Goal: Transaction & Acquisition: Purchase product/service

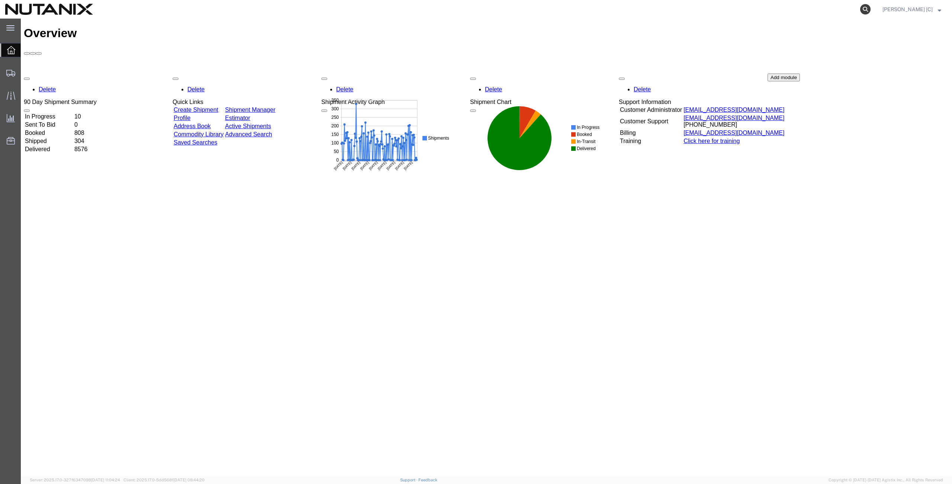
click at [870, 12] on icon at bounding box center [865, 9] width 10 height 10
click at [645, 9] on input "search" at bounding box center [747, 9] width 226 height 18
paste input "391763075417"
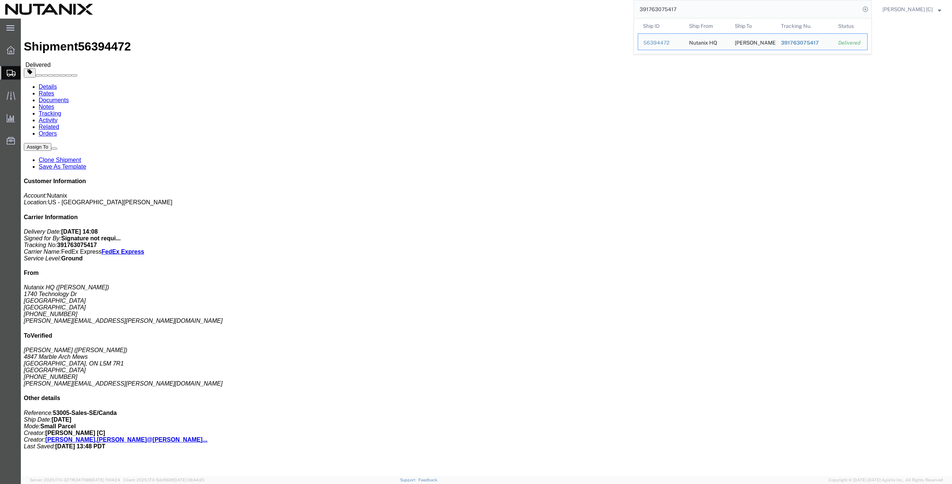
drag, startPoint x: 686, startPoint y: 10, endPoint x: 560, endPoint y: 13, distance: 125.3
click at [560, 13] on div "391763075417 Ship ID Ship From Ship To Tracking Nu. Status Ship ID 56394472 Shi…" at bounding box center [484, 9] width 773 height 19
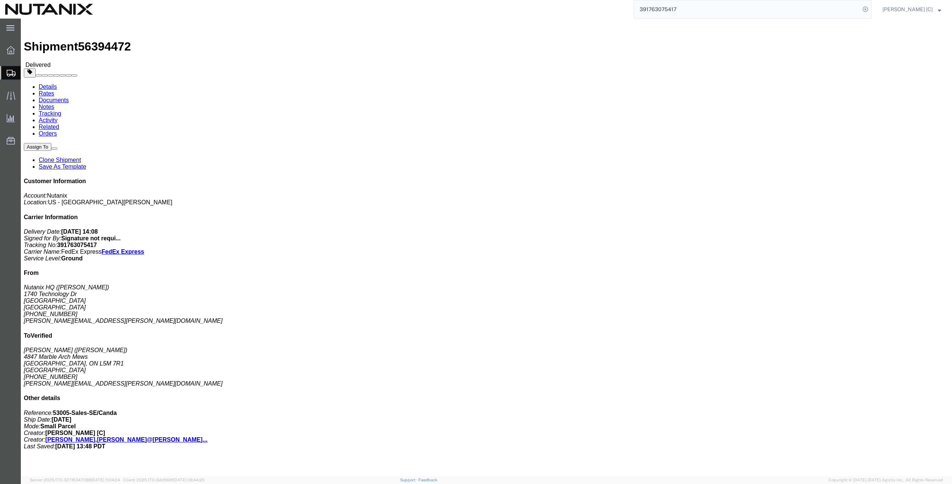
paste input "2904684"
type input "391762904684"
click link "Clone Shipment"
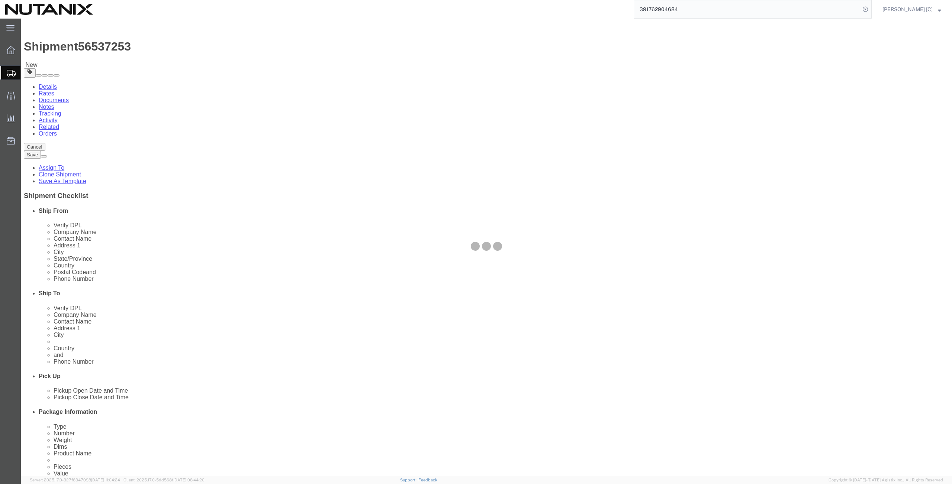
select select
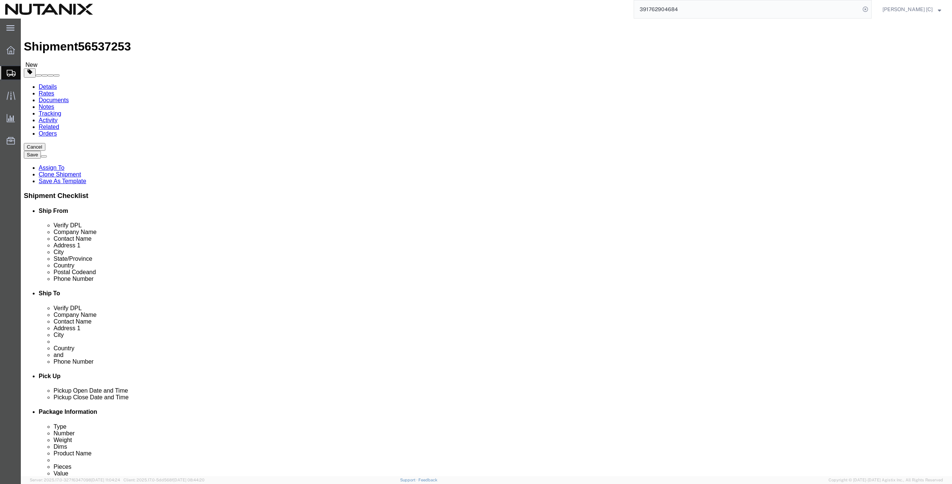
click input "B6- King Fahad branch road 3885"
type input "[PERSON_NAME][STREET_ADDRESS]"
select select
click div "Location My Profile Location AE - Dubai City AU - Australia DE - Munchen DE - O…"
click input "text"
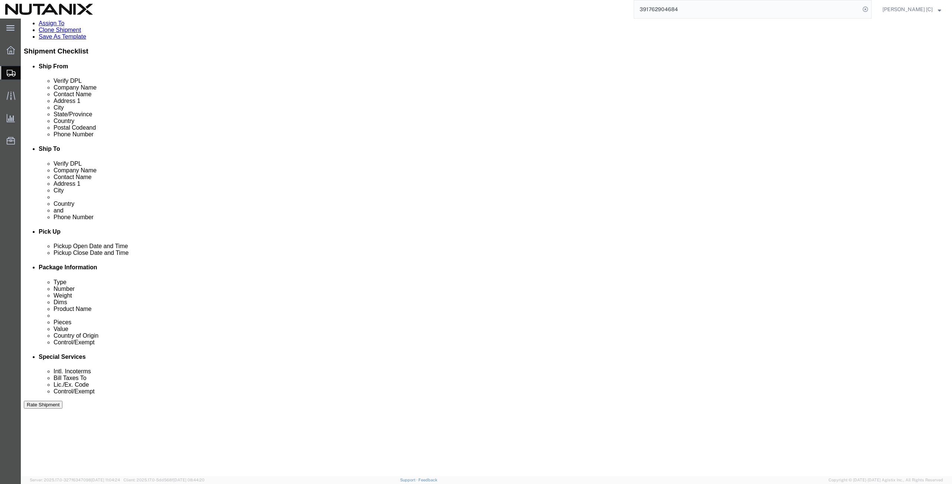
scroll to position [180, 0]
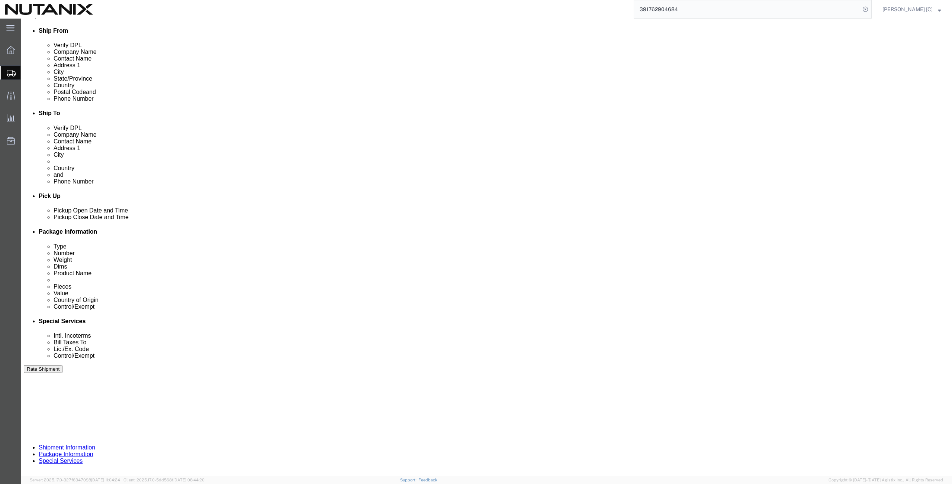
type input "RGRA7894"
click div "Previous Continue"
click button "Continue"
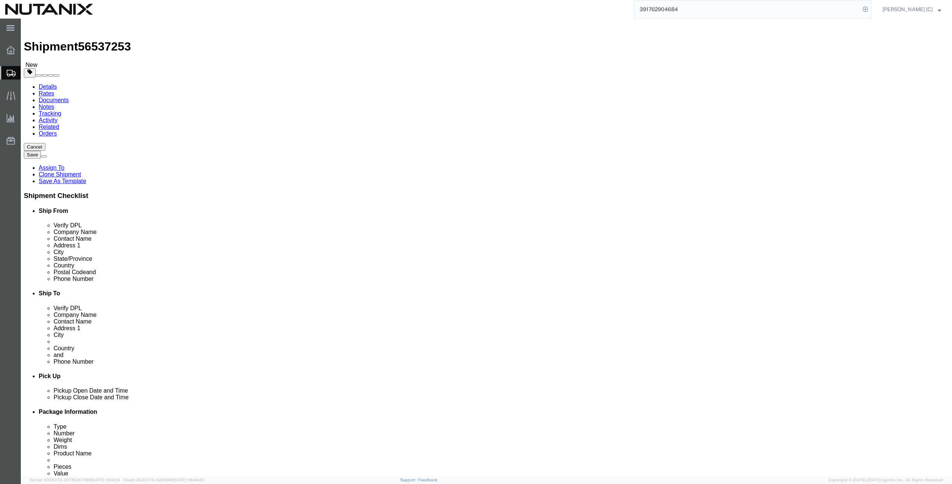
drag, startPoint x: 161, startPoint y: 172, endPoint x: 74, endPoint y: 169, distance: 87.4
click div "Weight 4.10 Select kgs lbs Ship. t°"
type input "2.6"
click dd "20.00 USD"
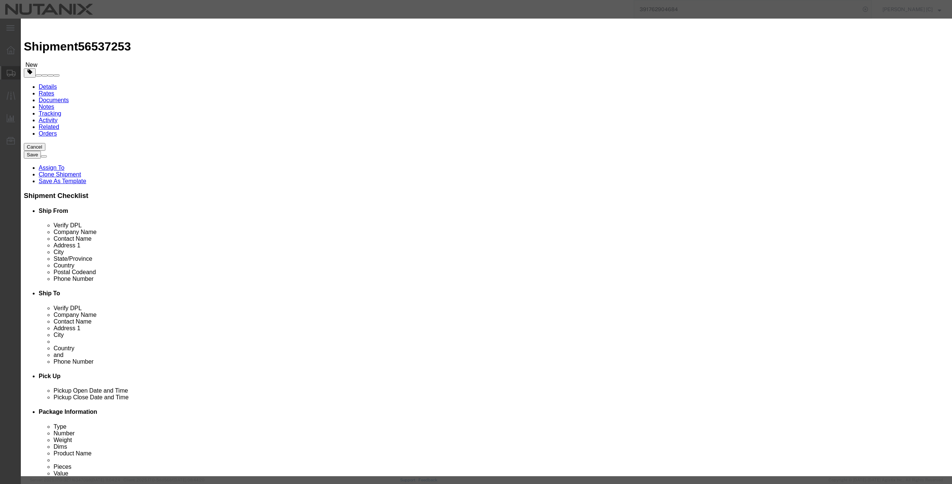
drag, startPoint x: 628, startPoint y: 418, endPoint x: 627, endPoint y: 423, distance: 5.7
click button "Save & Close"
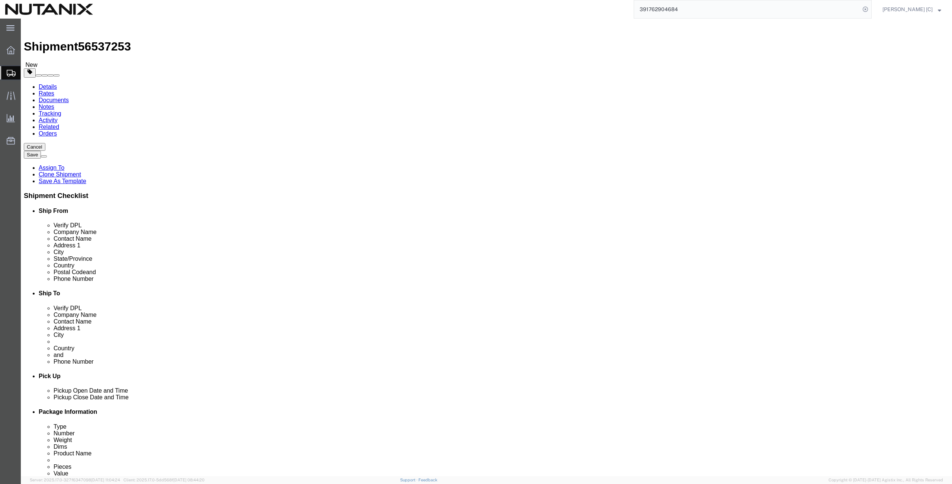
drag, startPoint x: 161, startPoint y: 158, endPoint x: 89, endPoint y: 160, distance: 71.4
click div "Dimensions Length 10.00 x Width 14.00 x Height 5.00 Select cm ft in"
type input "8"
type input "9"
type input "2"
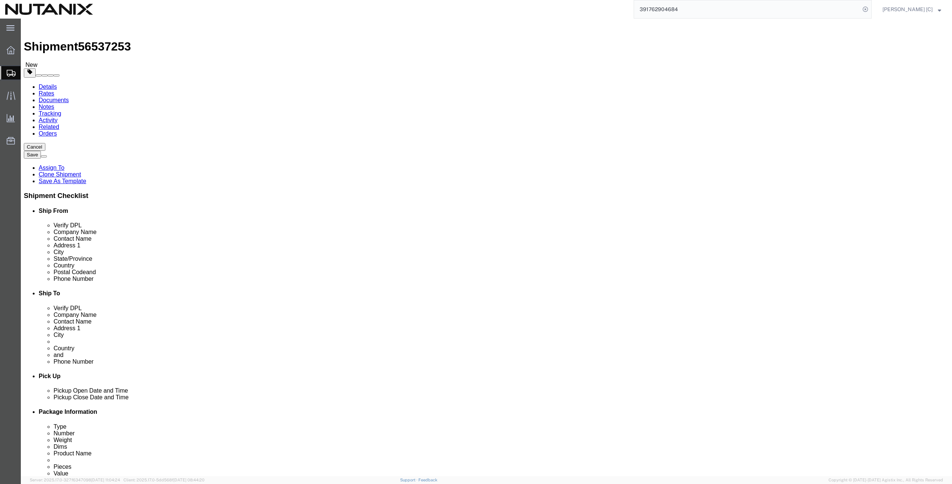
click dd "20.00 USD"
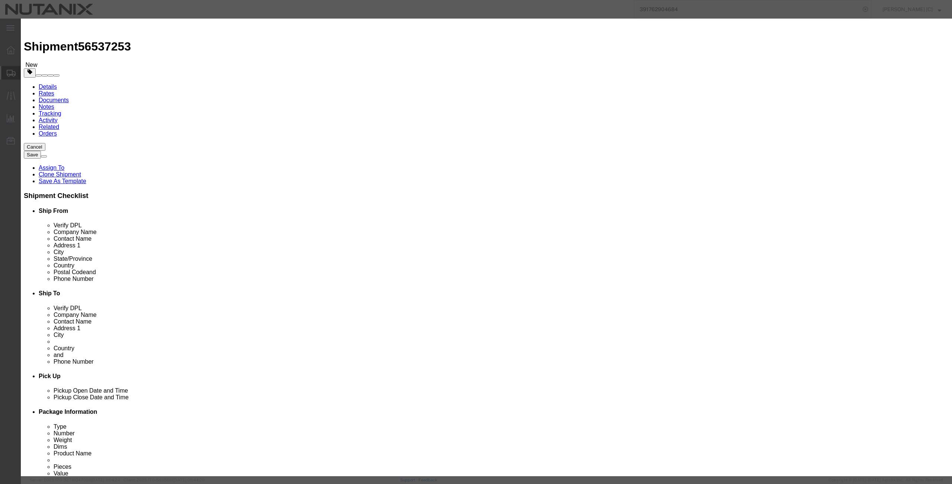
drag, startPoint x: 397, startPoint y: 59, endPoint x: 324, endPoint y: 66, distance: 72.8
click div "Product Name business cards Pieces 2.00 Select Bag Barrels 100Board Feet Bottle…"
click textarea
paste textarea "business cards"
type textarea "business cards"
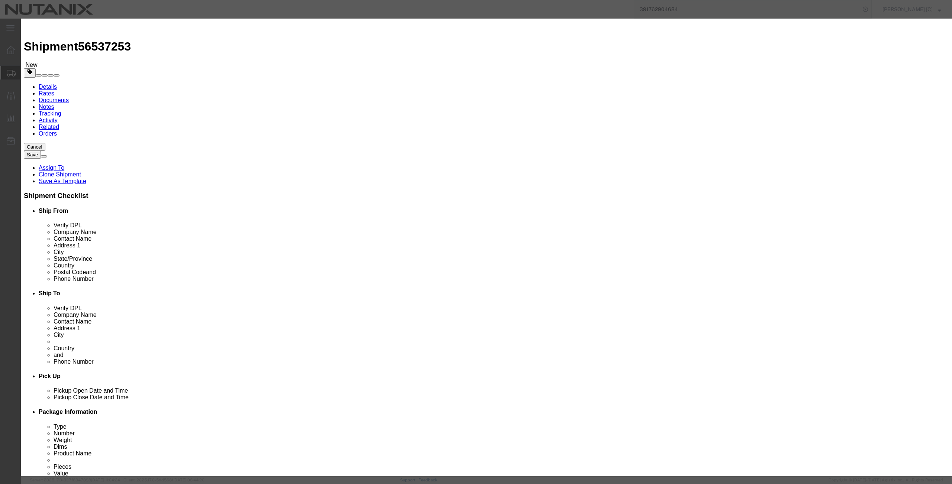
drag, startPoint x: 354, startPoint y: 71, endPoint x: 226, endPoint y: 96, distance: 130.7
click div "Edit content Commodity library Product Name business cards Pieces 2.00 Select B…"
type input "4"
type input "40"
click label "Class"
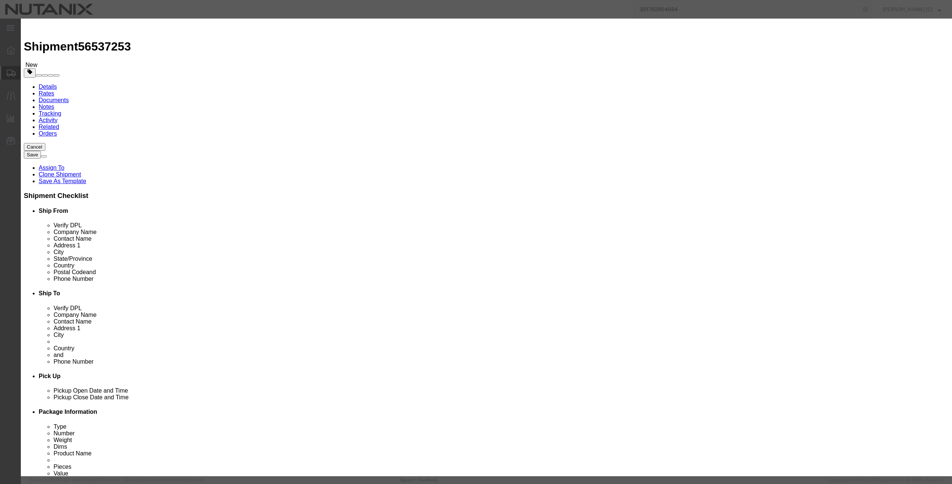
click button "Save & Close"
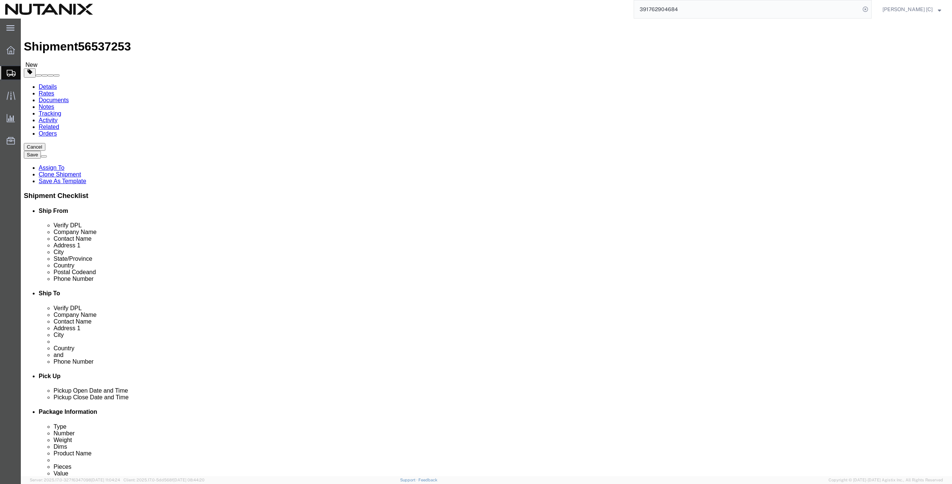
click at [0, 0] on span "Shipment Manager" at bounding box center [0, 0] width 0 height 0
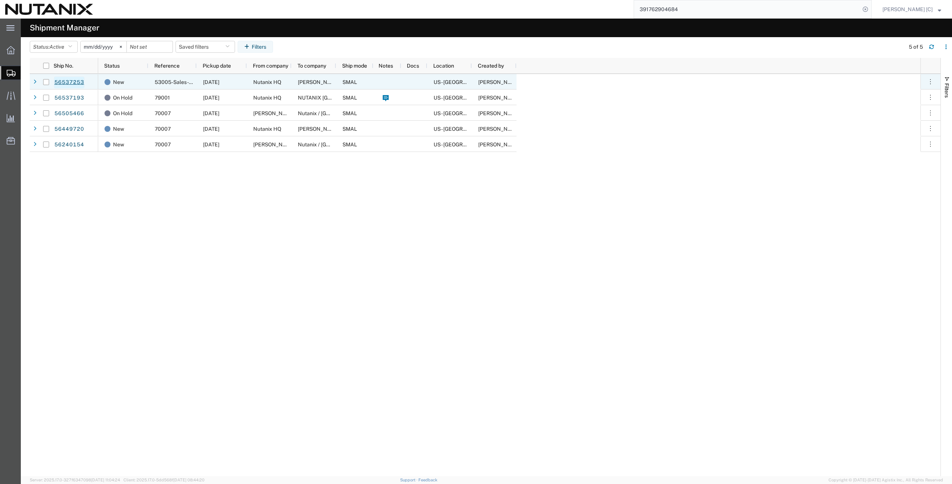
click at [73, 82] on link "56537253" at bounding box center [69, 83] width 30 height 12
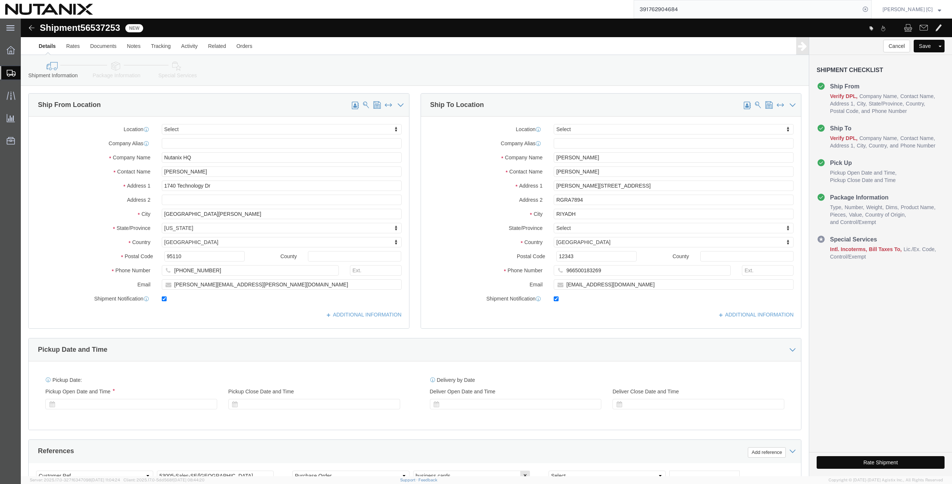
select select
click at [0, 0] on span "Shipment Manager" at bounding box center [0, 0] width 0 height 0
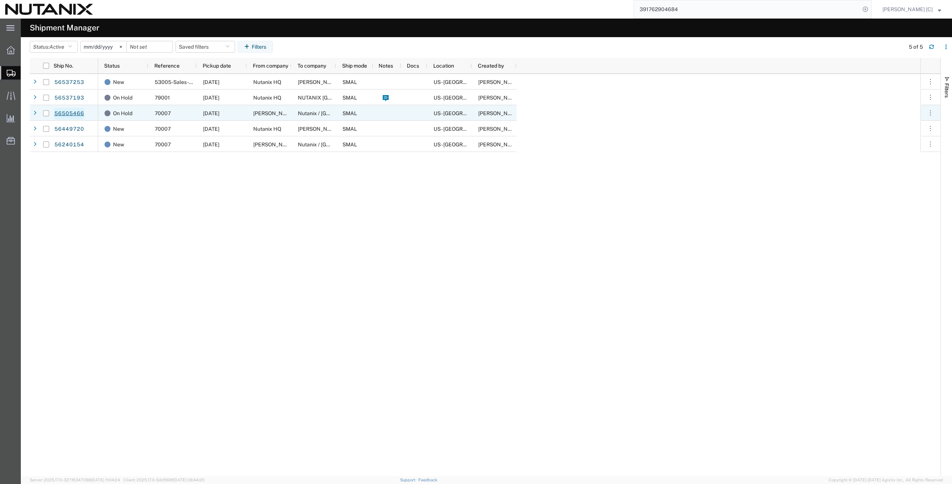
click at [64, 112] on link "56505466" at bounding box center [69, 114] width 30 height 12
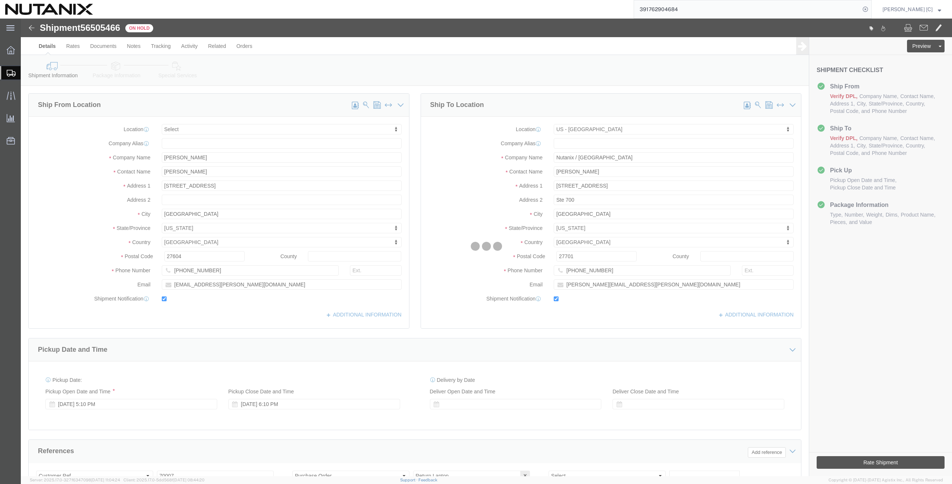
select select
select select "46554"
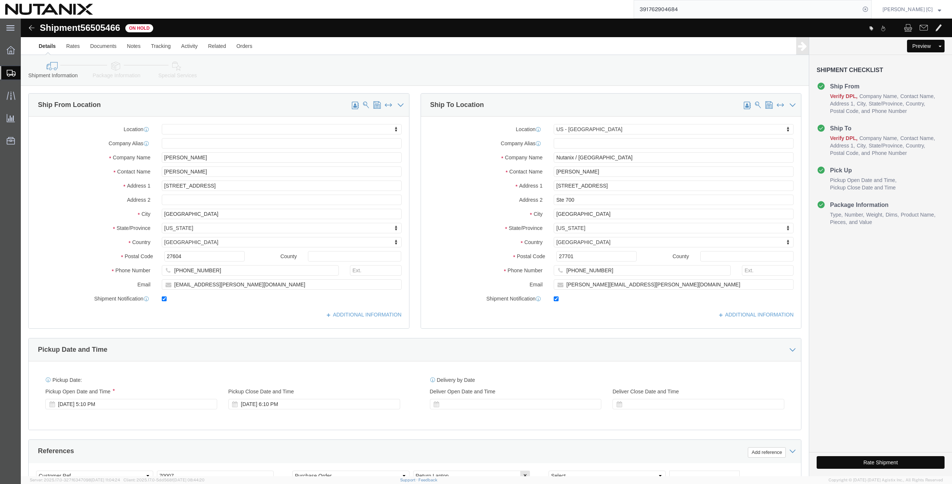
click div "Preview Assign To Clone Shipment Save As Template"
click at [0, 0] on span "Shipment Manager" at bounding box center [0, 0] width 0 height 0
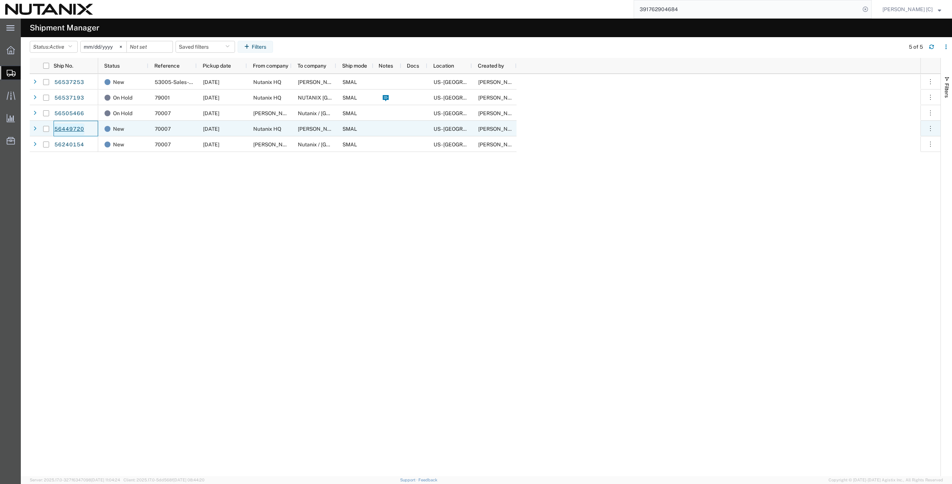
click at [66, 128] on link "56449720" at bounding box center [69, 129] width 30 height 12
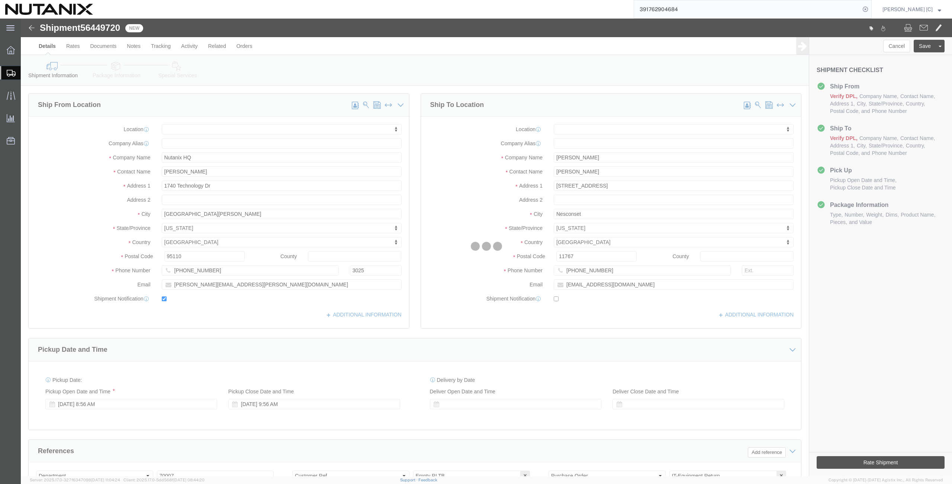
select select
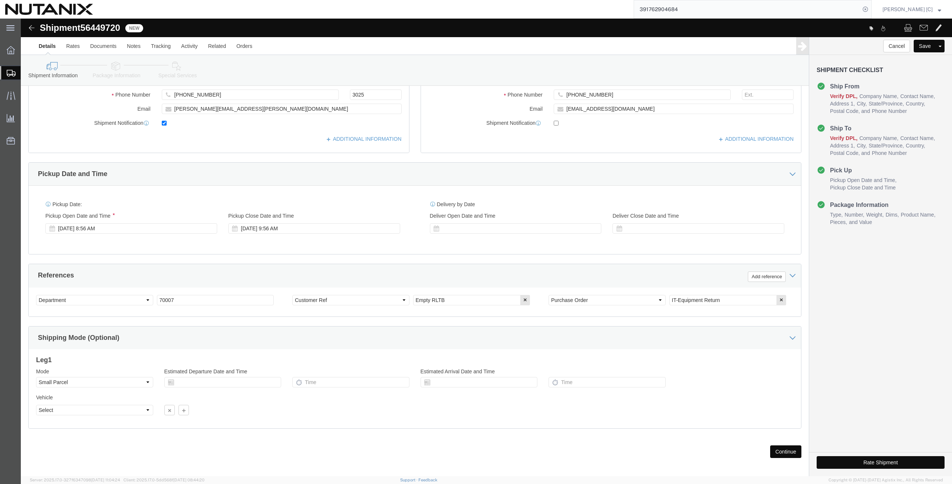
scroll to position [180, 0]
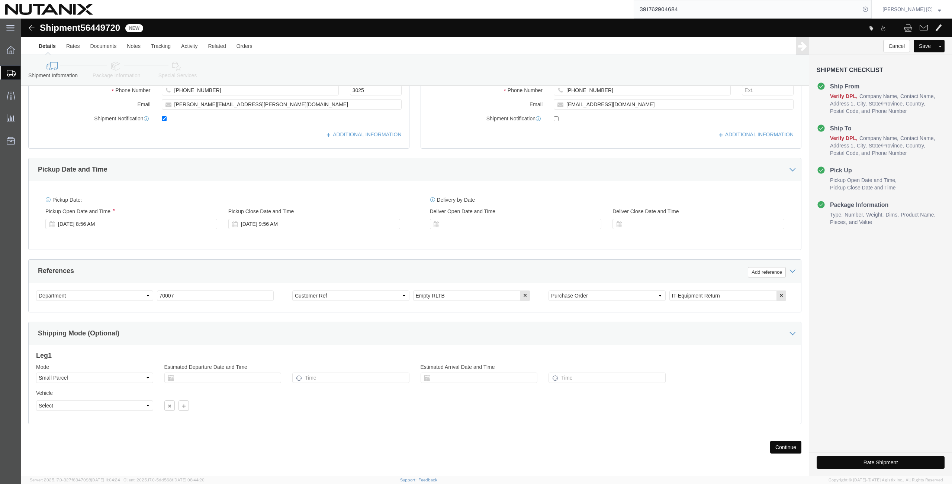
click icon
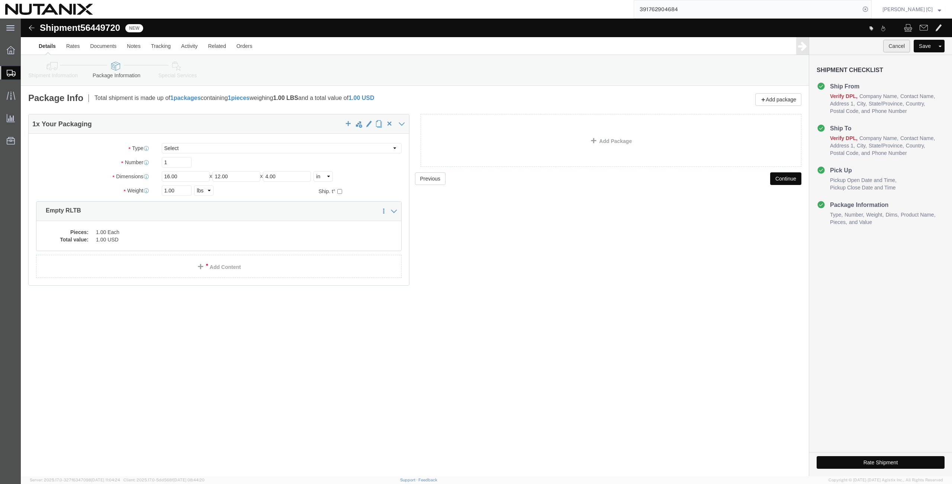
click button "Cancel"
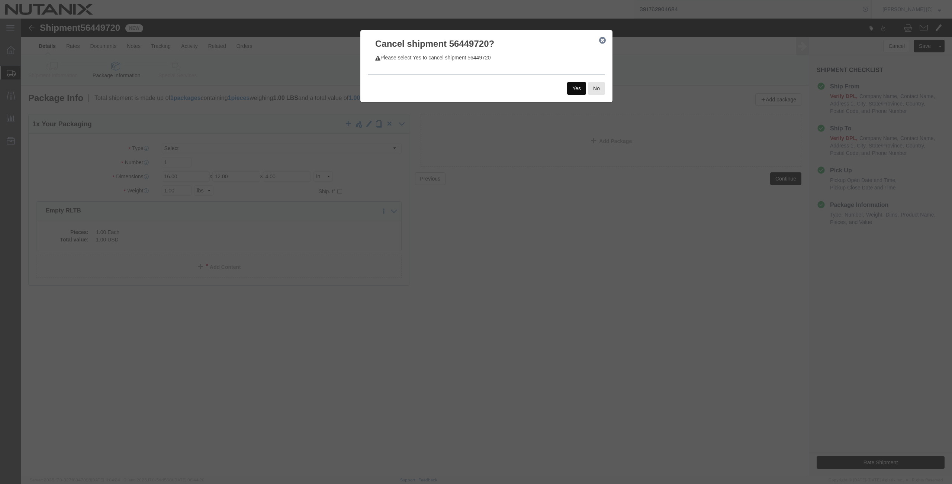
click button "Yes"
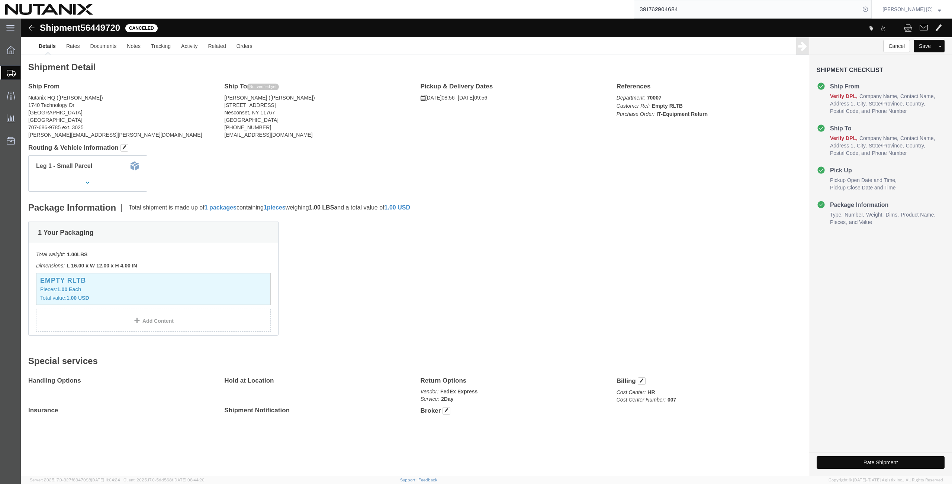
click at [0, 0] on span "Shipment Manager" at bounding box center [0, 0] width 0 height 0
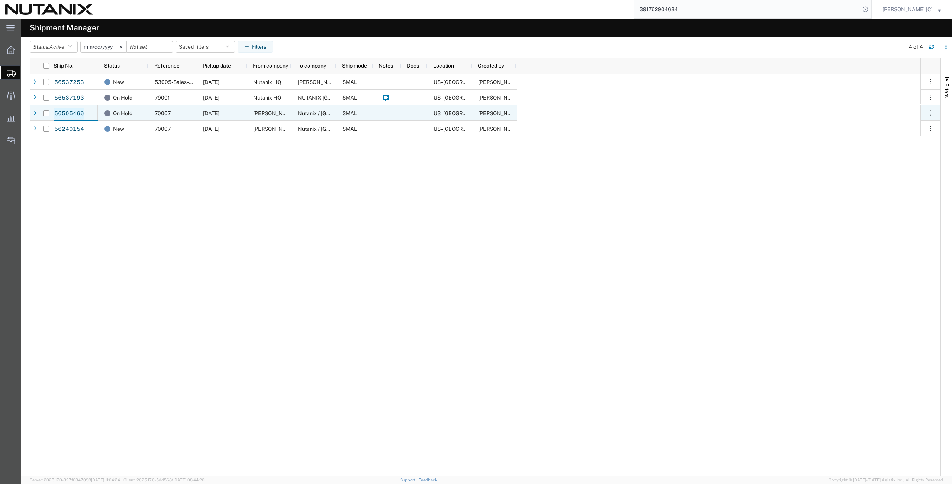
click at [66, 115] on link "56505466" at bounding box center [69, 114] width 30 height 12
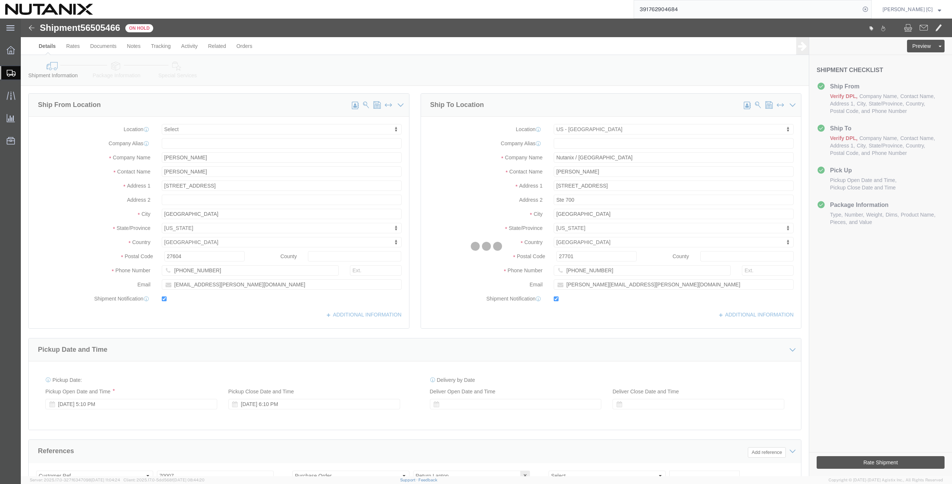
select select
select select "46554"
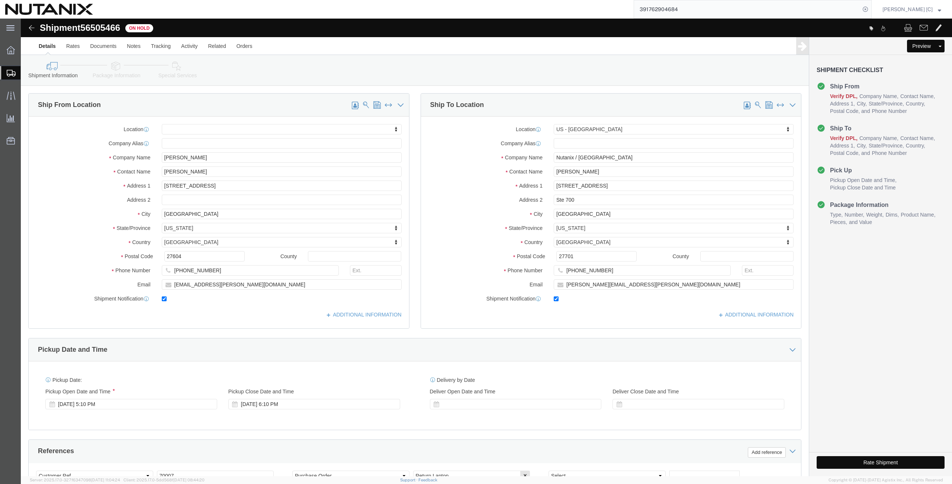
click at [0, 0] on span "Shipment Manager" at bounding box center [0, 0] width 0 height 0
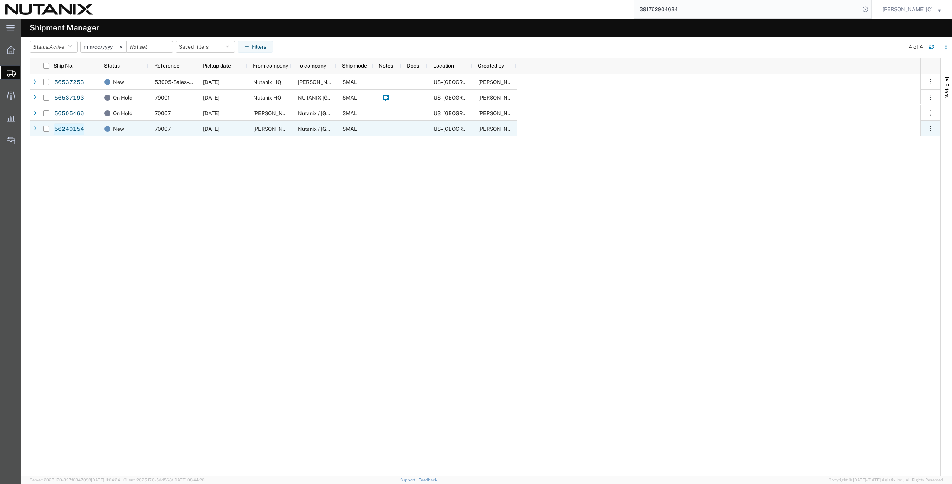
click at [77, 128] on link "56240154" at bounding box center [69, 129] width 30 height 12
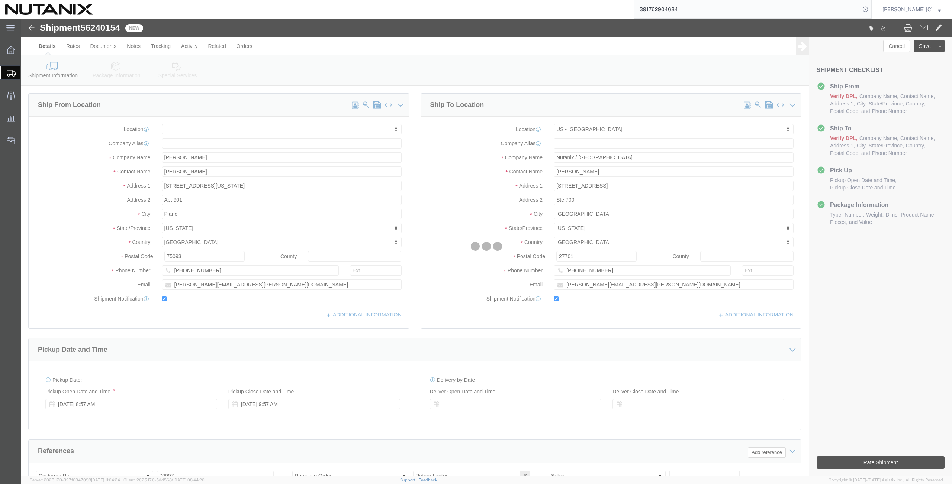
select select
select select "46554"
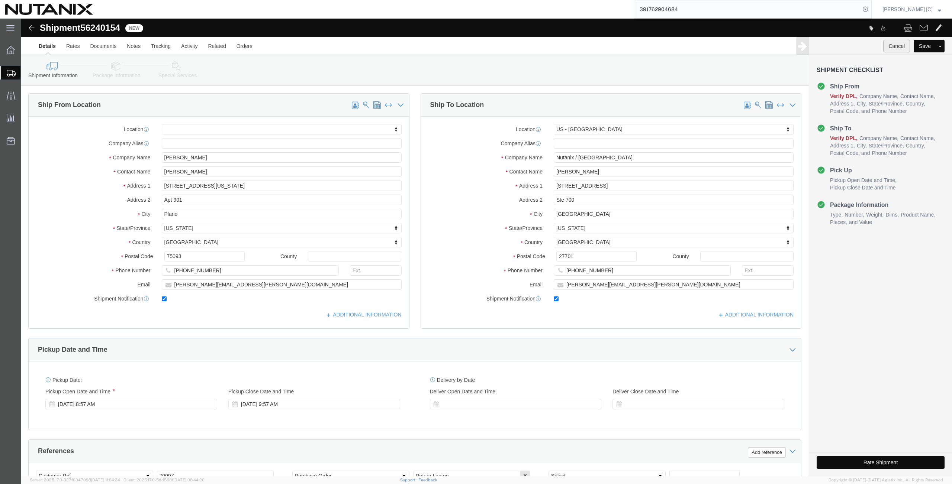
click button "Cancel"
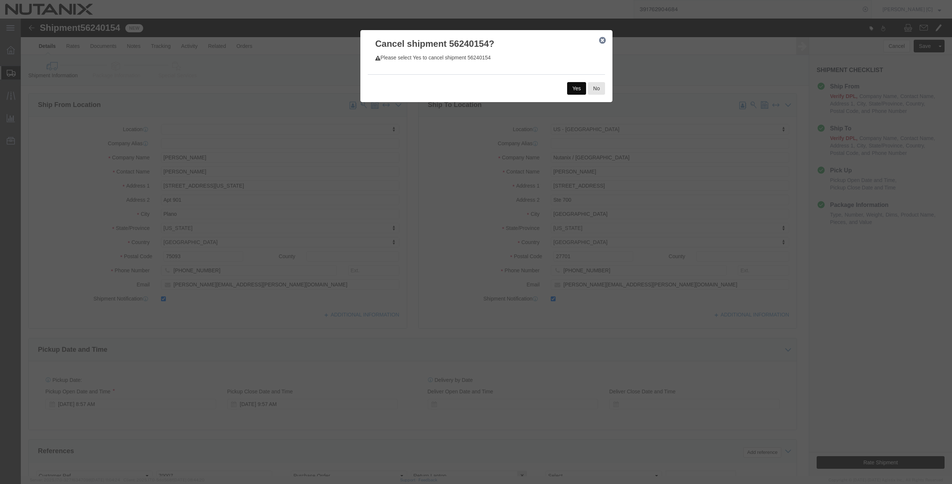
click button "Yes"
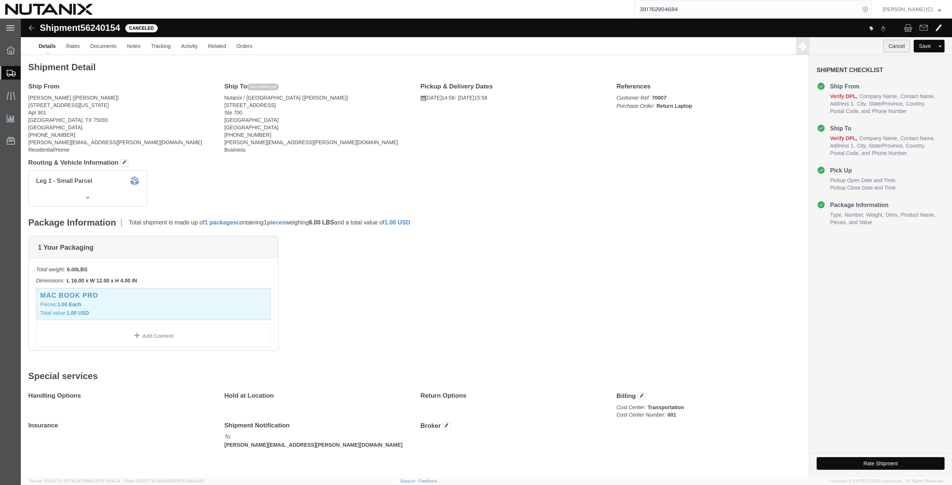
click button "Cancel"
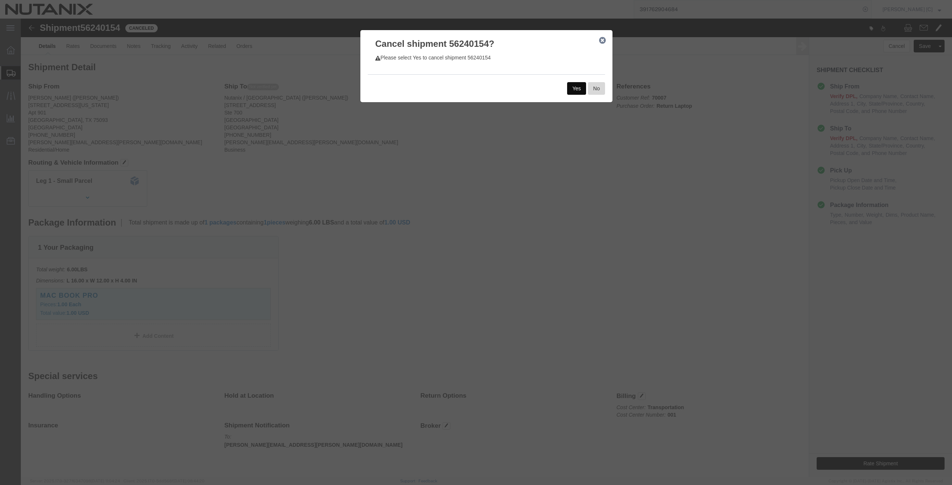
click button "No"
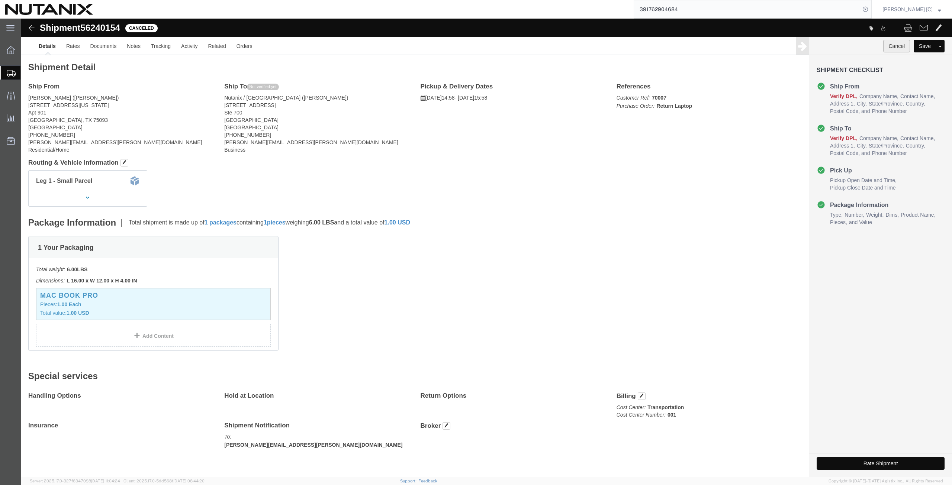
click button "Cancel"
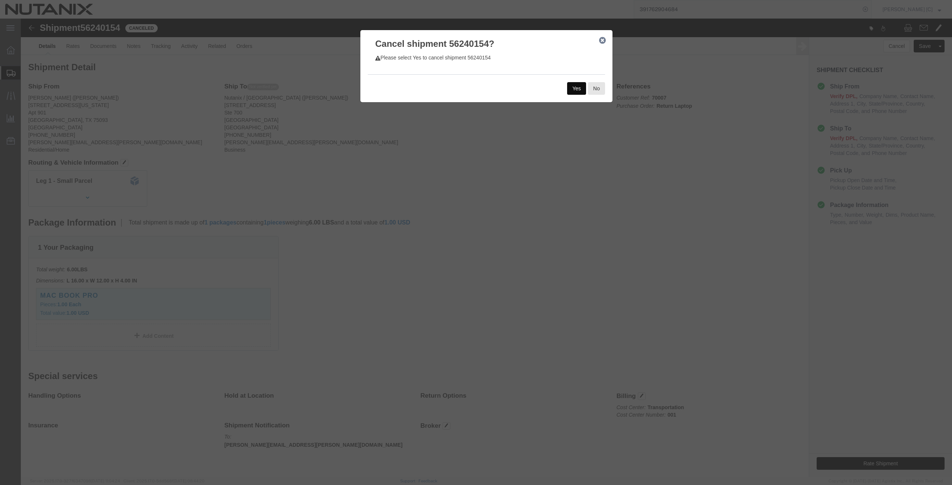
click button "Yes"
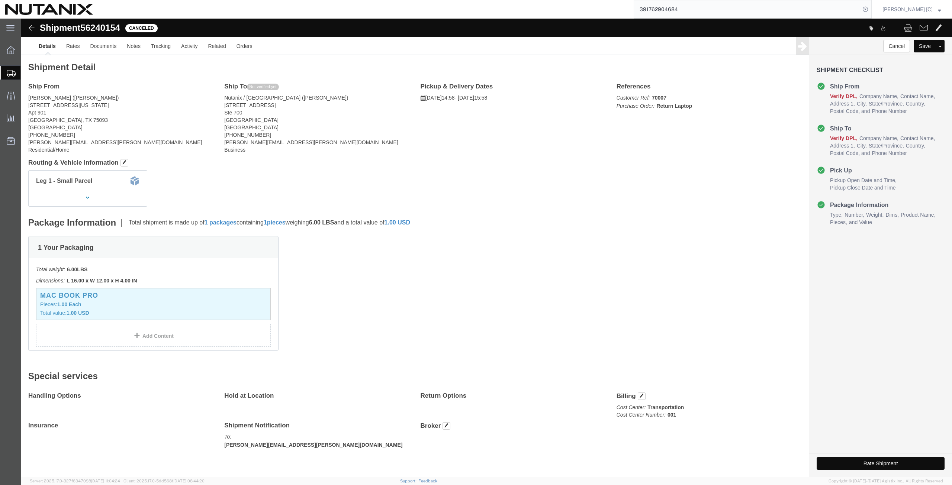
click at [0, 0] on span "Shipment Manager" at bounding box center [0, 0] width 0 height 0
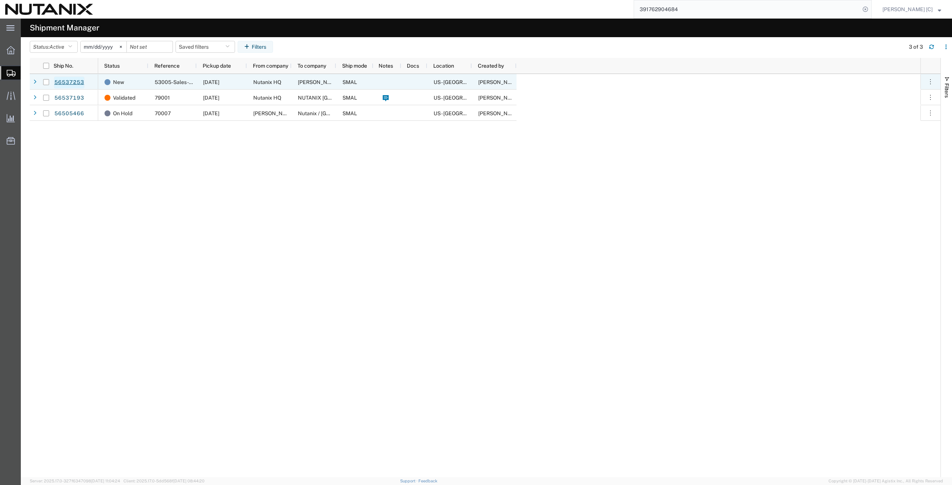
click at [74, 80] on link "56537253" at bounding box center [69, 83] width 30 height 12
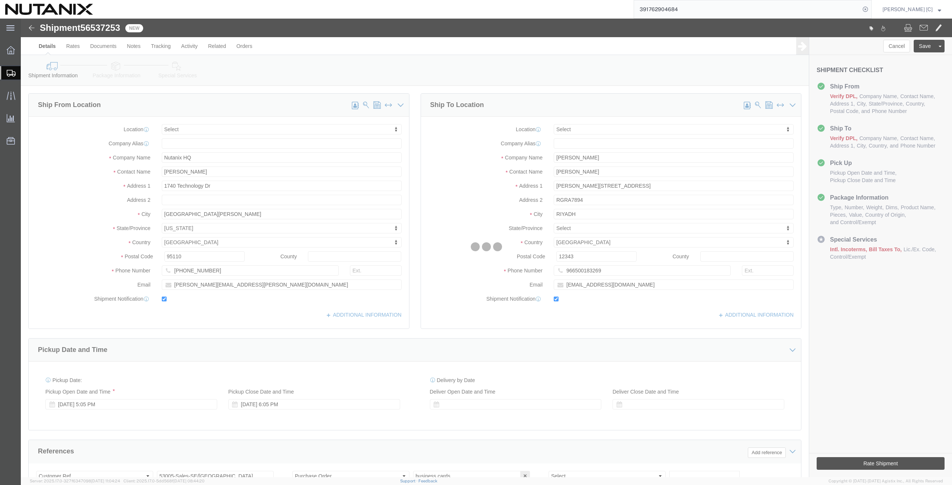
select select
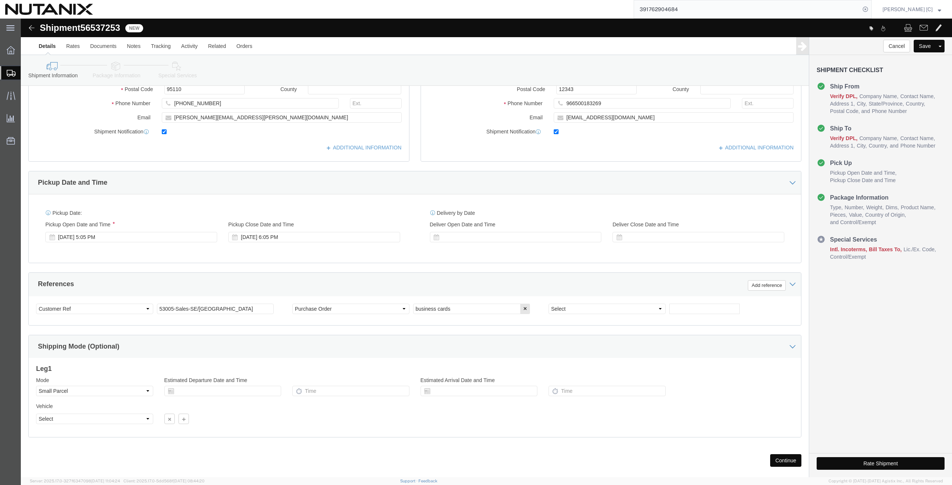
scroll to position [180, 0]
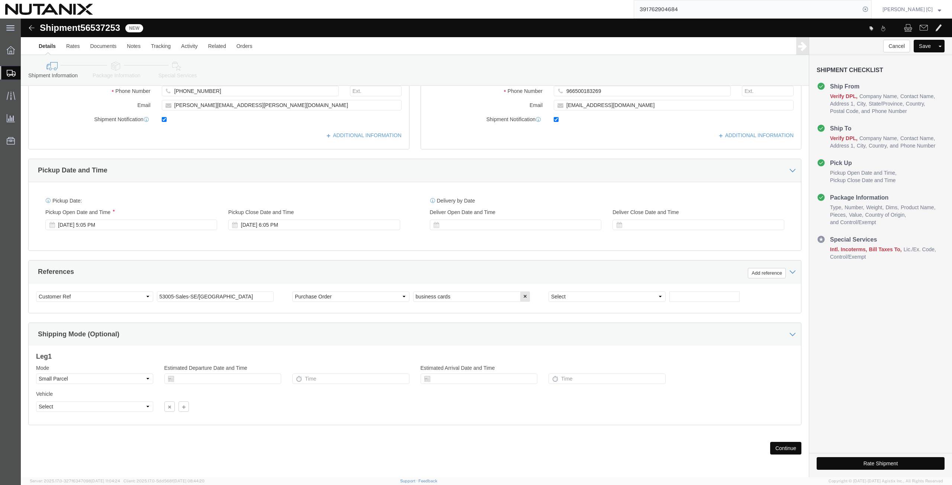
click button "Continue"
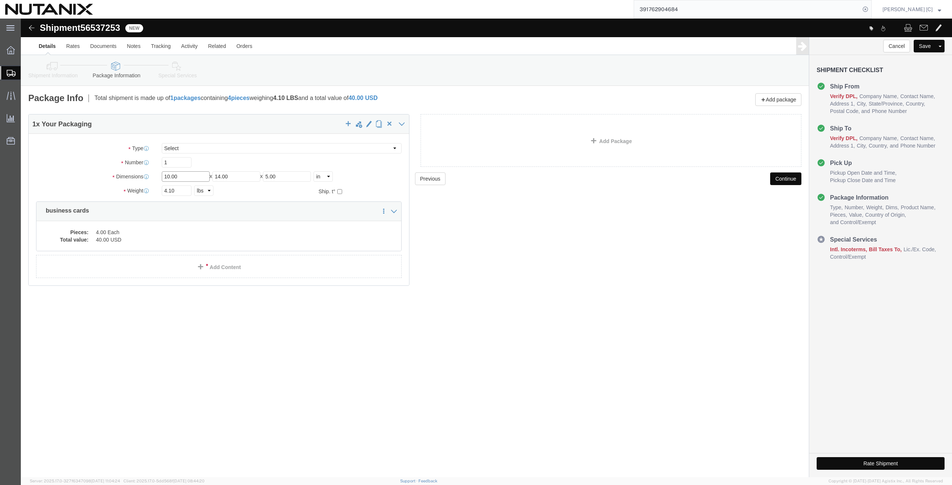
drag, startPoint x: 159, startPoint y: 156, endPoint x: 106, endPoint y: 160, distance: 53.3
click div "Dimensions Length 10.00 x Width 14.00 x Height 5.00 Select cm ft in"
drag, startPoint x: 157, startPoint y: 172, endPoint x: 113, endPoint y: 172, distance: 44.6
click div "Weight 4.10 Select kgs lbs Ship. t°"
type input "6.1"
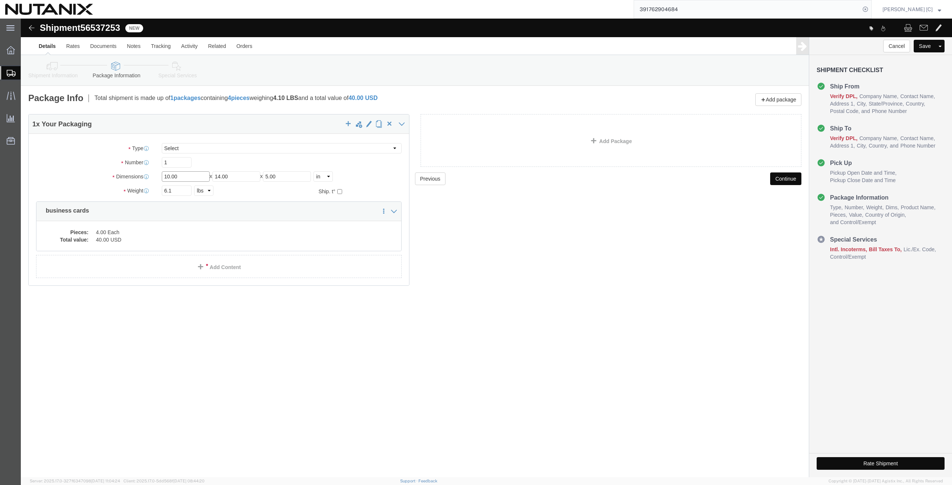
click div "Dimensions Length 10.00 x Width 14.00 x Height 5.00 Select cm ft in"
type input "14"
type input "10"
type input "8"
click dd "40.00 USD"
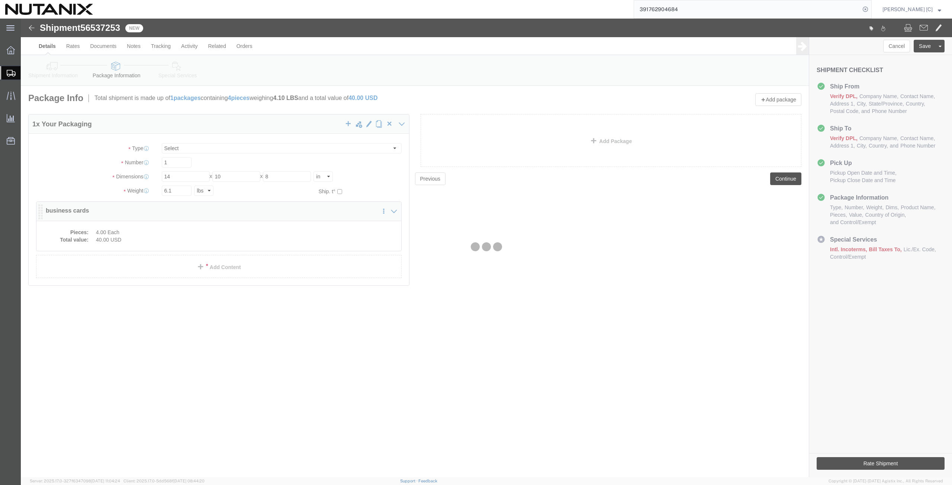
click div
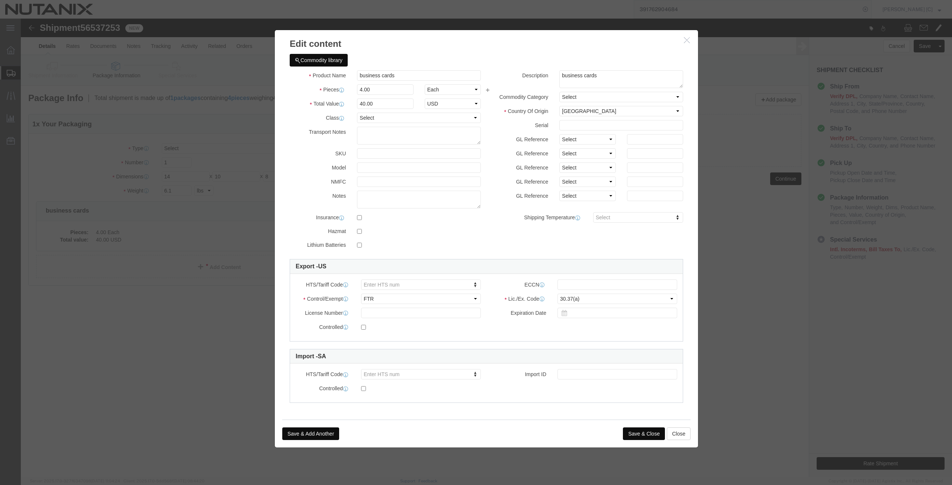
click button "Save & Close"
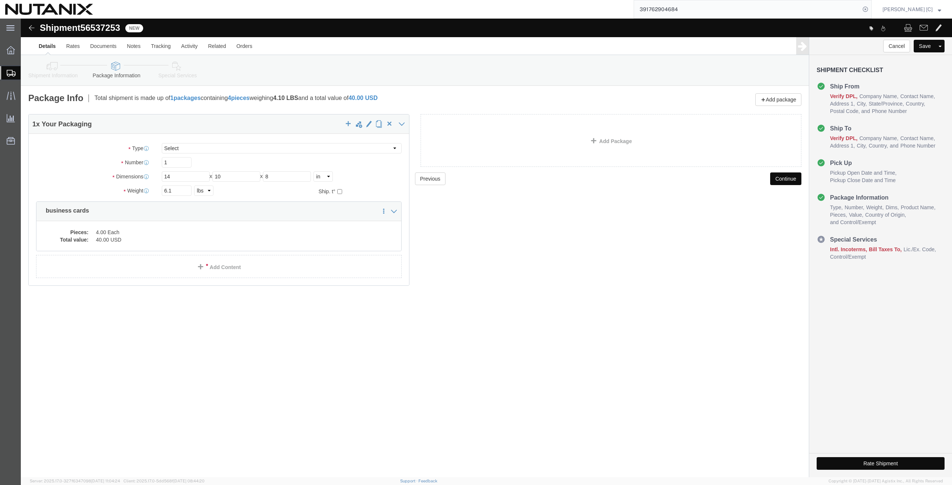
click icon
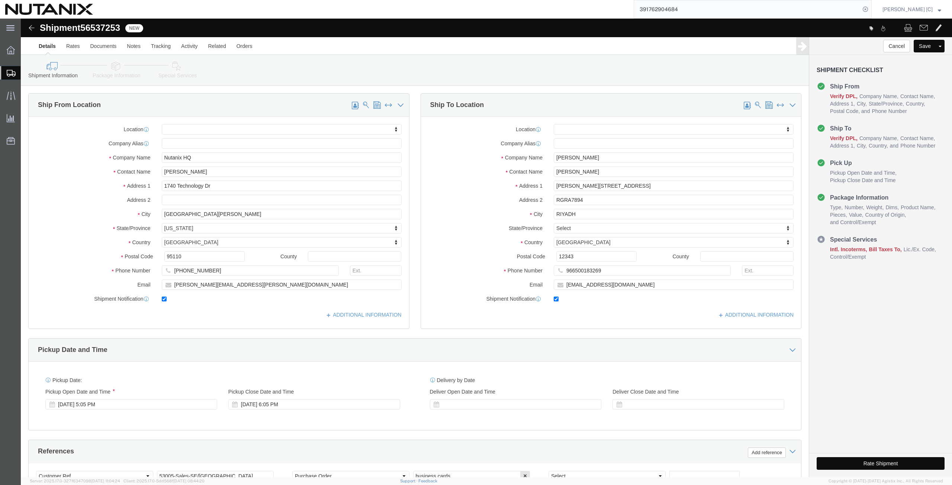
click div "ADDITIONAL INFORMATION"
click icon
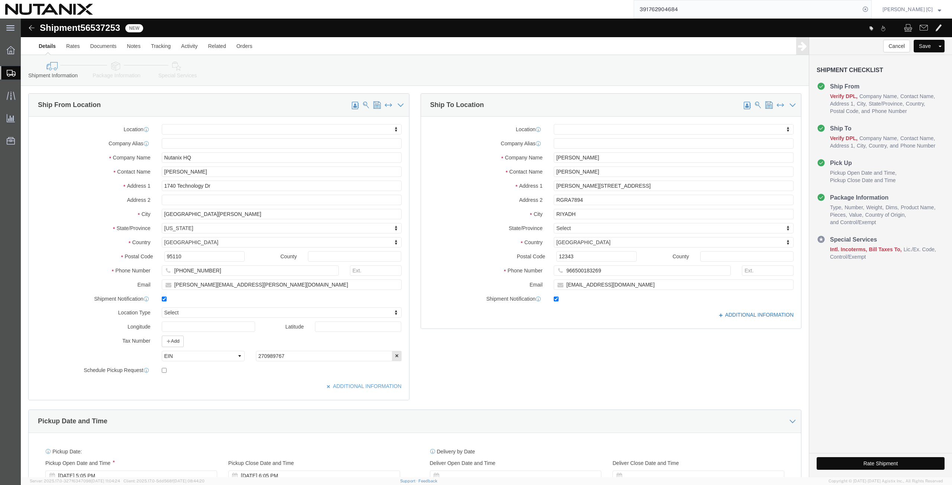
click icon
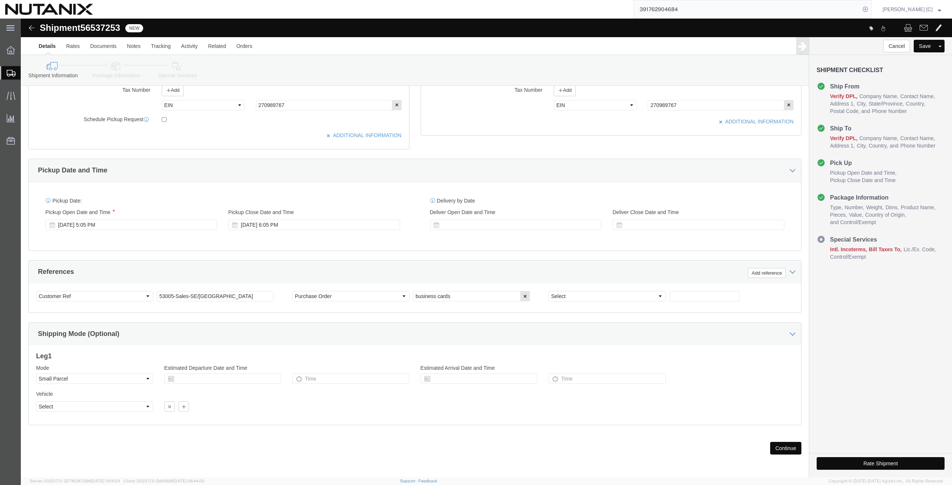
drag, startPoint x: 761, startPoint y: 426, endPoint x: 757, endPoint y: 425, distance: 4.0
click button "Continue"
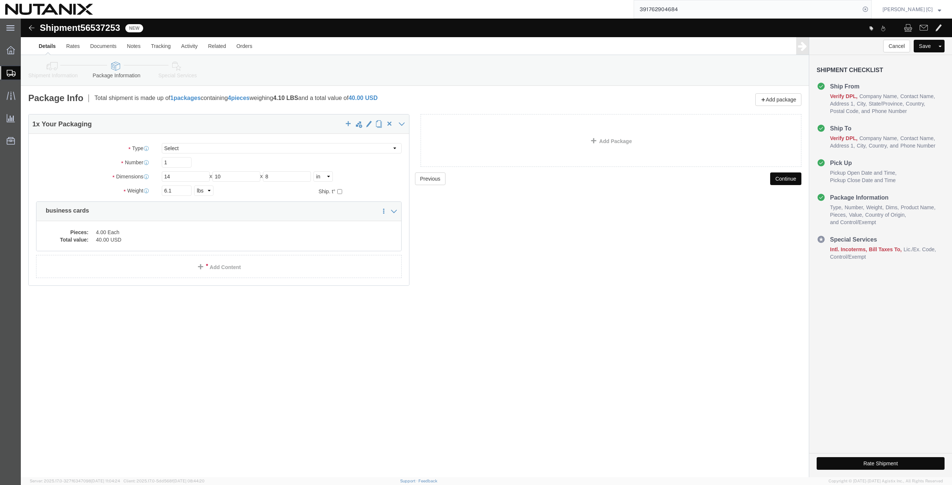
scroll to position [0, 0]
click button "Continue"
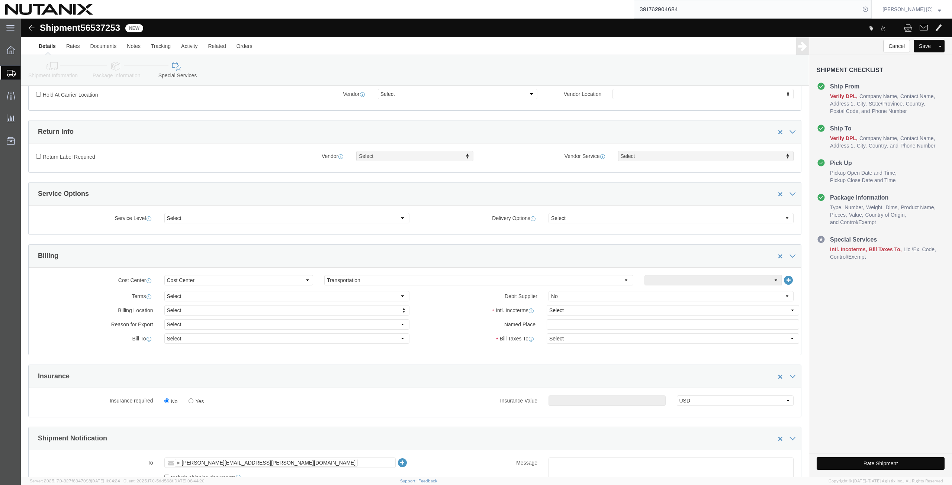
scroll to position [174, 0]
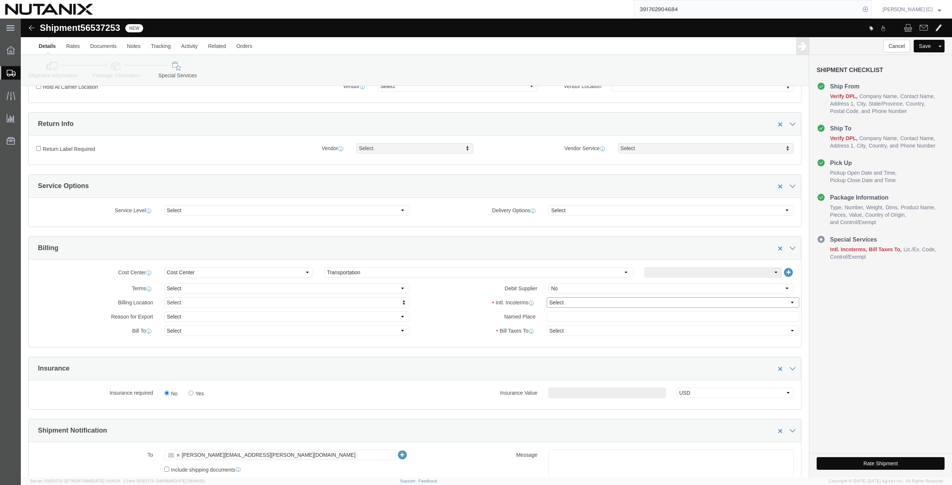
click select "Select Carriage Insurance Paid Carriage Paid To Cost and Freight Cost Insurance…"
select select "DDP"
click select "Select Carriage Insurance Paid Carriage Paid To Cost and Freight Cost Insurance…"
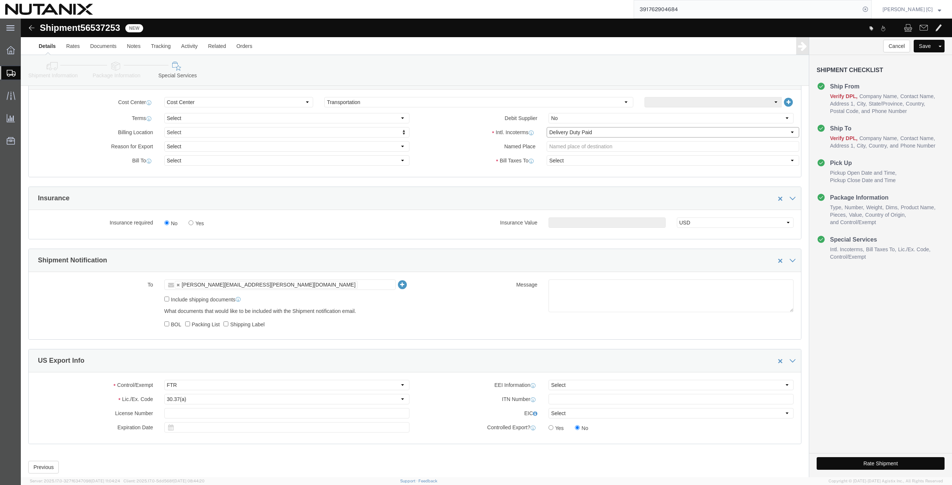
scroll to position [347, 0]
click icon
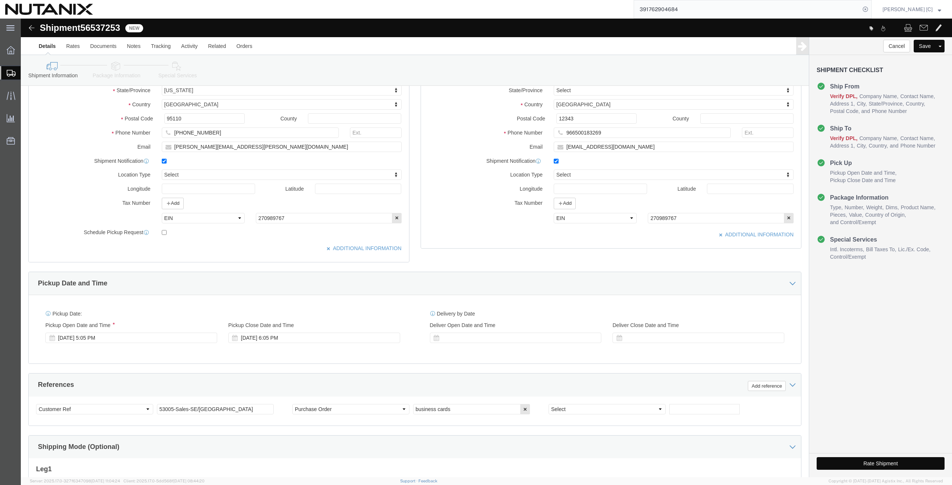
scroll to position [62, 0]
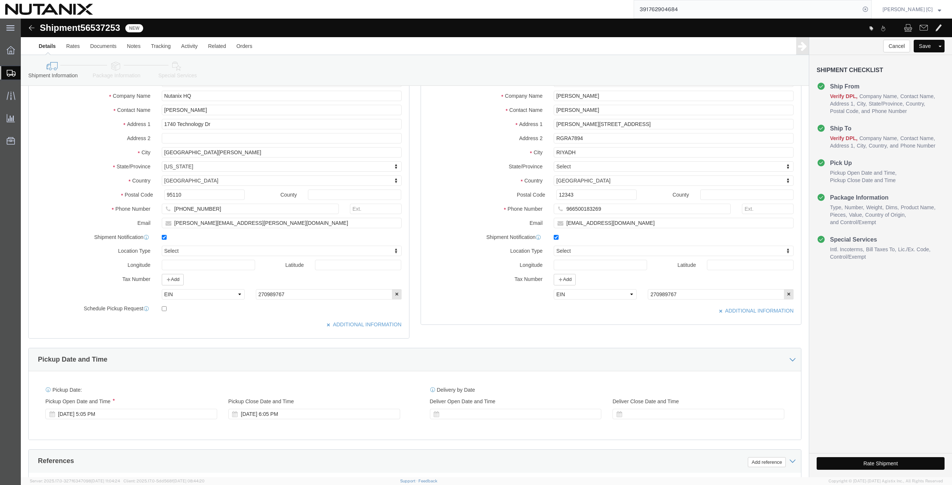
click icon
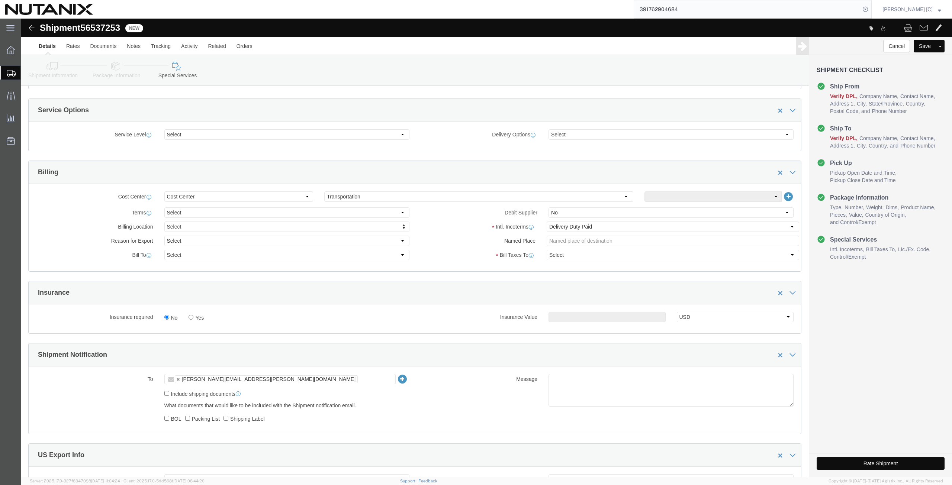
scroll to position [260, 0]
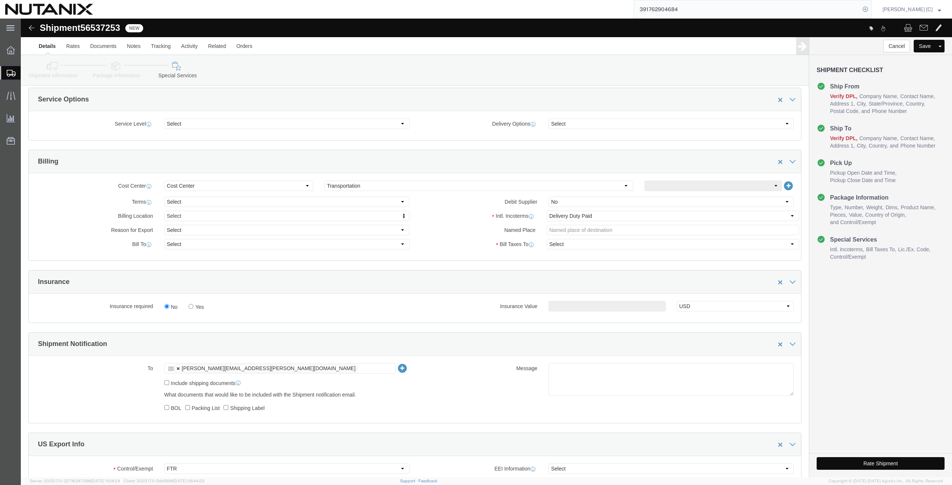
click link
click input "text"
paste input "[PERSON_NAME][EMAIL_ADDRESS][PERSON_NAME][DOMAIN_NAME]"
type input "[PERSON_NAME][EMAIL_ADDRESS][PERSON_NAME][DOMAIN_NAME]"
click icon
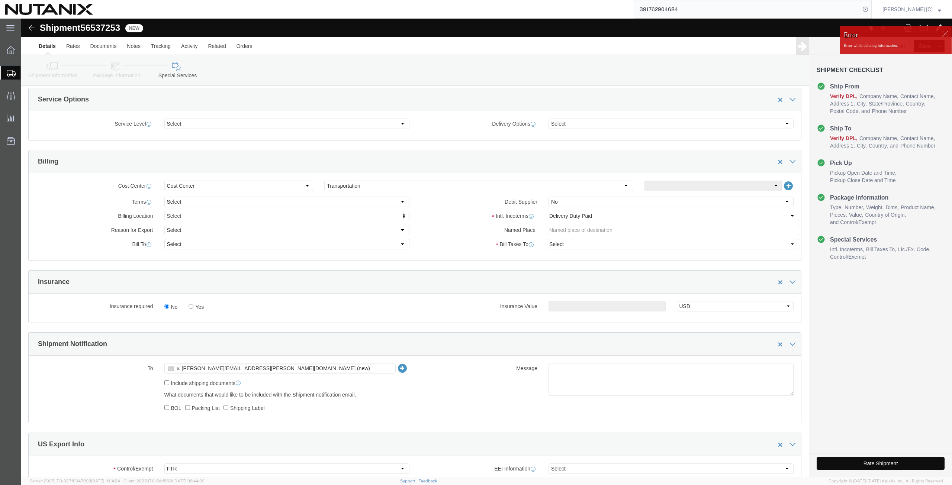
click ul "ahmed.badawy@nutanix.com (new)"
paste input "[PERSON_NAME][EMAIL_ADDRESS][PERSON_NAME][DOMAIN_NAME]"
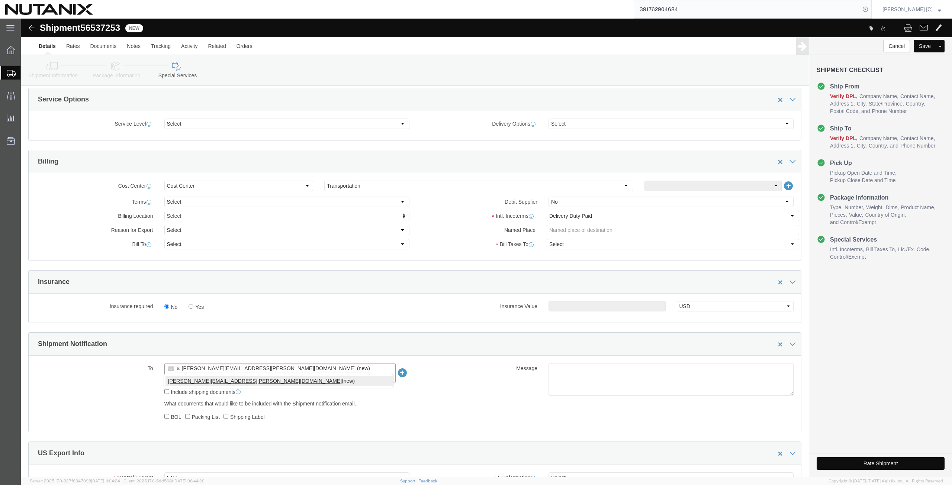
type input "[PERSON_NAME][EMAIL_ADDRESS][PERSON_NAME][DOMAIN_NAME]"
click textarea
click textarea "Ahmed Badawy"
click textarea "[PERSON_NAME]y[PERSON_NAME]d"
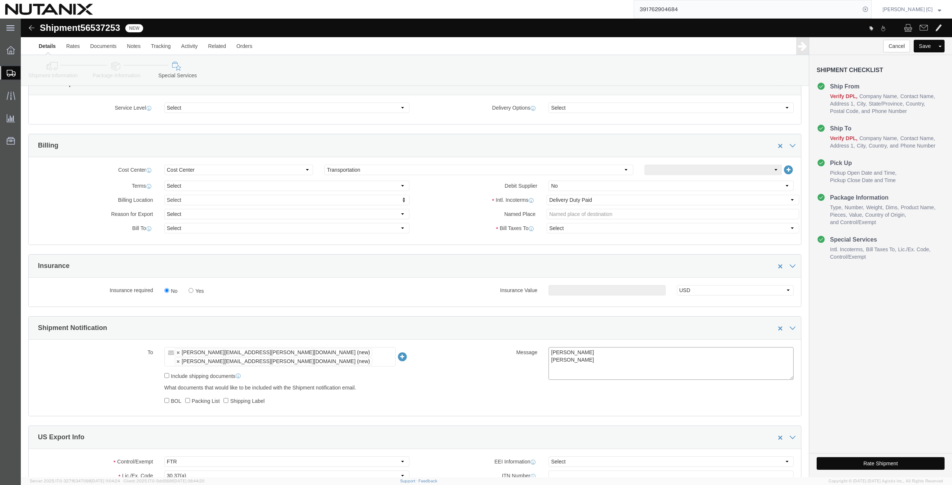
scroll to position [363, 0]
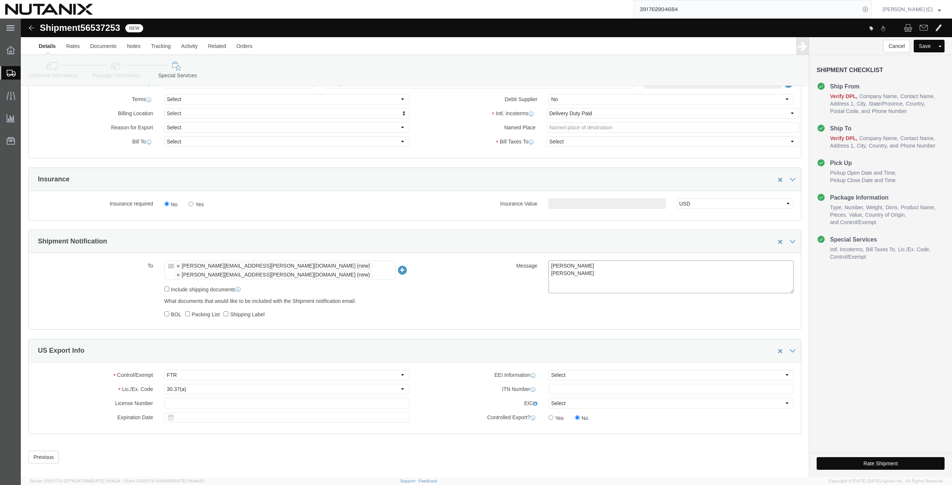
type textarea "[PERSON_NAME]y[PERSON_NAME]d"
click button "Rate Shipment"
click icon
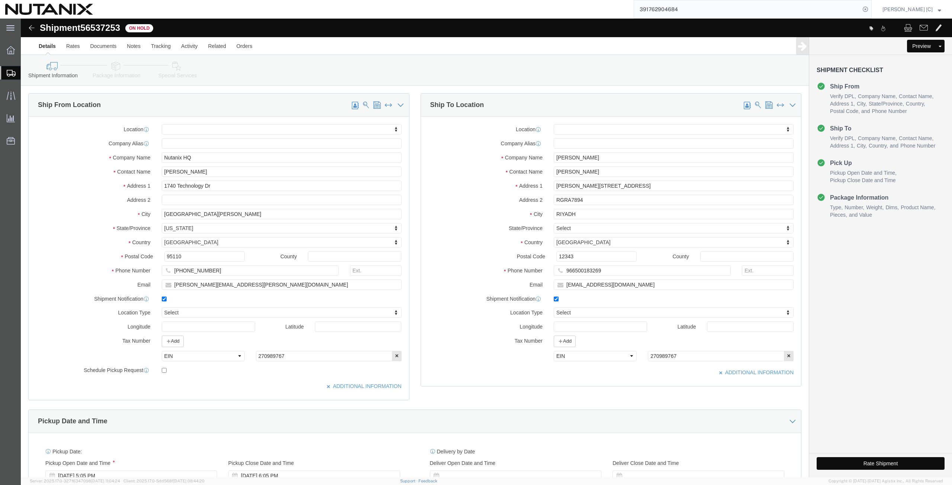
click button "Rate Shipment"
click at [0, 0] on span "Create from Template" at bounding box center [0, 0] width 0 height 0
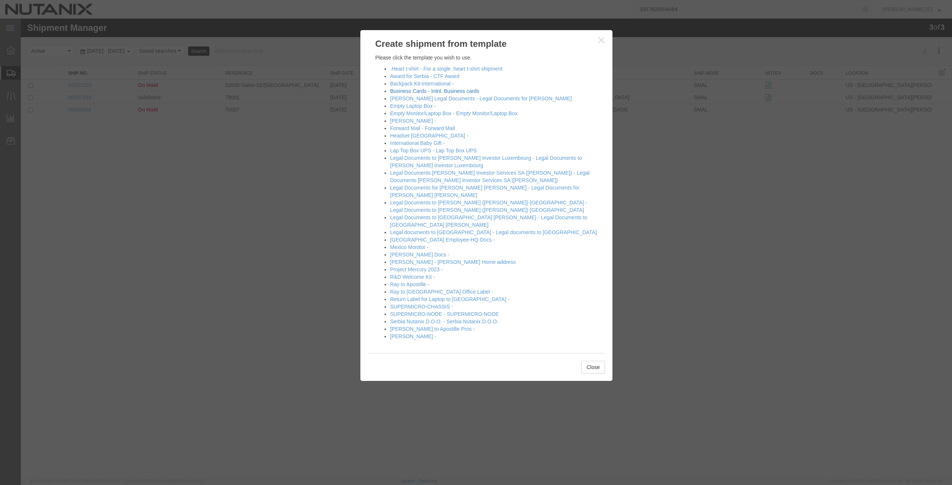
click at [409, 93] on link "Business Cards - Intnl. Business cards" at bounding box center [434, 91] width 89 height 6
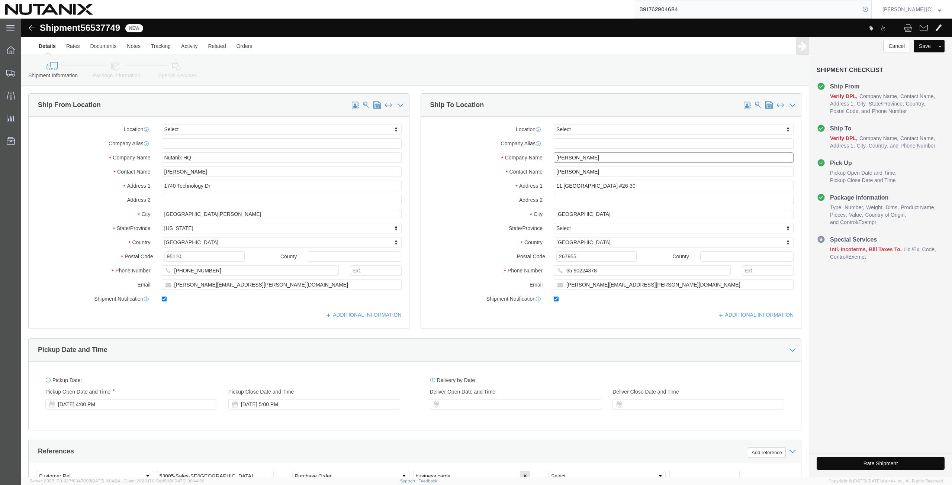
click input "Michael Mei"
drag, startPoint x: 564, startPoint y: 138, endPoint x: 445, endPoint y: 125, distance: 119.7
click div "Location Select Select My Profile Location AE - Dubai City AU - Australia DE - …"
paste input "[PERSON_NAME]"
type input "[PERSON_NAME]"
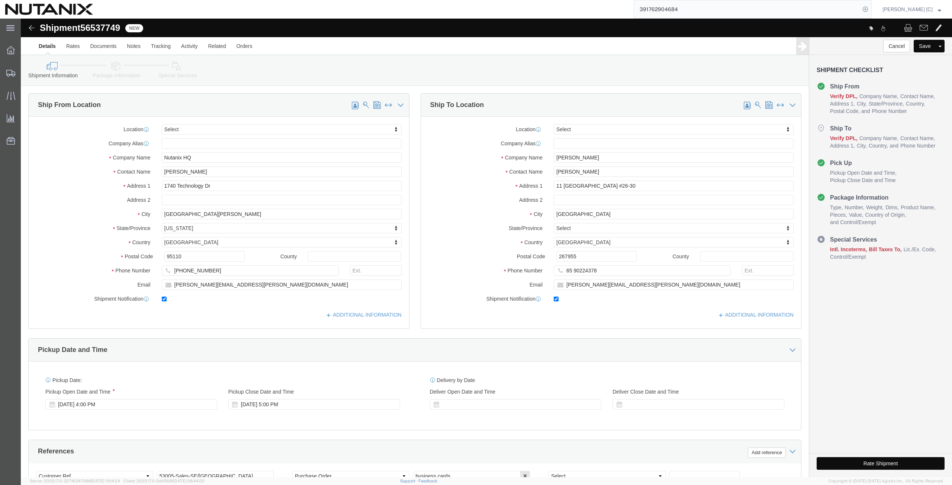
drag, startPoint x: 569, startPoint y: 150, endPoint x: 453, endPoint y: 156, distance: 116.1
click div
click input "Michael Mei"
drag, startPoint x: 565, startPoint y: 155, endPoint x: 503, endPoint y: 161, distance: 62.7
click div "Location Select Select My Profile Location AE - Dubai City AU - Australia DE - …"
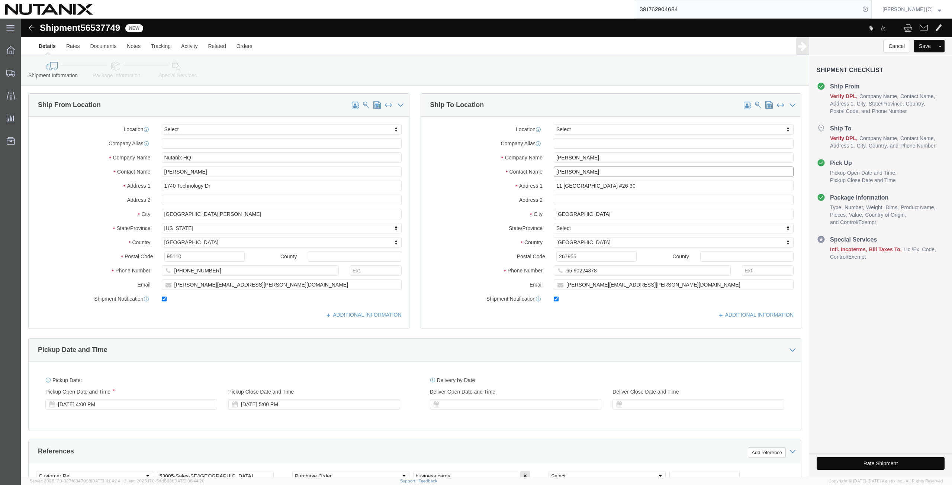
paste input "[PERSON_NAME]"
type input "[PERSON_NAME]"
drag, startPoint x: 599, startPoint y: 167, endPoint x: 505, endPoint y: 167, distance: 93.3
click div "Address 1 11 Leedon Heights #26-30"
paste input "[STREET_ADDRESS] Suiza"
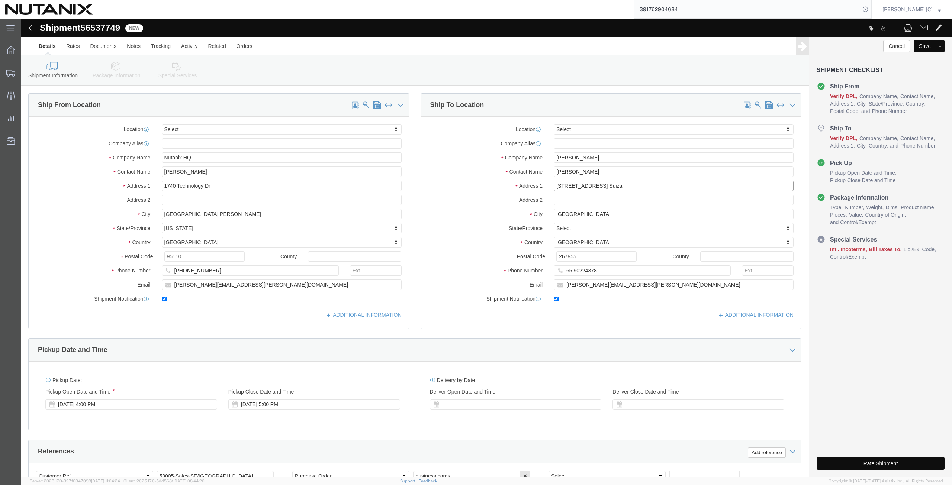
type input "[STREET_ADDRESS] Suiza"
drag, startPoint x: 562, startPoint y: 194, endPoint x: 470, endPoint y: 197, distance: 92.6
click div "City Singapore"
paste input "[GEOGRAPHIC_DATA]"
type input "[GEOGRAPHIC_DATA]"
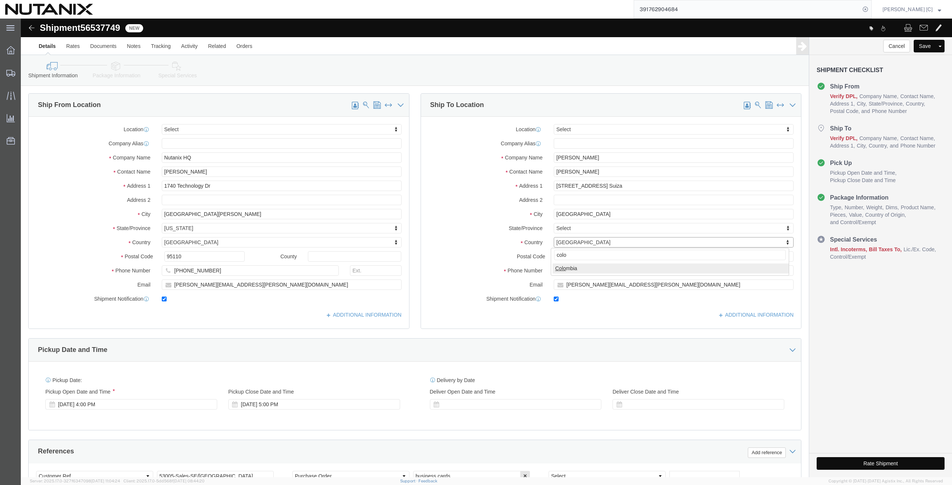
type input "colo"
select select "CO"
drag, startPoint x: 556, startPoint y: 238, endPoint x: 478, endPoint y: 240, distance: 77.7
click div "Postal Code 267955"
paste input "110121"
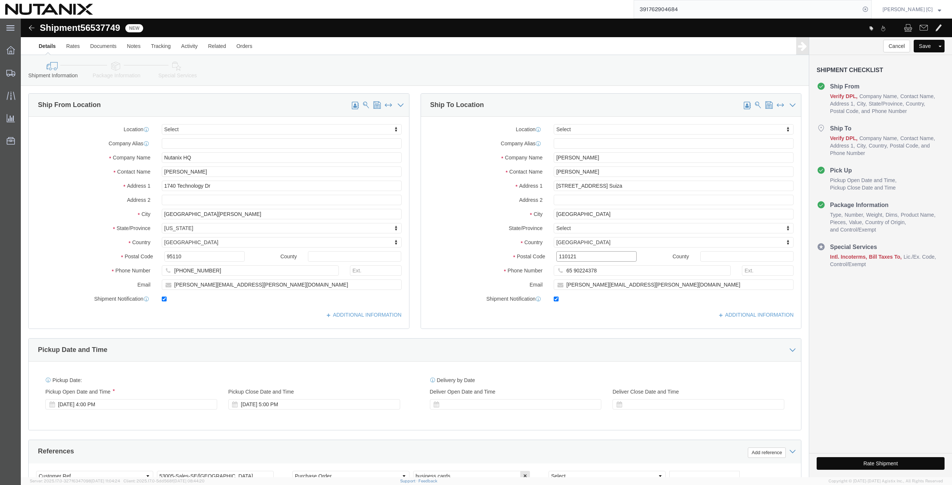
type input "110121"
drag, startPoint x: 573, startPoint y: 252, endPoint x: 525, endPoint y: 254, distance: 48.0
click div "65 90224378"
paste input "573117296326"
type input "573117296326"
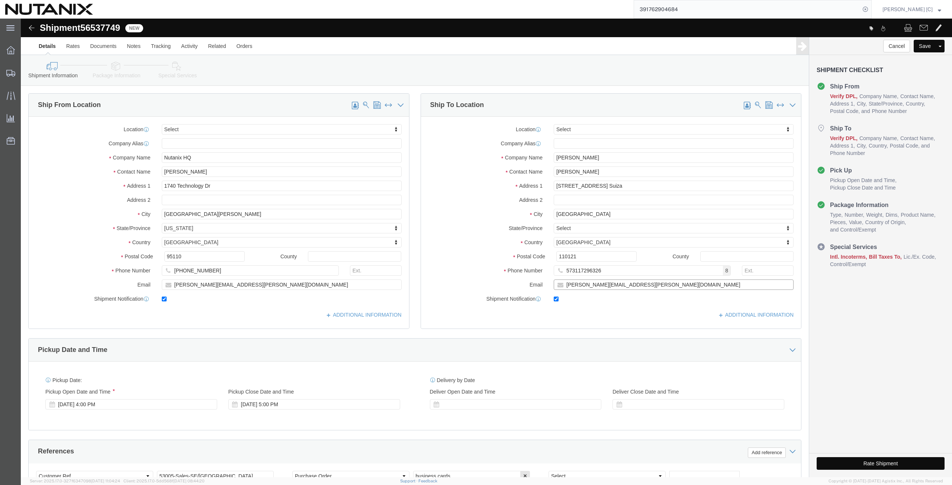
drag, startPoint x: 608, startPoint y: 270, endPoint x: 506, endPoint y: 251, distance: 103.6
click div "Location Select Select My Profile Location AE - Dubai City AU - Australia DE - …"
paste input "[PERSON_NAME][EMAIL_ADDRESS][DOMAIN_NAME]"
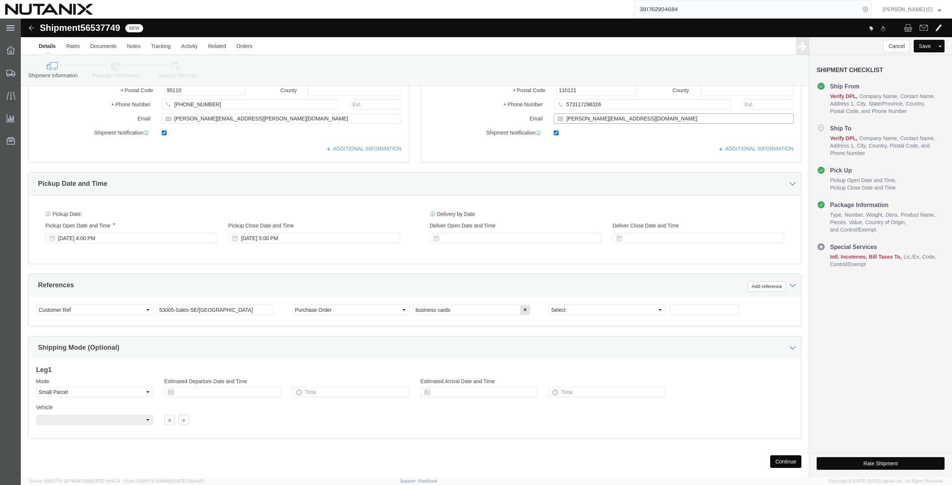
scroll to position [174, 0]
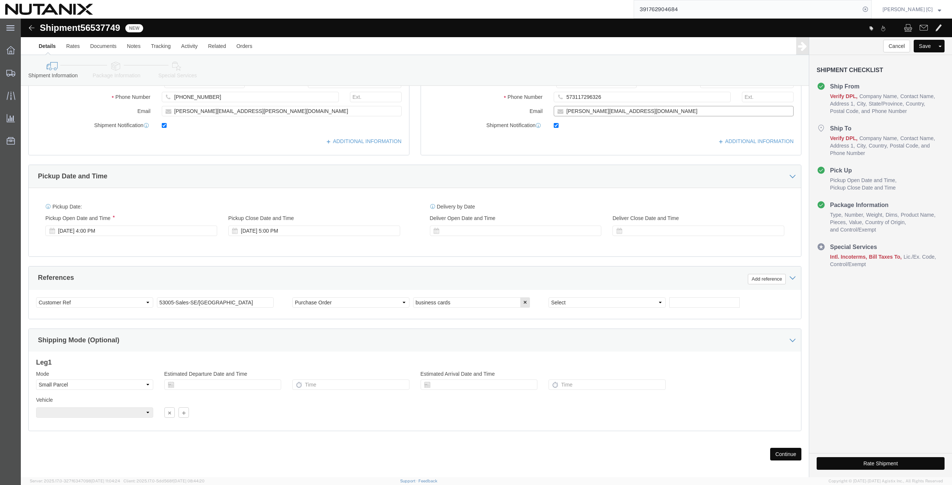
type input "[PERSON_NAME][EMAIL_ADDRESS][DOMAIN_NAME]"
drag, startPoint x: 202, startPoint y: 283, endPoint x: 177, endPoint y: 285, distance: 24.6
click input "53005-Sales-SE/Singapore"
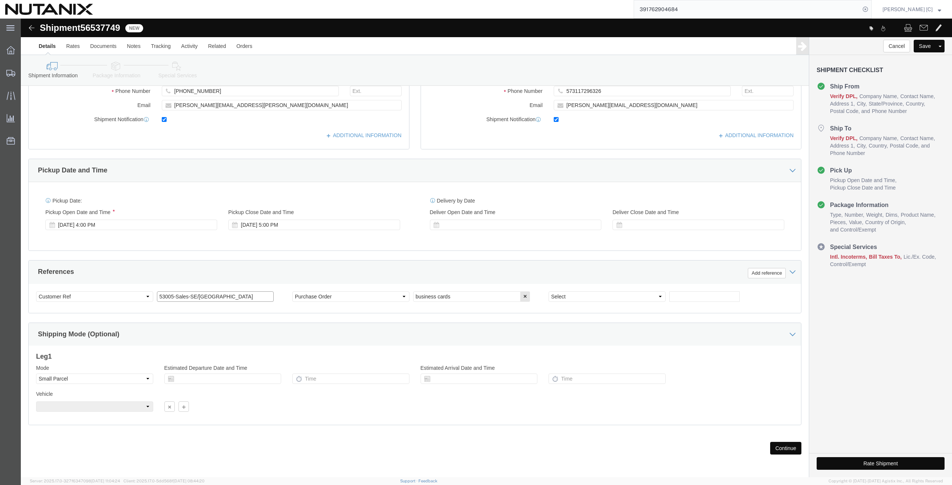
type input "53005-Sales-SE/[GEOGRAPHIC_DATA]"
click button "Continue"
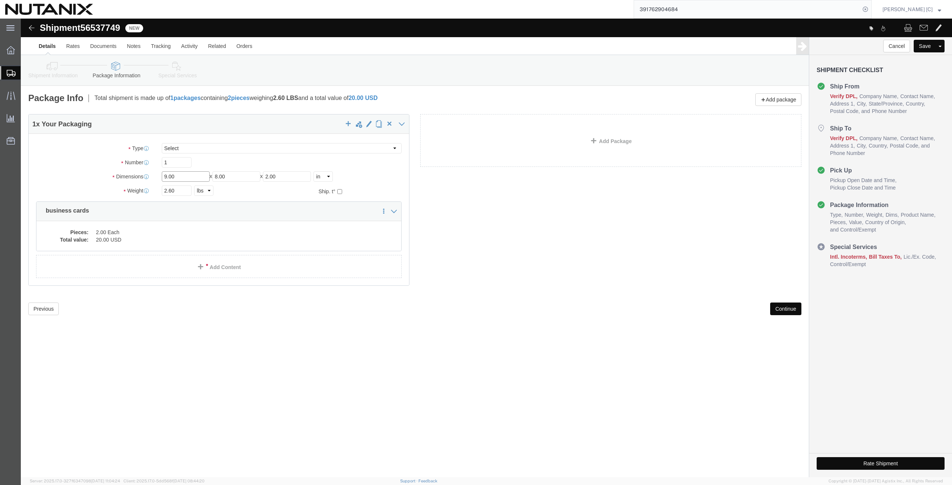
drag, startPoint x: 161, startPoint y: 157, endPoint x: -5, endPoint y: 171, distance: 167.2
click html "Shipment 56537749 New Details Rates Documents Notes Tracking Activity Related O…"
click button "Continue"
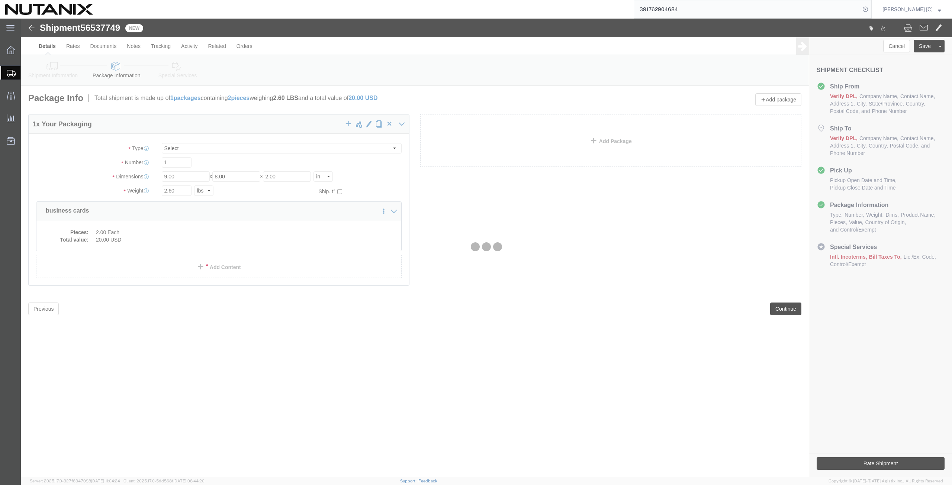
select select
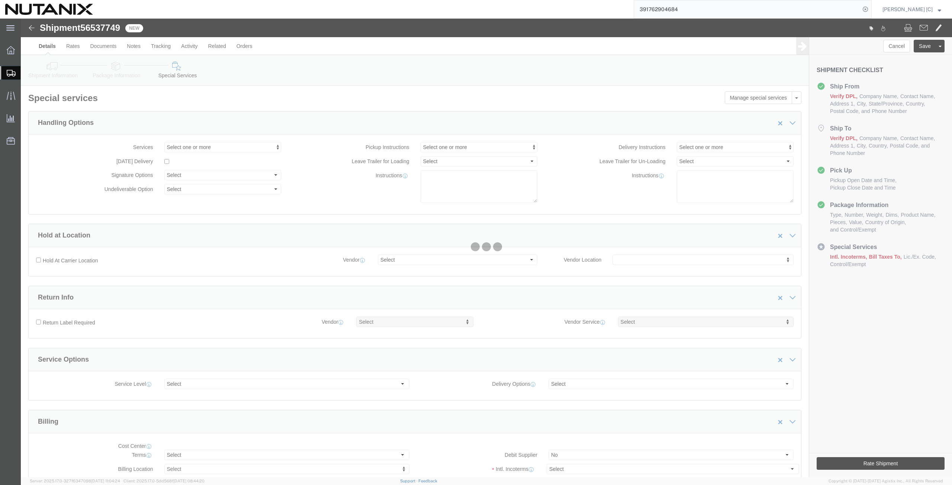
select select "COSTCENTER"
select select "48694"
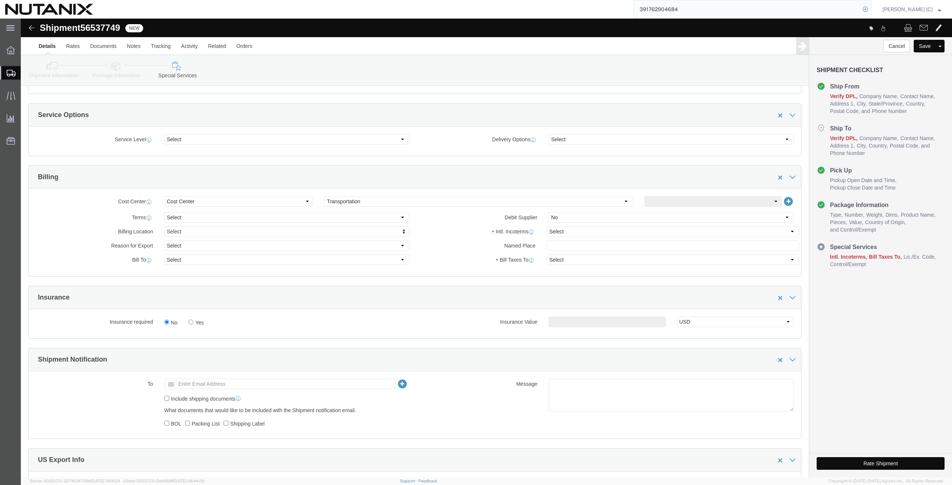
scroll to position [260, 0]
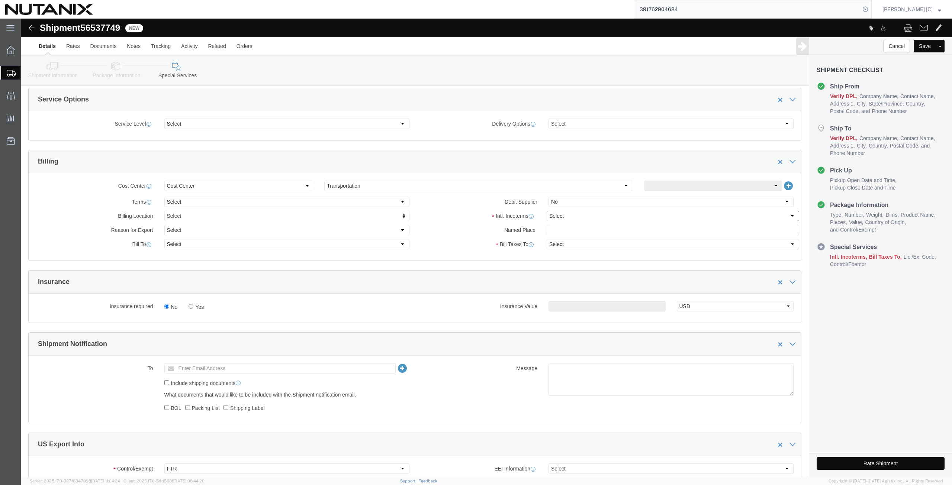
click select "Select Carriage Insurance Paid Carriage Paid To Cost and Freight Cost Insurance…"
select select "DDP"
click select "Select Carriage Insurance Paid Carriage Paid To Cost and Freight Cost Insurance…"
select select "SHIP"
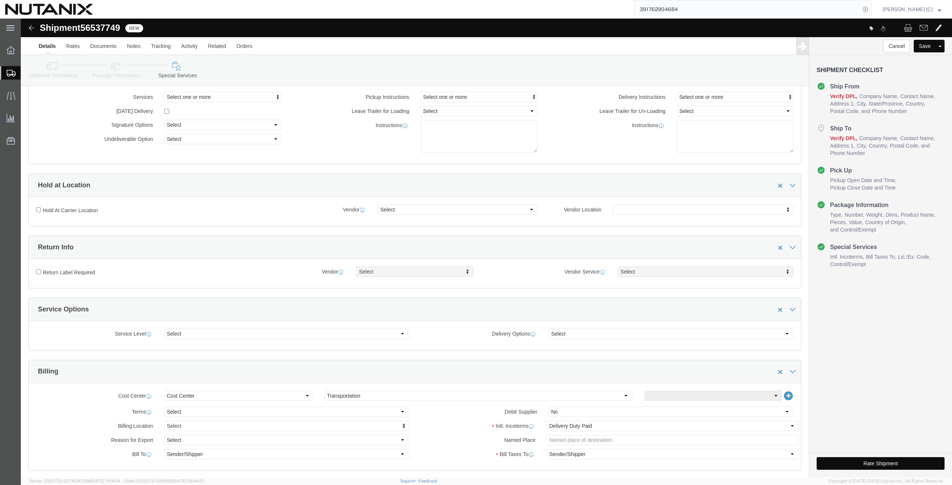
scroll to position [0, 0]
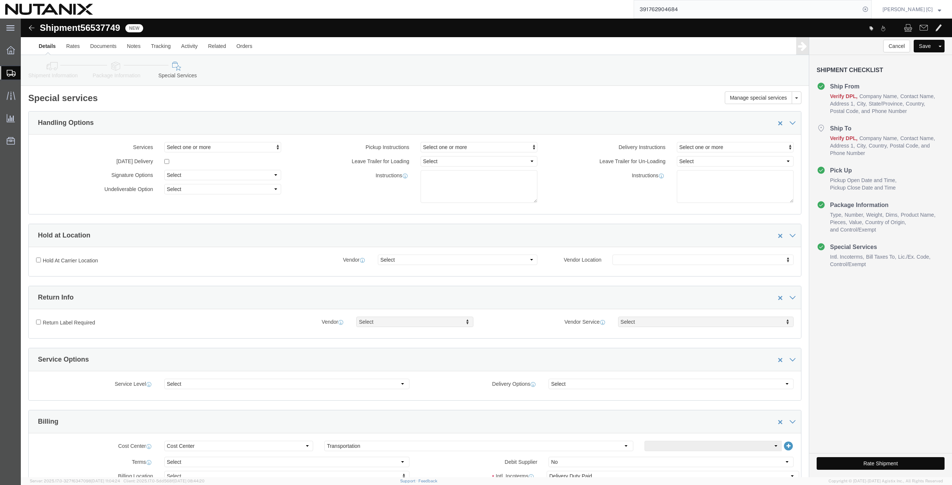
click icon
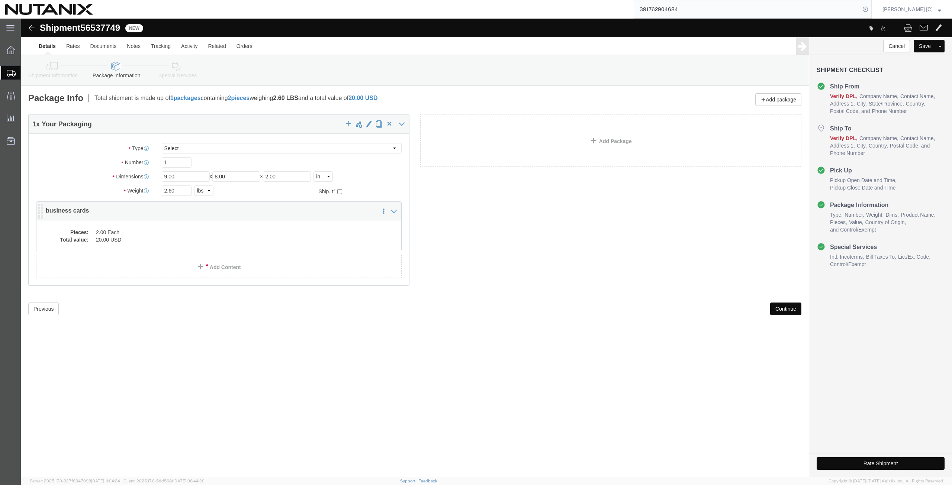
click dd "2.00 Each"
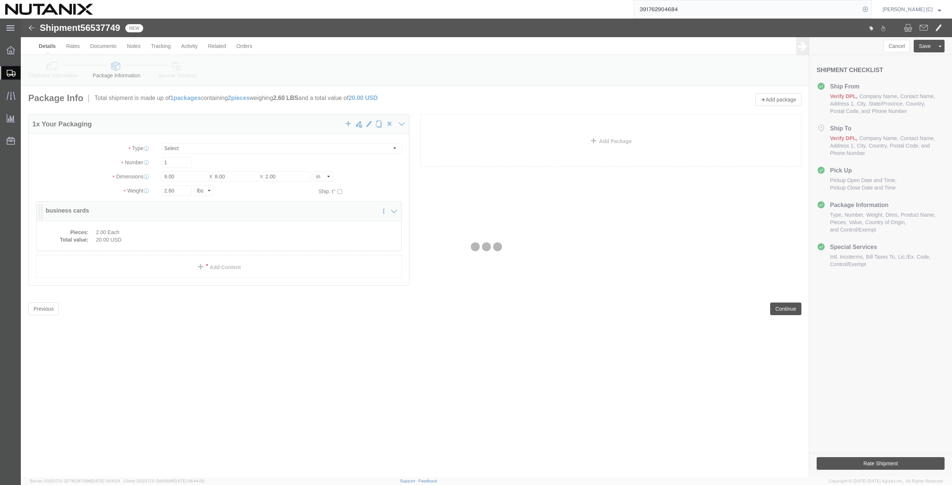
click div
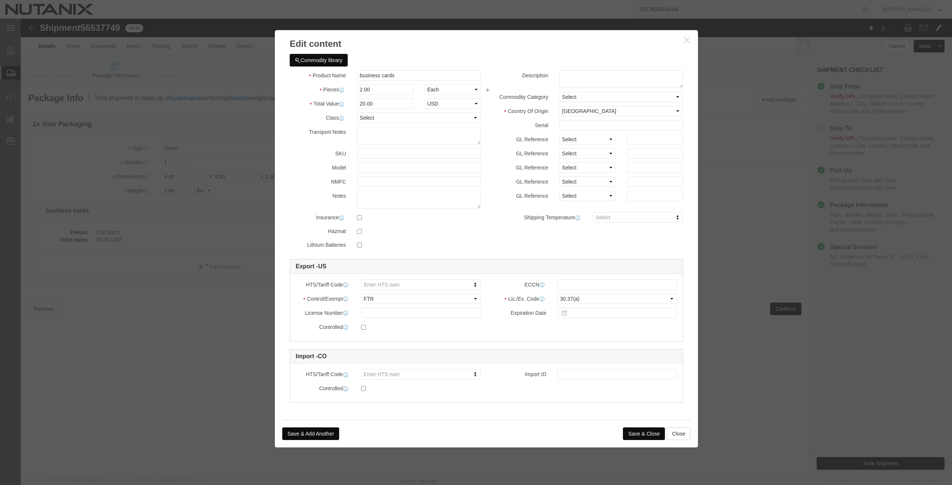
click button "Save & Close"
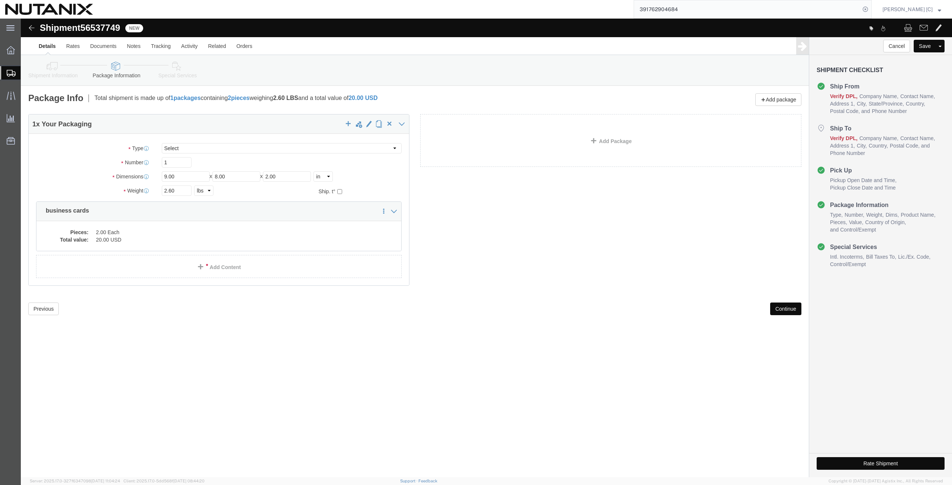
click link "Shipment Information"
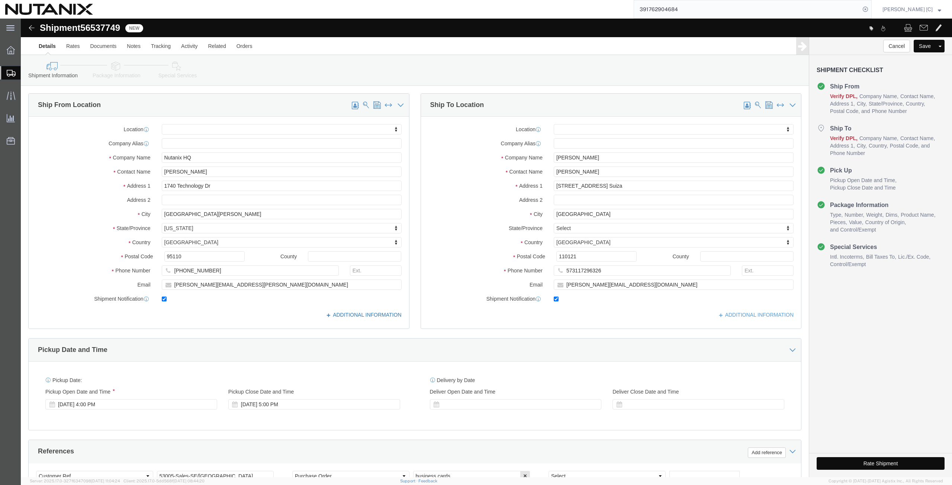
click icon
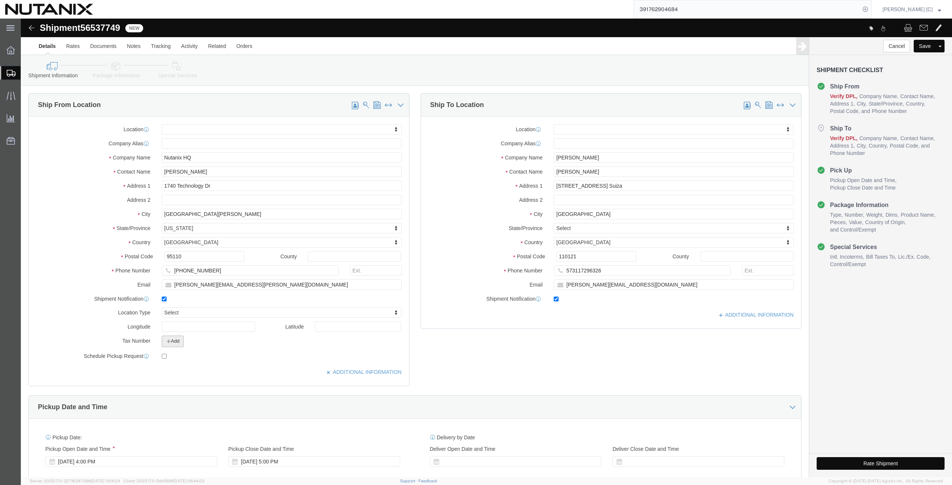
click icon "button"
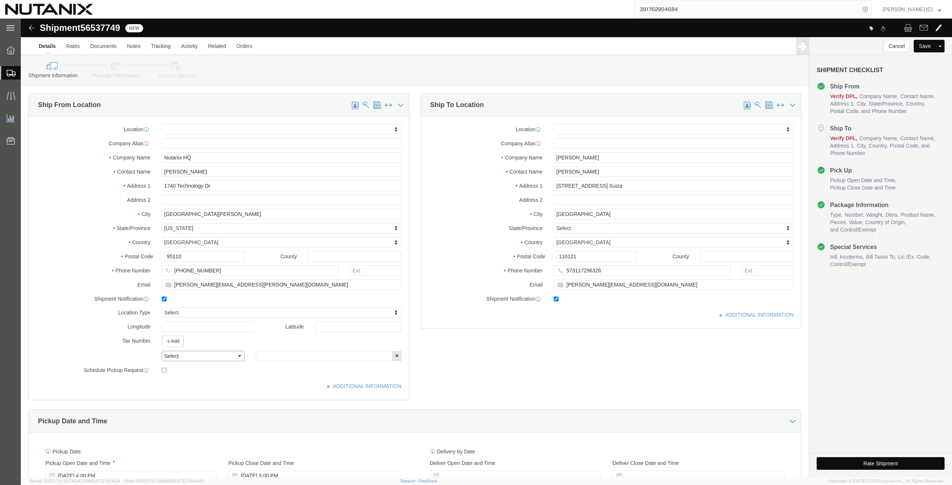
click select "Select EIN EORI TIN VAT Other"
select select "EIN"
click select "Select EIN EORI TIN VAT Other"
click input "text"
paste input "270989767"
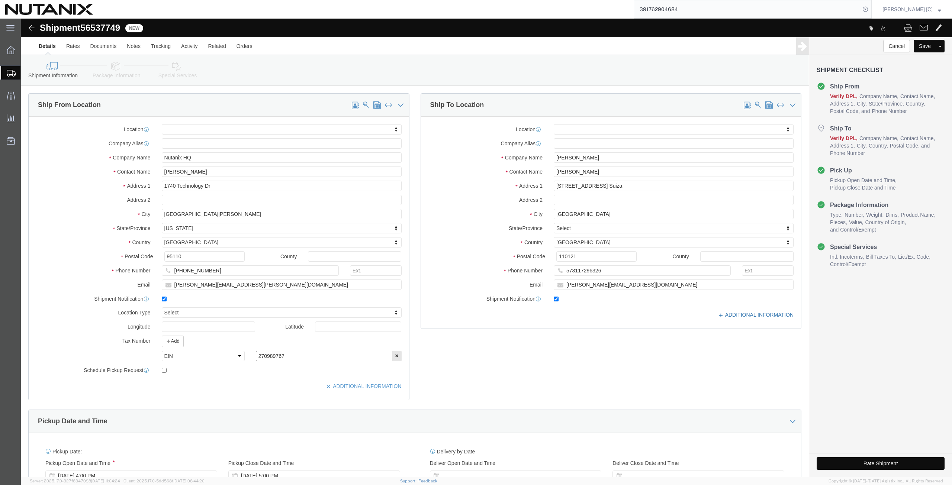
type input "270989767"
click icon
click icon "button"
click select "Select EIN EORI TIN VAT Other"
select select "EIN"
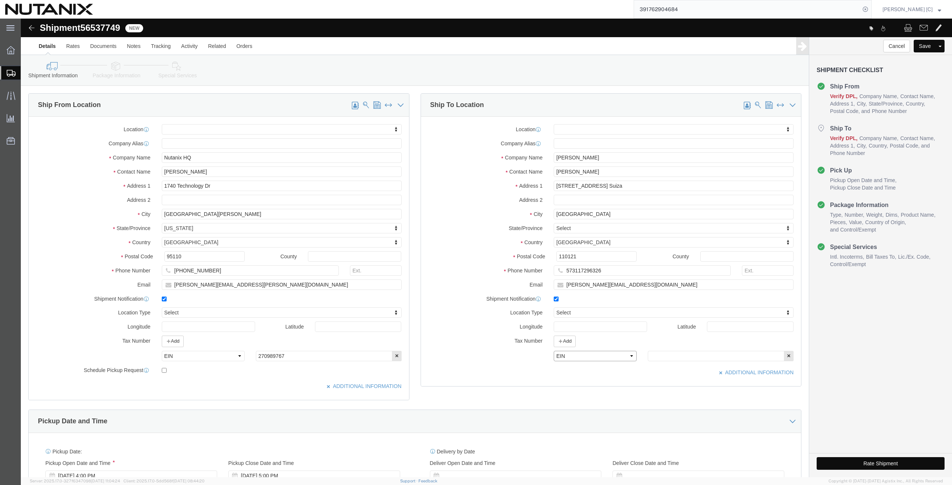
click select "Select EIN EORI TIN VAT Other"
click input "text"
paste input "270989767"
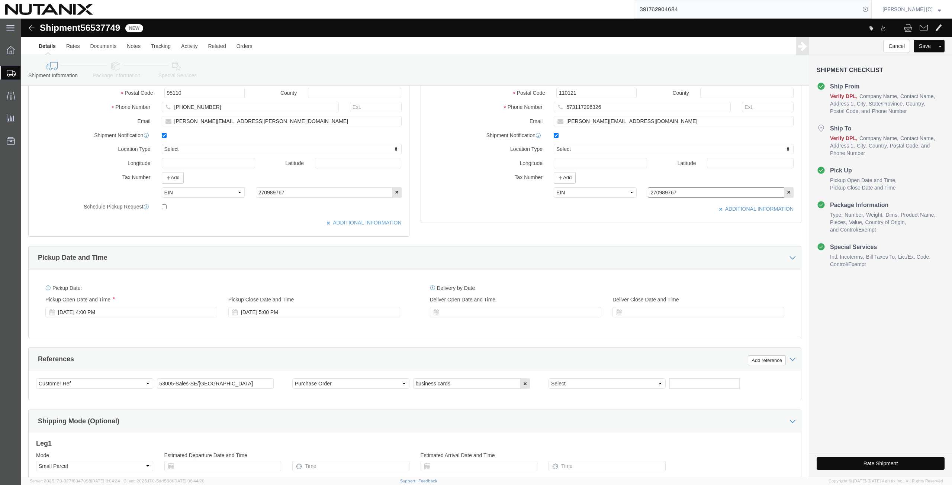
scroll to position [251, 0]
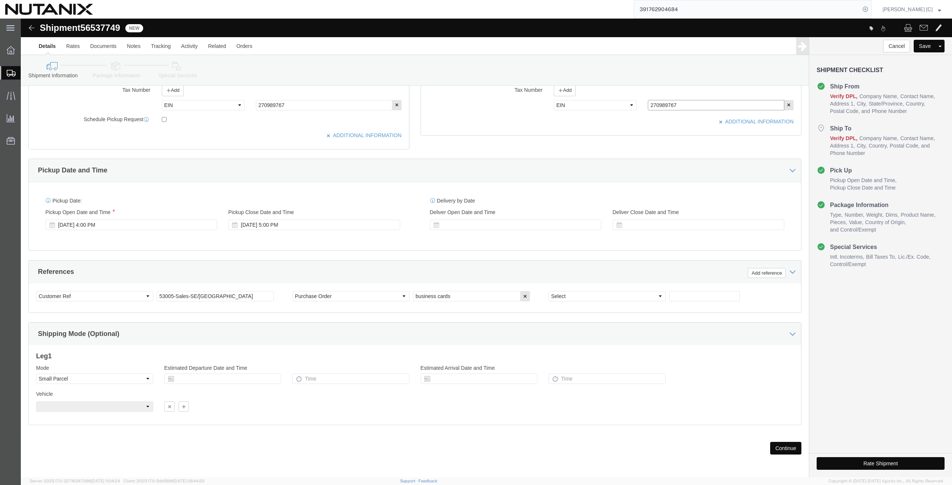
type input "270989767"
click button "Continue"
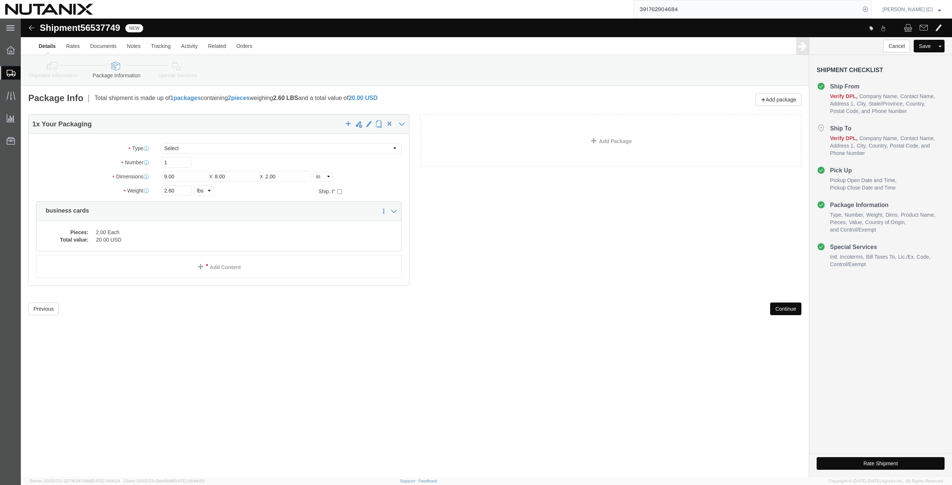
scroll to position [0, 0]
click button "Continue"
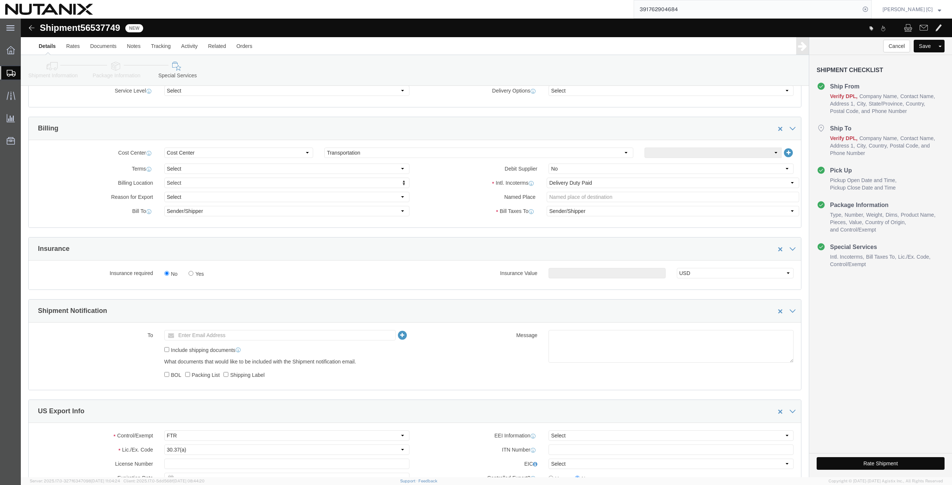
scroll to position [363, 0]
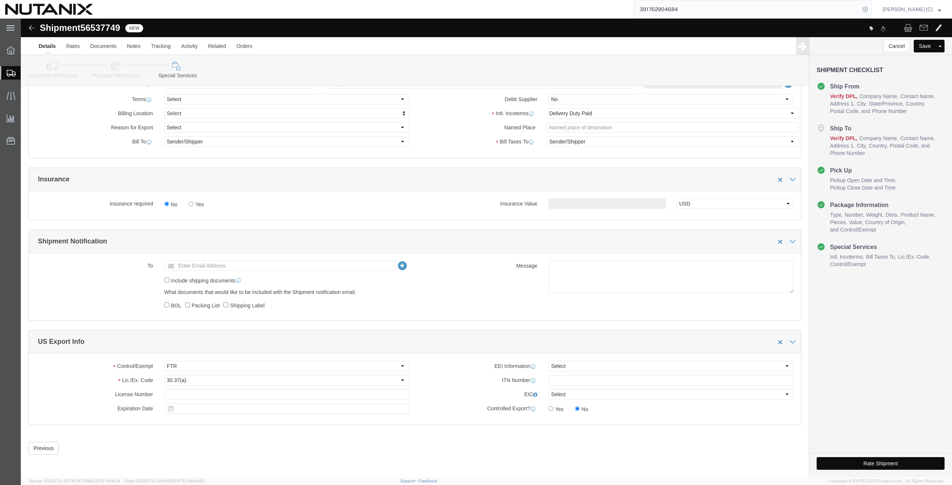
click button "Rate Shipment"
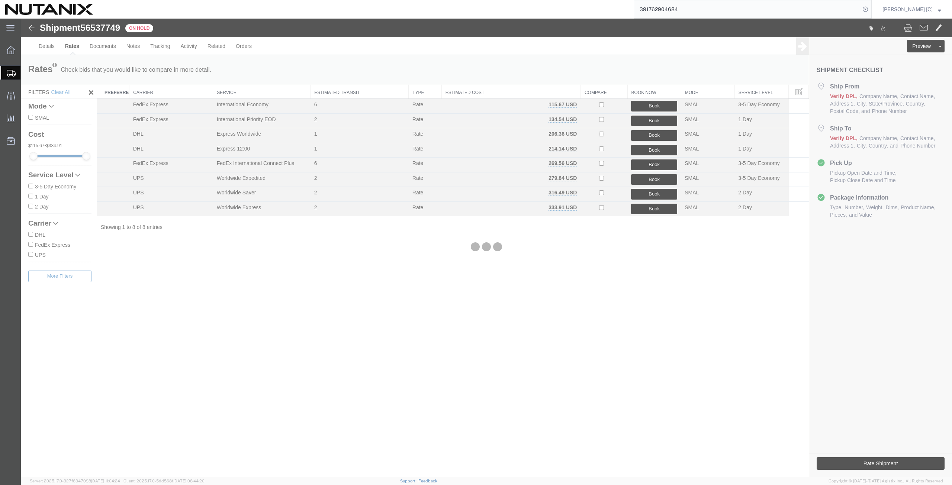
scroll to position [0, 0]
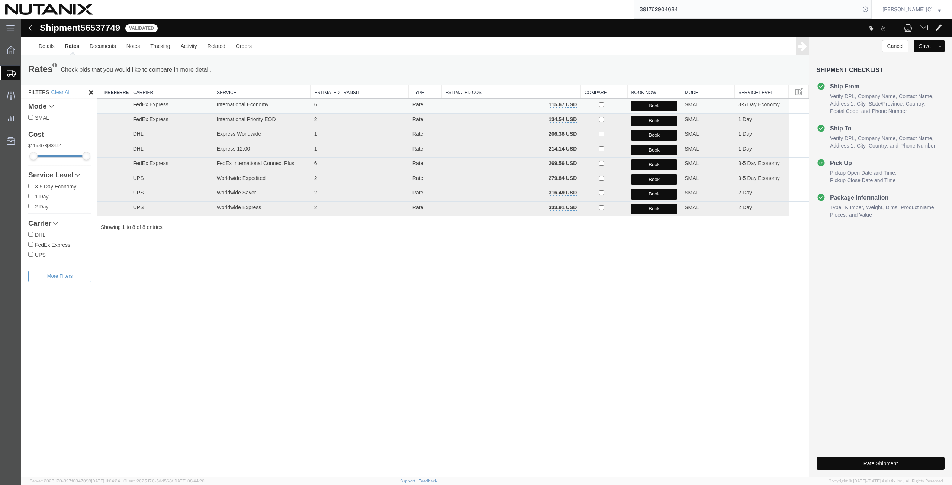
click at [644, 104] on button "Book" at bounding box center [654, 106] width 46 height 11
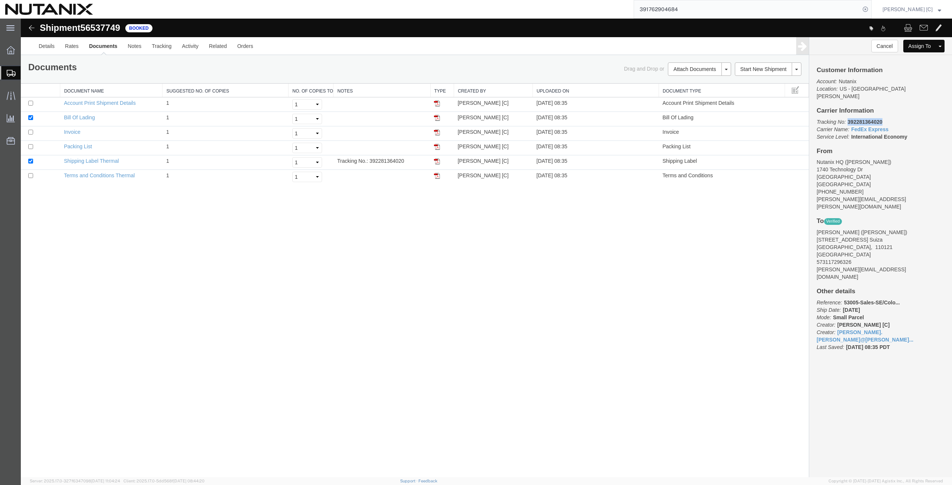
drag, startPoint x: 882, startPoint y: 115, endPoint x: 848, endPoint y: 118, distance: 34.0
click at [848, 118] on p "Tracking No: 392281364020 Carrier Name: FedEx Express FedEx Express Service Lev…" at bounding box center [881, 129] width 128 height 22
copy b "392281364020"
click at [437, 162] on img at bounding box center [437, 161] width 6 height 6
click at [438, 162] on img at bounding box center [437, 161] width 6 height 6
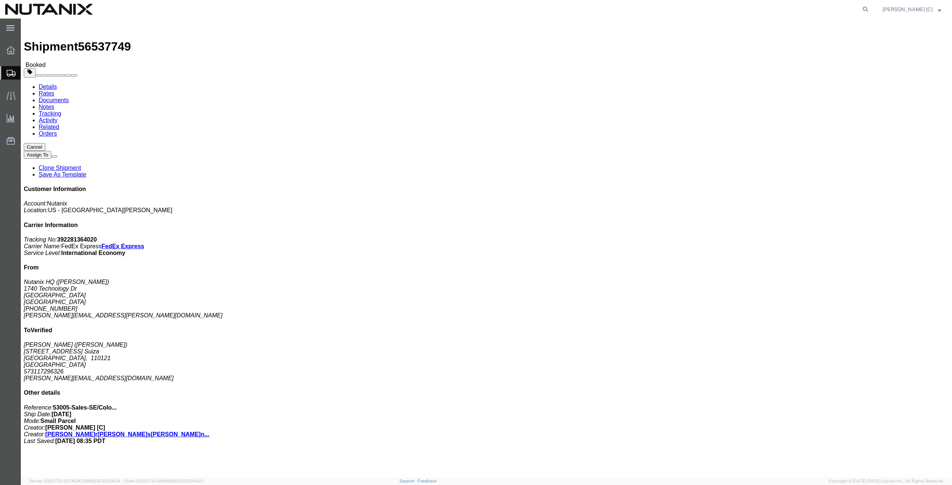
click at [0, 0] on span "Shipment Manager" at bounding box center [0, 0] width 0 height 0
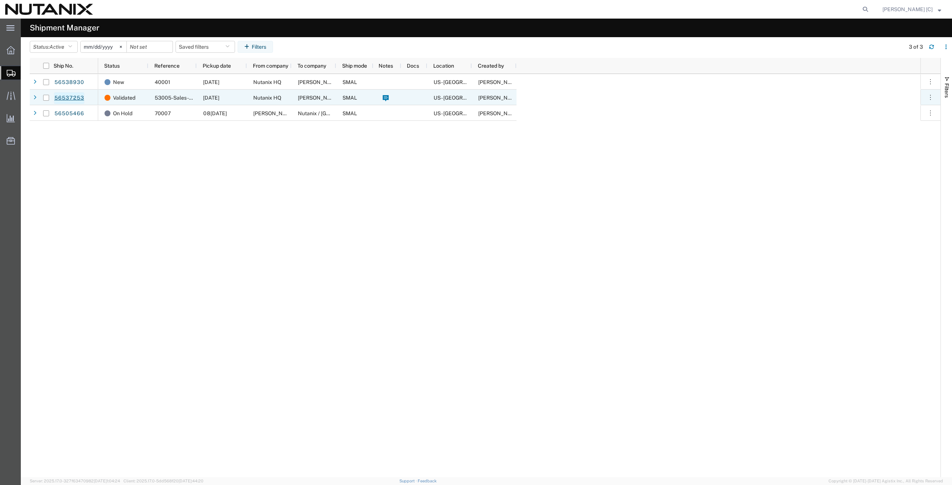
click at [61, 98] on link "56537253" at bounding box center [69, 98] width 30 height 12
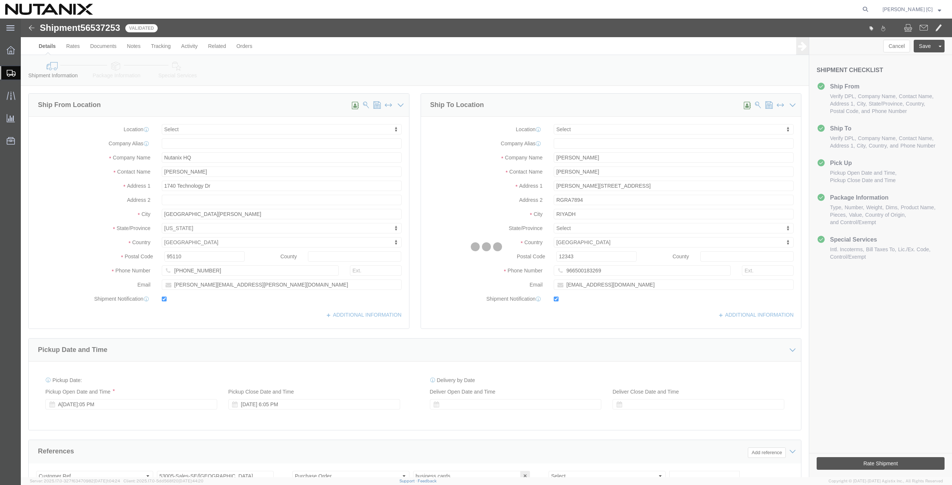
select select
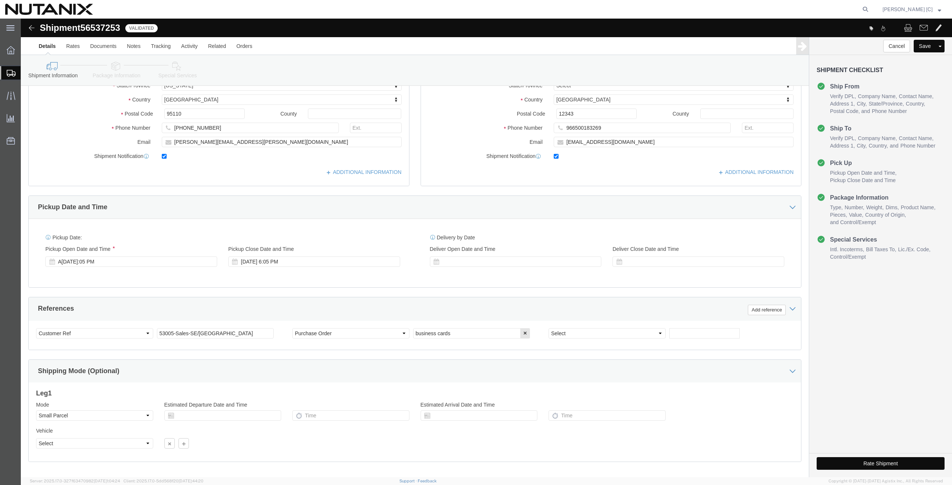
scroll to position [180, 0]
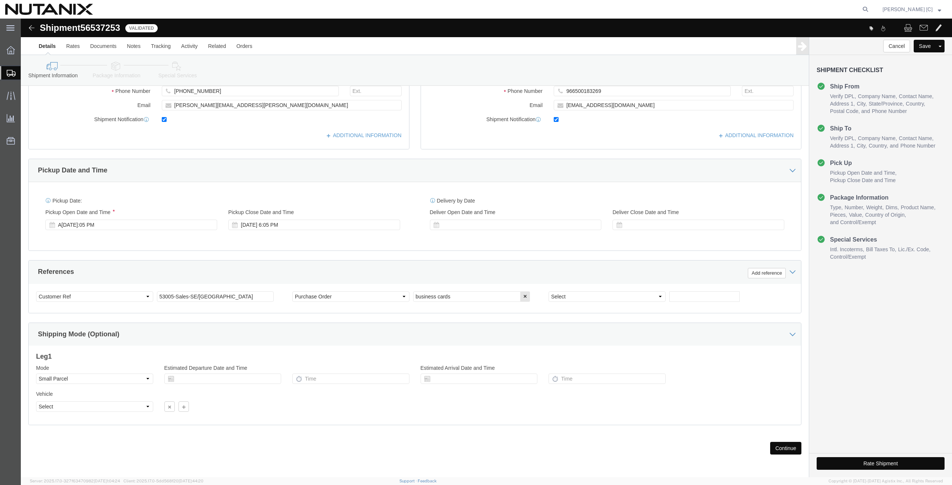
click button "Continue"
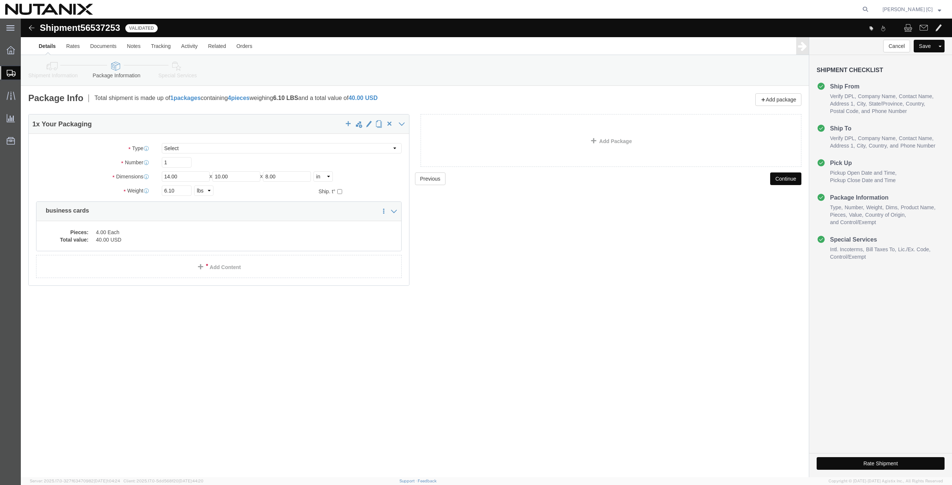
click button "Continue"
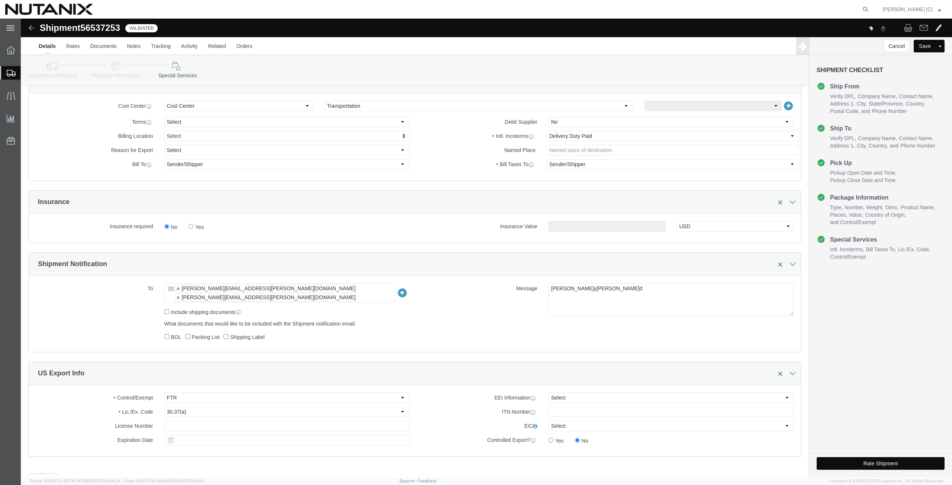
scroll to position [363, 0]
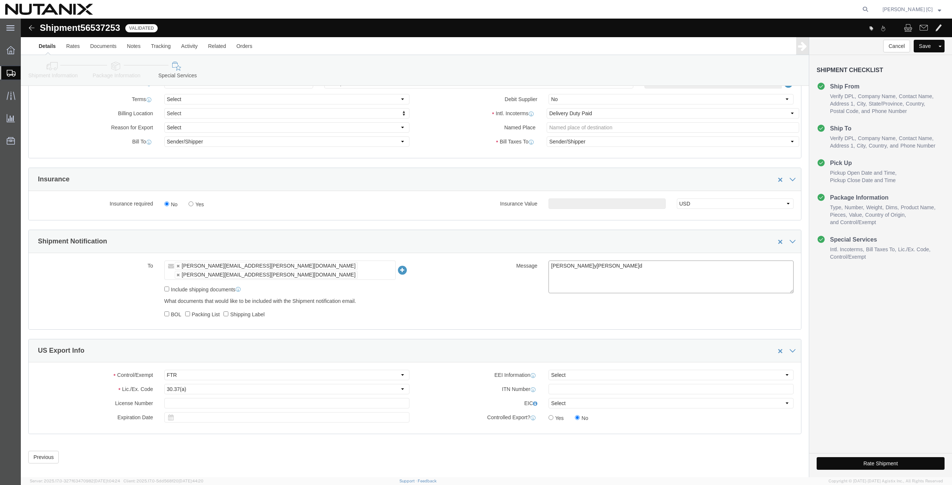
click textarea "[PERSON_NAME]y[PERSON_NAME]d"
type textarea "Business Cards for: [PERSON_NAME] [PERSON_NAME]"
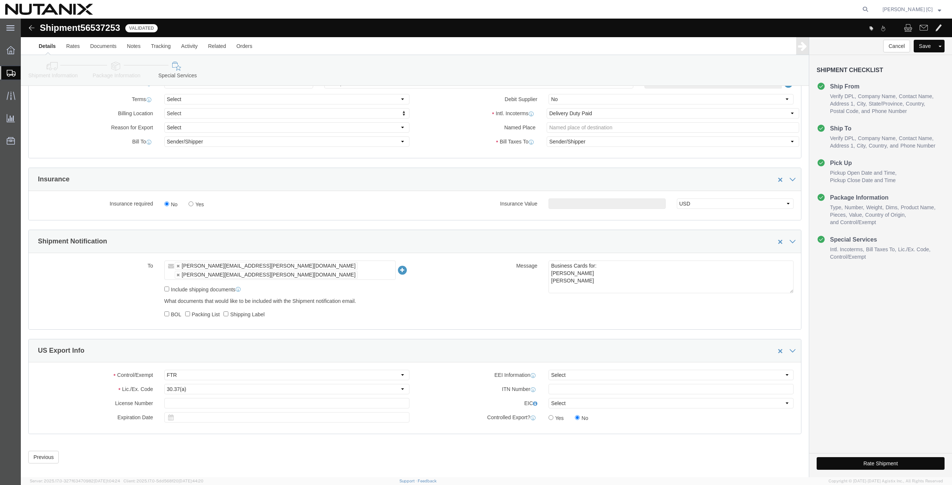
click button "Rate Shipment"
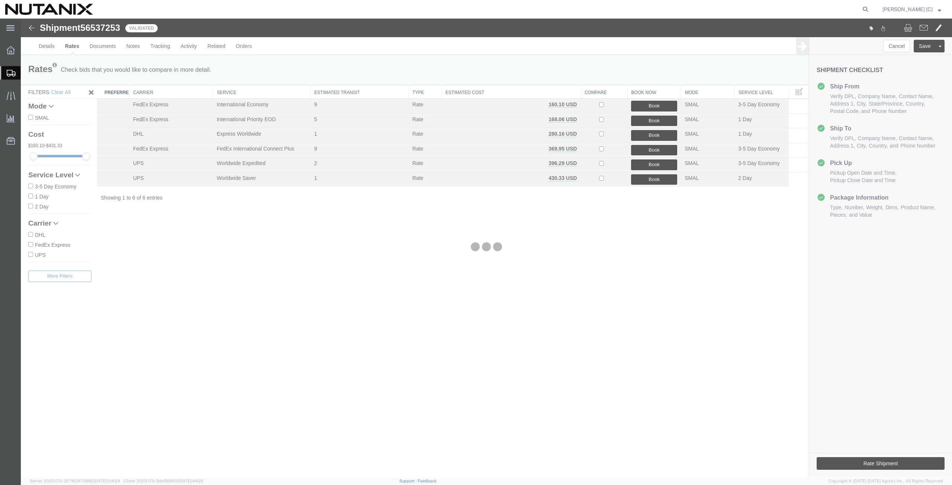
scroll to position [0, 0]
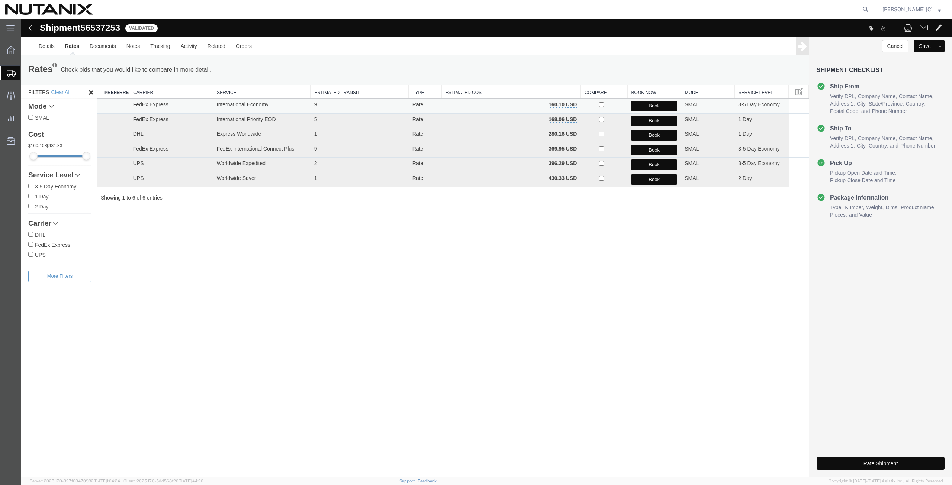
click at [637, 105] on button "Book" at bounding box center [654, 106] width 46 height 11
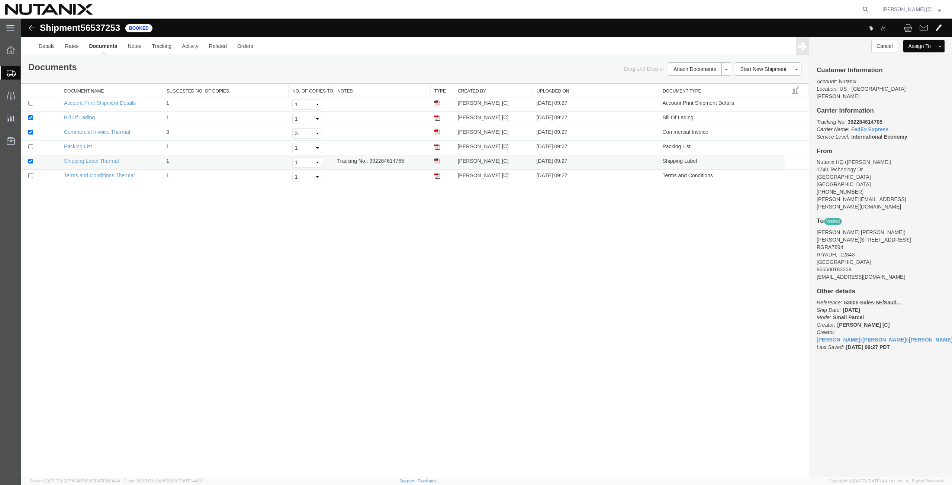
click at [438, 162] on img at bounding box center [437, 161] width 6 height 6
click at [0, 0] on span "Create from Template" at bounding box center [0, 0] width 0 height 0
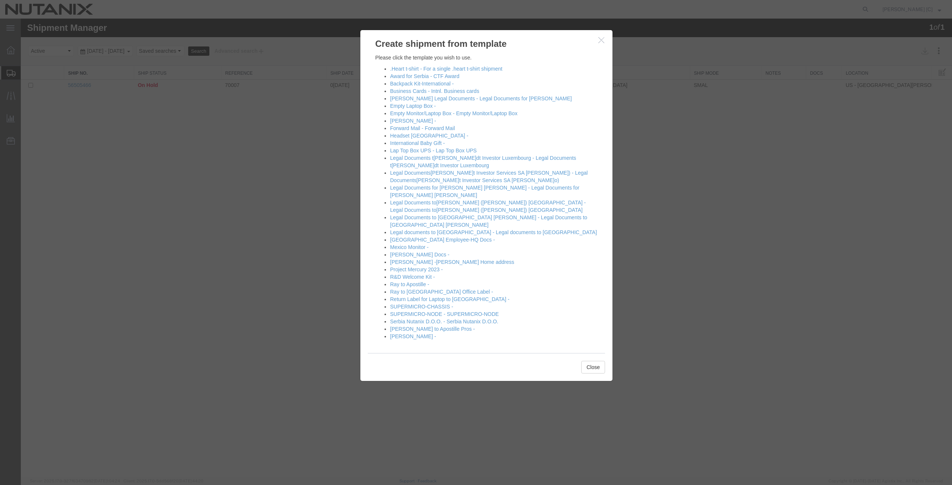
click at [599, 39] on icon "button" at bounding box center [601, 40] width 6 height 6
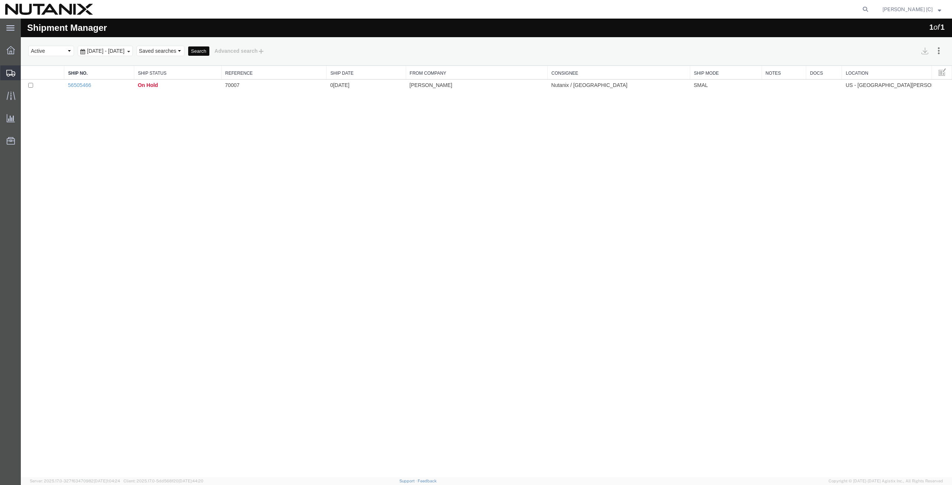
click at [0, 0] on span "Create from Template" at bounding box center [0, 0] width 0 height 0
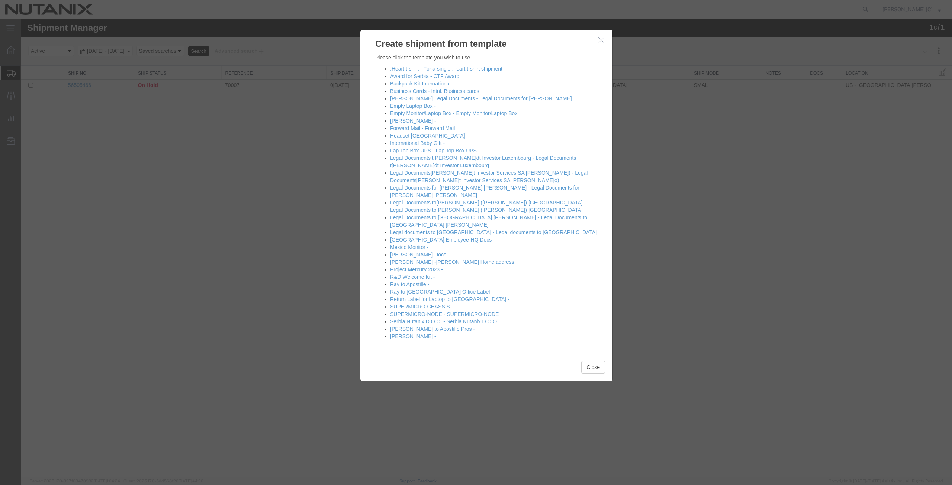
click at [601, 39] on icon "button" at bounding box center [601, 40] width 6 height 6
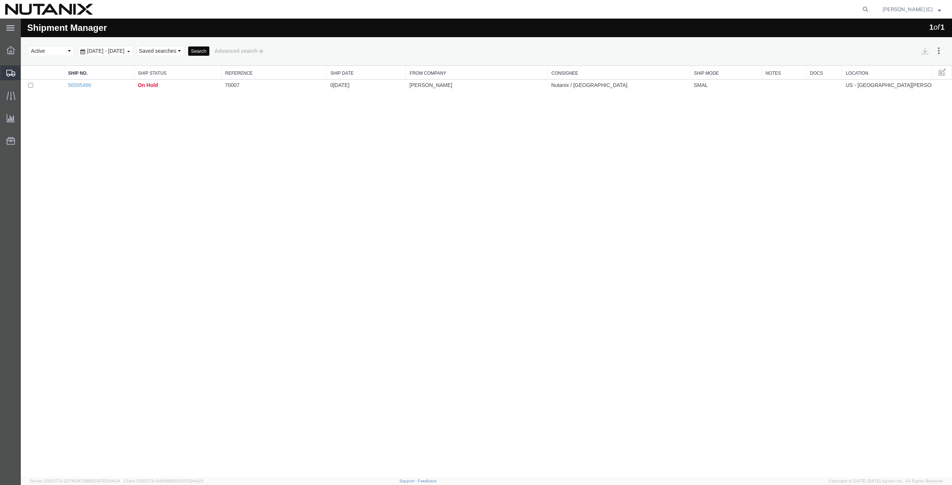
click at [0, 0] on span "Create Shipment" at bounding box center [0, 0] width 0 height 0
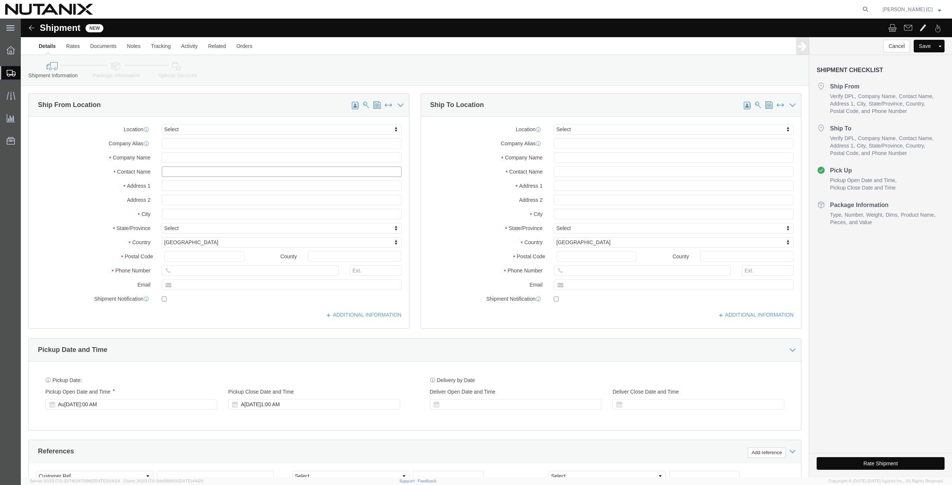
click input "text"
type input "art"
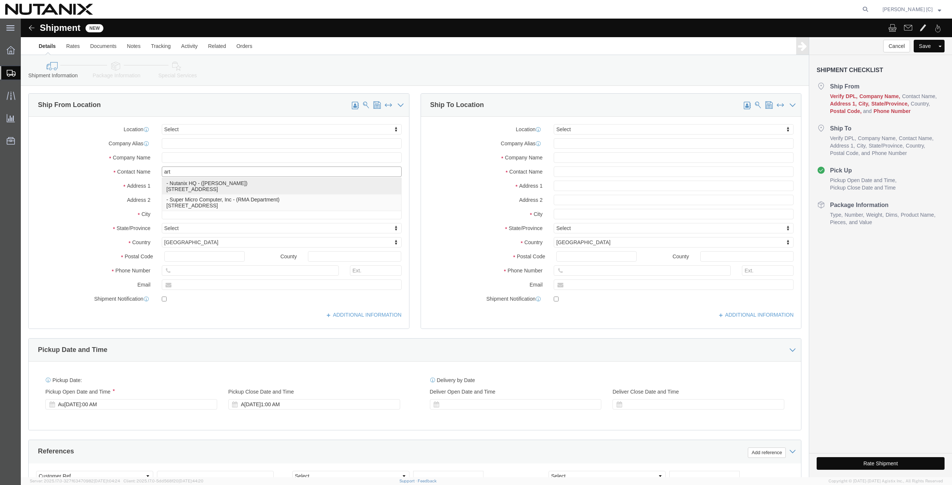
click p "- Nutanix HQ - ([PERSON_NAME]) [STREET_ADDRESS]"
select select "CA"
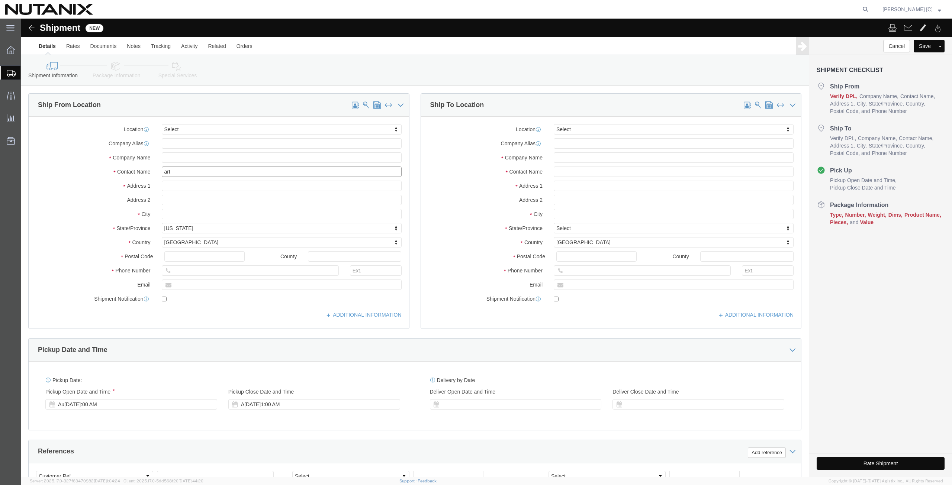
type input "[PERSON_NAME]"
click input "text"
drag, startPoint x: 549, startPoint y: 152, endPoint x: 520, endPoint y: 151, distance: 29.0
click div "Contact Name [PERSON_NAME]"
type input "[GEOGRAPHIC_DATA]"
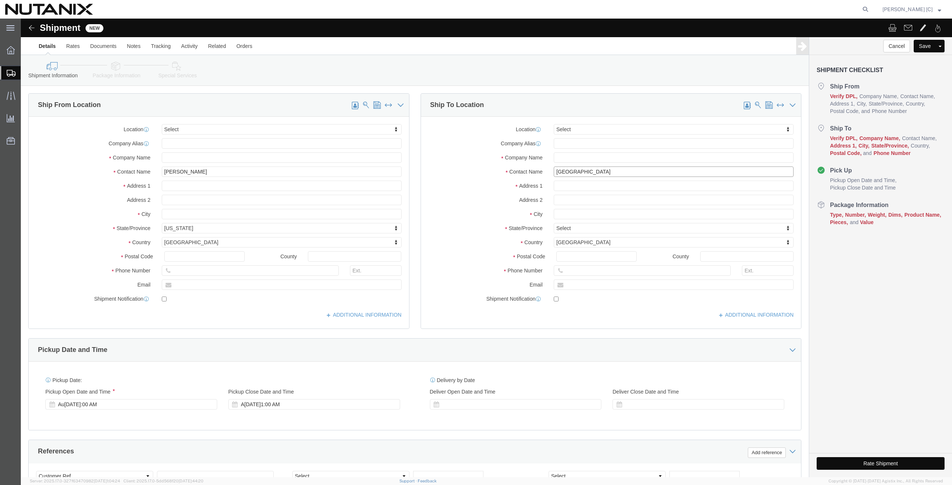
drag, startPoint x: 562, startPoint y: 154, endPoint x: 499, endPoint y: 151, distance: 62.6
click div "Contact Name [PERSON_NAME]"
click input "text"
type input "j"
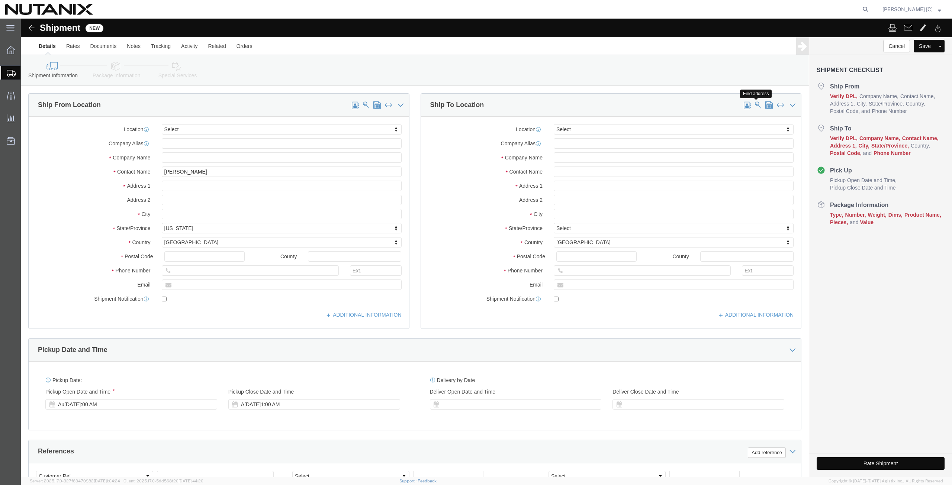
click span
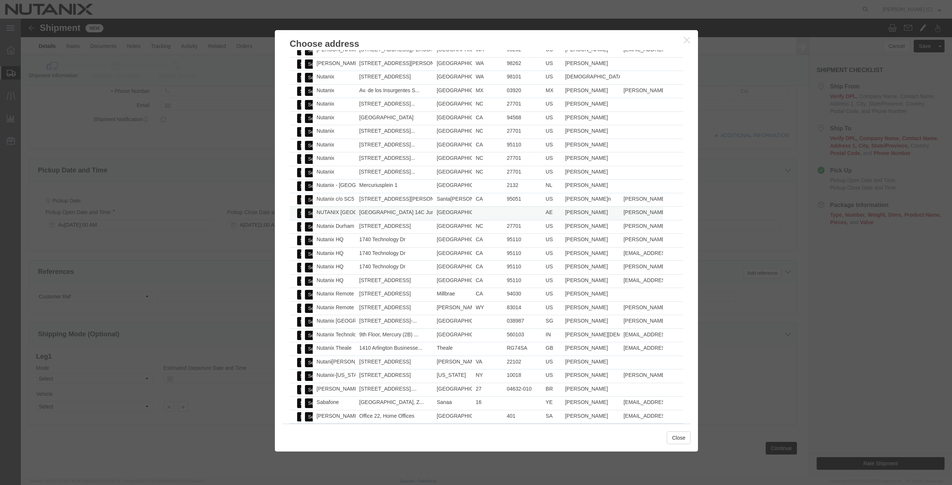
scroll to position [231, 0]
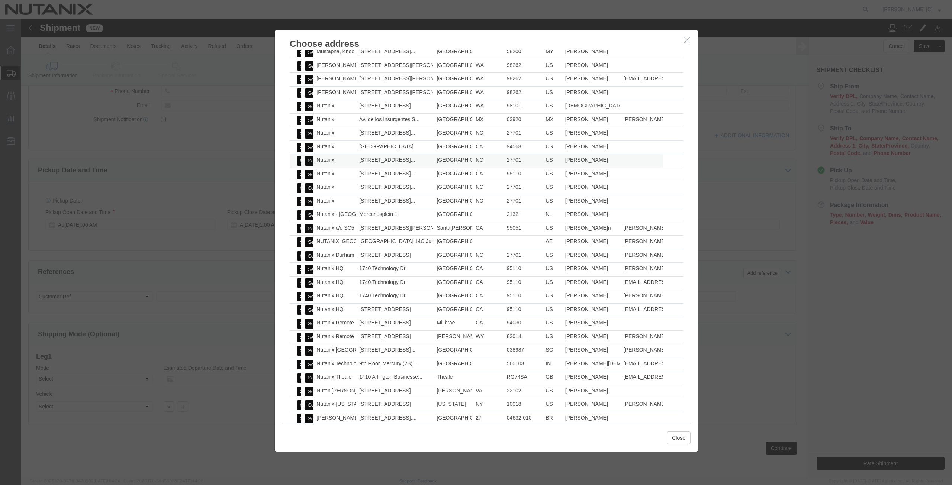
click button "Select"
select select "NC"
click icon "button"
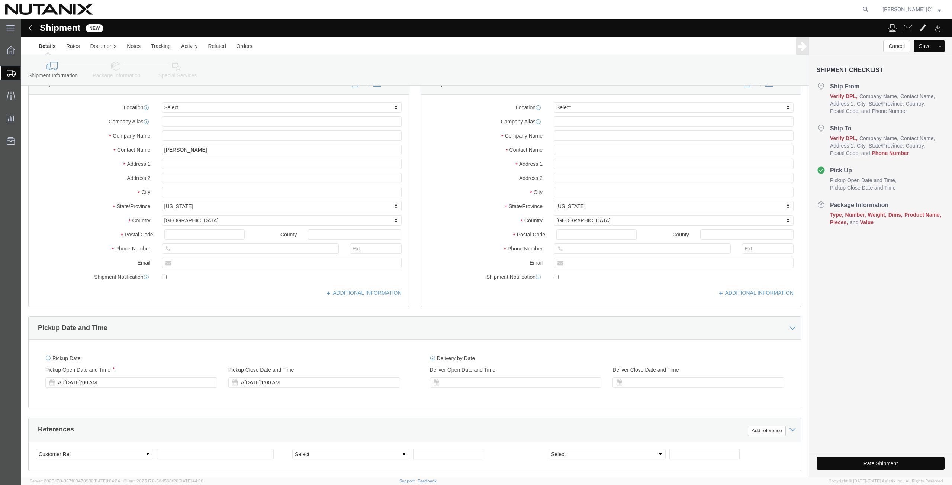
scroll to position [0, 0]
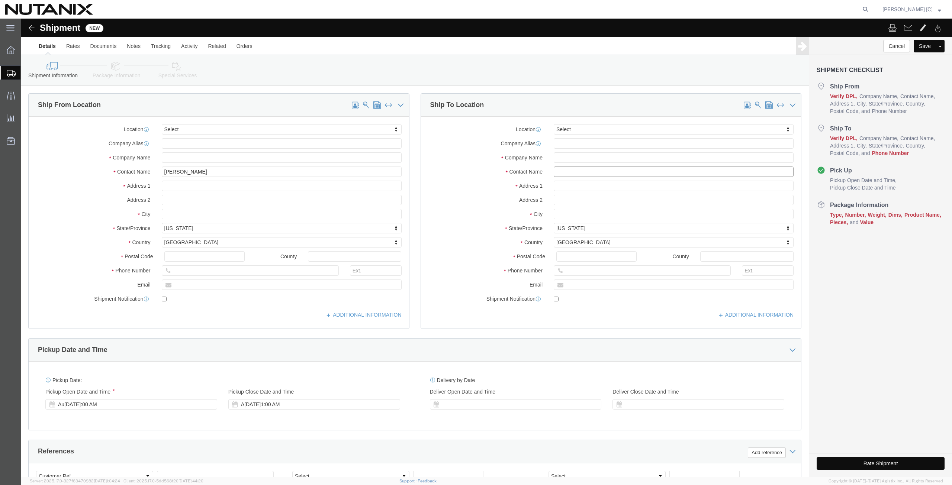
drag, startPoint x: 577, startPoint y: 154, endPoint x: 462, endPoint y: 162, distance: 115.1
click div "Location Select Select My Profile Location [GEOGRAPHIC_DATA] - [GEOGRAPHIC_DATA…"
type input "[PERSON_NAME]"
click input "text"
paste input "[PERSON_NAME][EMAIL_ADDRESS][PERSON_NAME][DOMAIN_NAME]"
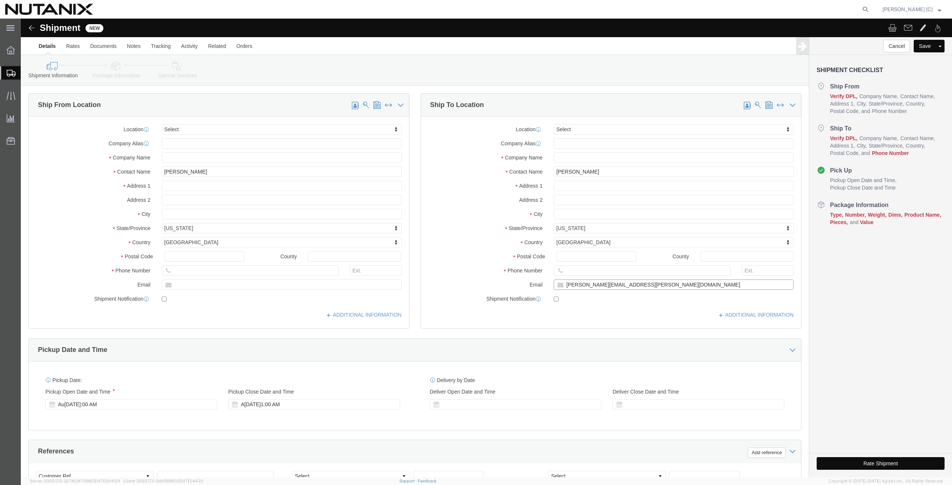
type input "[PERSON_NAME][EMAIL_ADDRESS][PERSON_NAME][DOMAIN_NAME]"
click input "text"
paste input "[PHONE_NUMBER]"
drag, startPoint x: 596, startPoint y: 253, endPoint x: 580, endPoint y: 254, distance: 15.3
click input "[PHONE_NUMBER]"
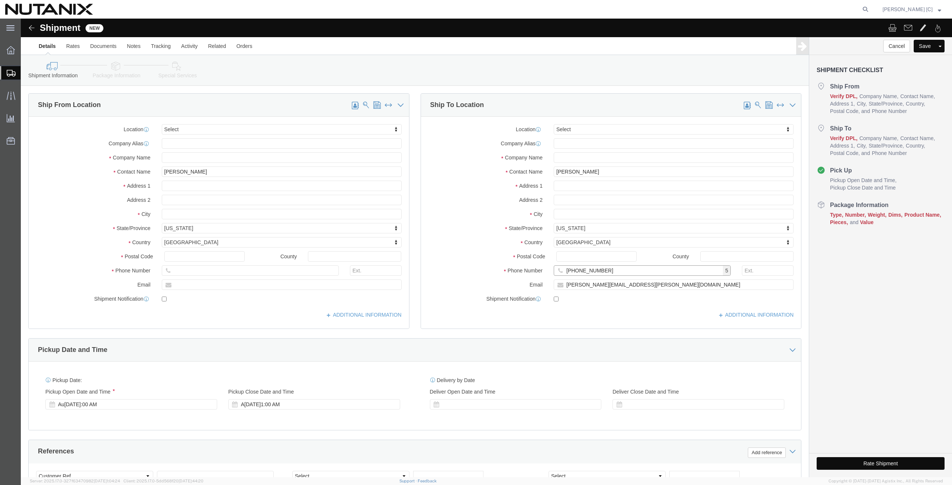
type input "[PHONE_NUMBER]"
click input "text"
paste input "10655"
type input "10655"
click input "[PHONE_NUMBER]"
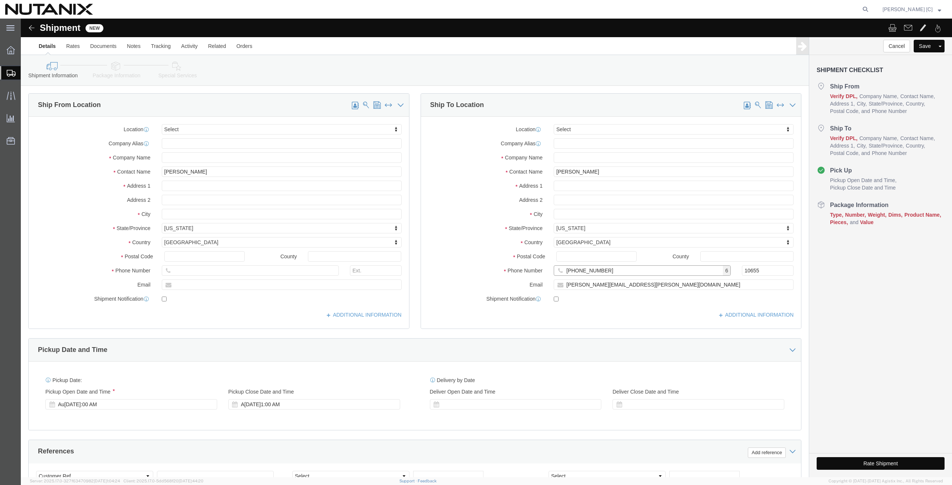
type input "[PHONE_NUMBER]"
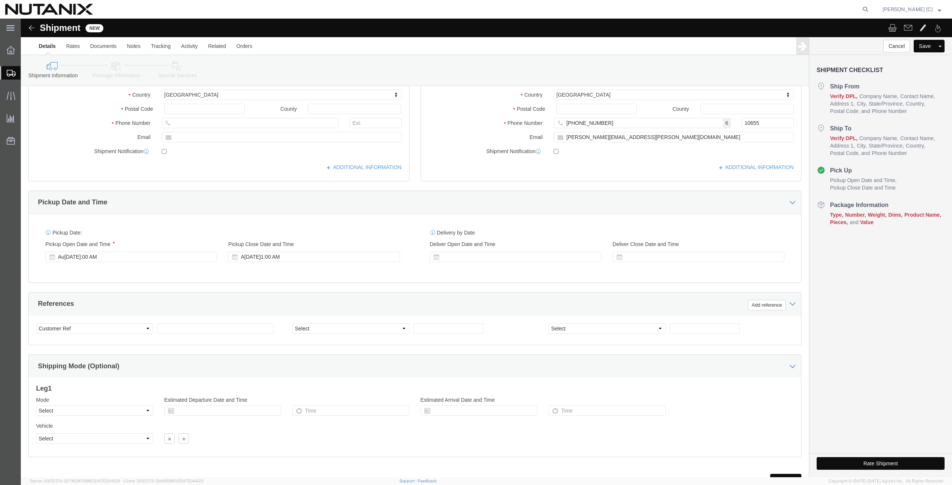
scroll to position [180, 0]
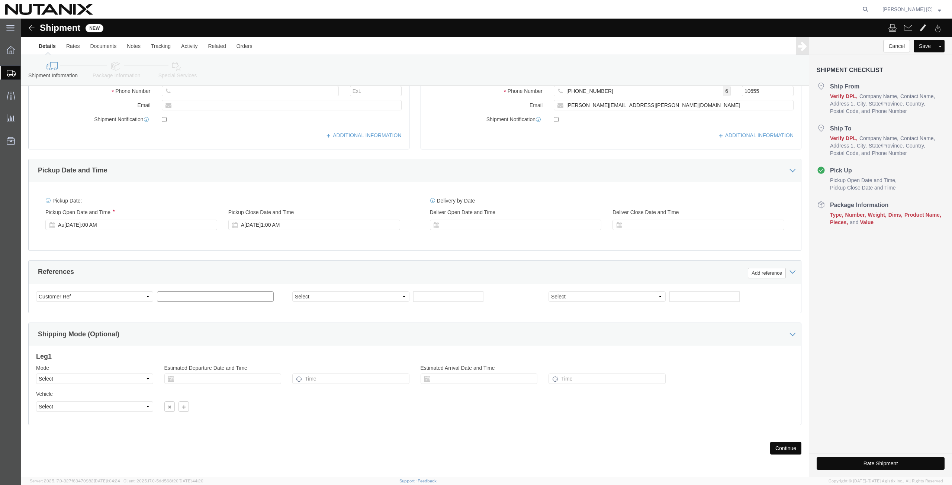
click input "text"
type input "70011"
click select "Select Account Type Activity ID Airline Appointment Number ASN Batch Request # …"
select select "PURCHORD"
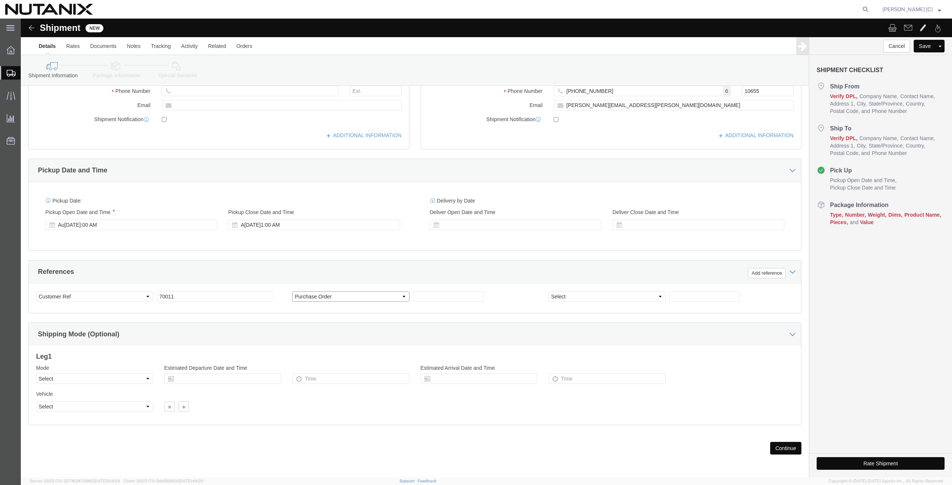
click select "Select Account Type Activity ID Airline Appointment Number ASN Batch Request # …"
click input "text"
type input "Swag Kits"
click select "Select Air Less than Truckload Multi-Leg Ocean Freight Rail Small Parcel Truckl…"
select select "SMAL"
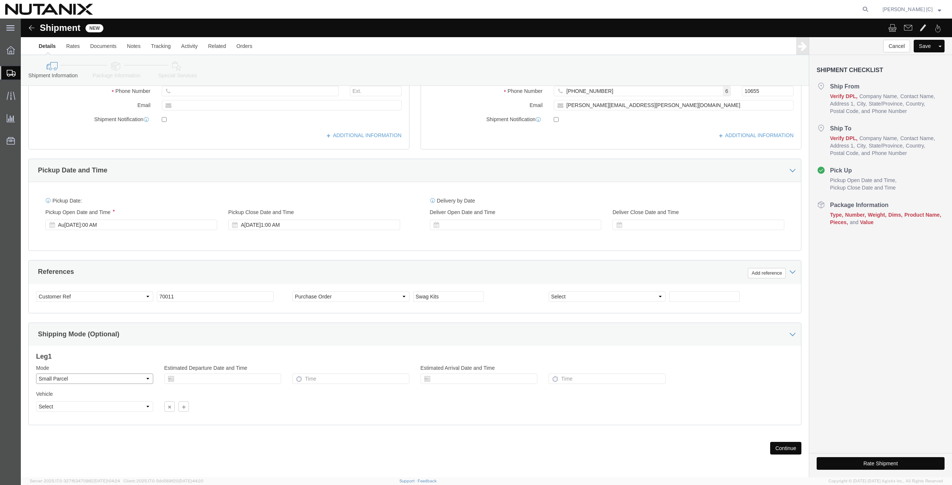
click select "Select Air Less than Truckload Multi-Leg Ocean Freight Rail Small Parcel Truckl…"
click button "Continue"
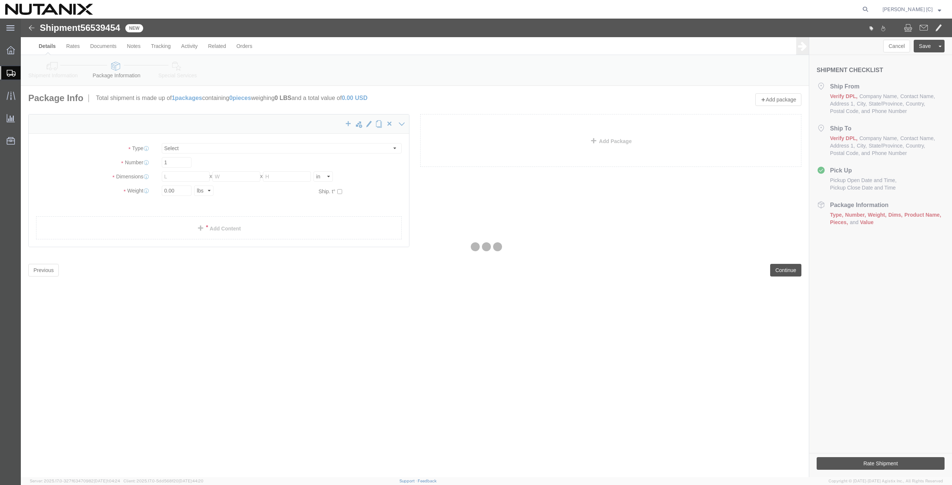
select select "YRPK"
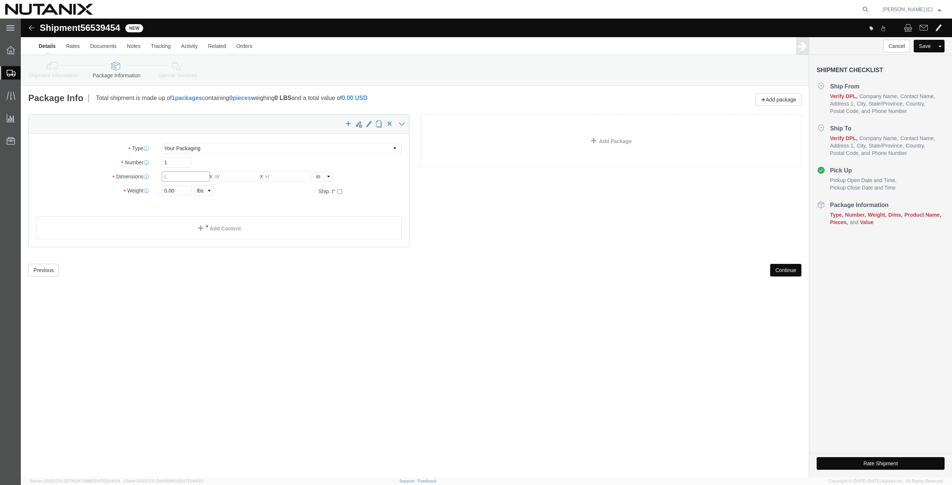
click input "text"
type input "247"
type input "16"
type input "12"
drag, startPoint x: 159, startPoint y: 165, endPoint x: 152, endPoint y: 170, distance: 8.6
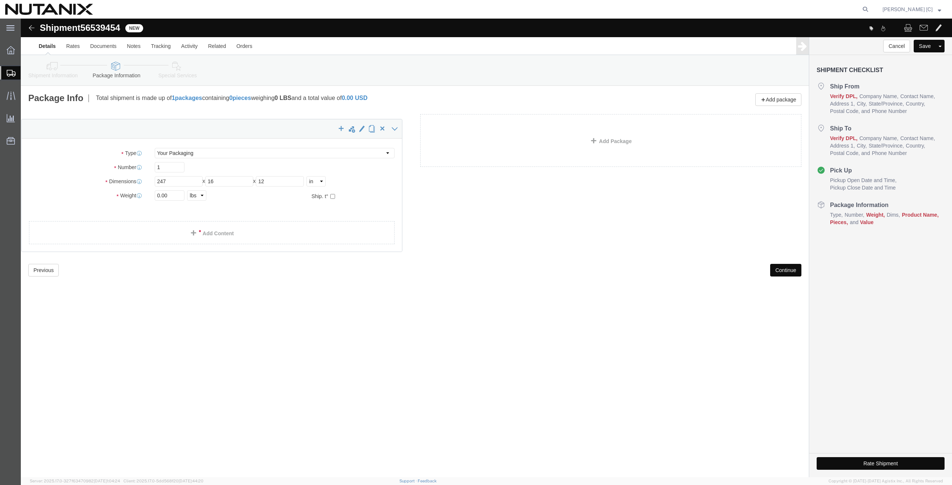
click div "x Package Type Select Envelope Large Box Medium Box PAK Rack Small Box Tube You…"
drag, startPoint x: 160, startPoint y: 170, endPoint x: 72, endPoint y: 182, distance: 88.9
click div "Package Type Select Envelope Large Box Medium Box PAK Rack Small Box Tube Your …"
type input "31.3"
click link "Add Content"
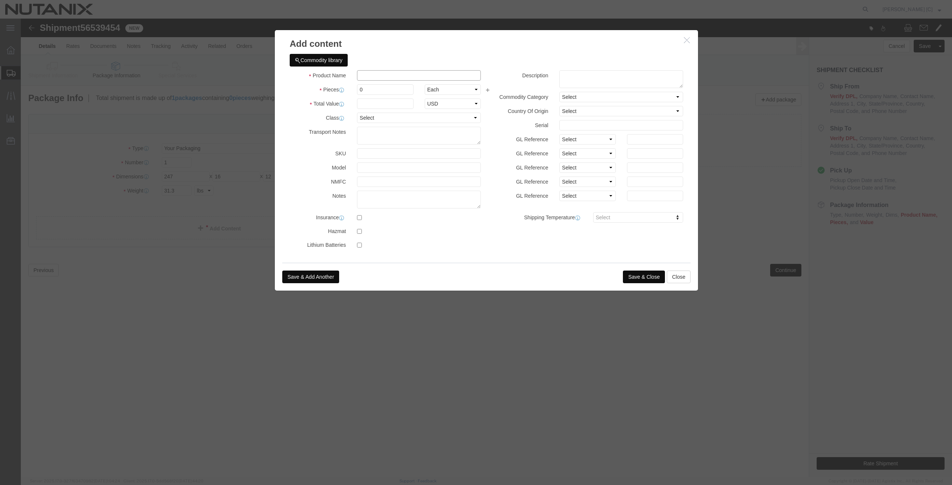
click input "text"
drag, startPoint x: 351, startPoint y: 72, endPoint x: 270, endPoint y: 70, distance: 81.1
click div "Pieces 0 Select Bag Barrels 100Board Feet Bottle Box Blister Pack Carats Can Ca…"
drag, startPoint x: 368, startPoint y: 59, endPoint x: 247, endPoint y: 59, distance: 120.5
click div "Add content Commodity library Product Name Swag Kits Pieces 0 Select Bag Barrel…"
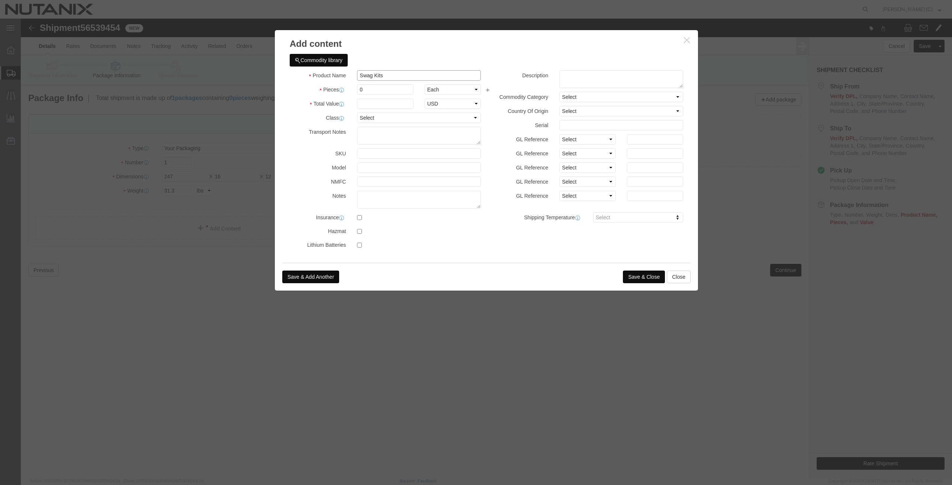
click input "Swag Kits"
drag, startPoint x: 370, startPoint y: 57, endPoint x: 257, endPoint y: 61, distance: 112.7
click div "Commodity library Product Name Swag Kits Pieces 0 Select Bag Barrels 100Board F…"
type input "Supplies"
drag, startPoint x: 358, startPoint y: 70, endPoint x: 300, endPoint y: 83, distance: 59.7
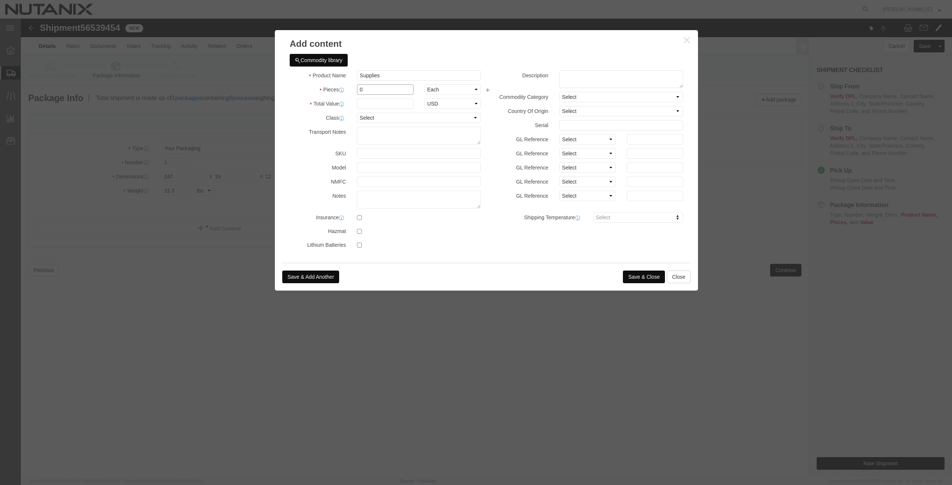
click div "Pieces 0 Select Bag Barrels 100Board Feet Bottle Box Blister Pack Carats Can Ca…"
type input "1"
click input "text"
type input "100"
drag, startPoint x: 361, startPoint y: 58, endPoint x: 206, endPoint y: 73, distance: 156.2
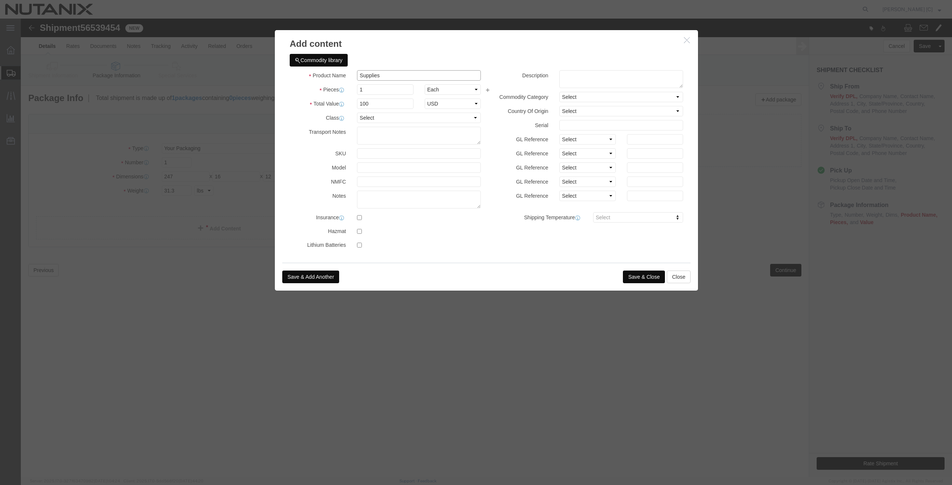
click div "Add content Commodity library Product Name Supplies Pieces 1 Select Bag Barrels…"
click textarea
paste textarea "Supplies"
type textarea "Supplies"
click button "Save & Close"
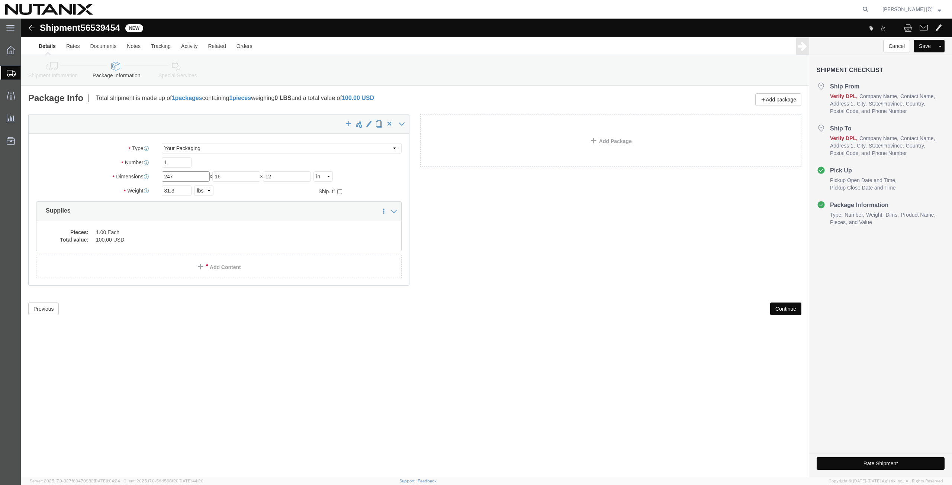
click input "247"
type input "24"
click div "31.3 Select kgs lbs"
click link "Add Package"
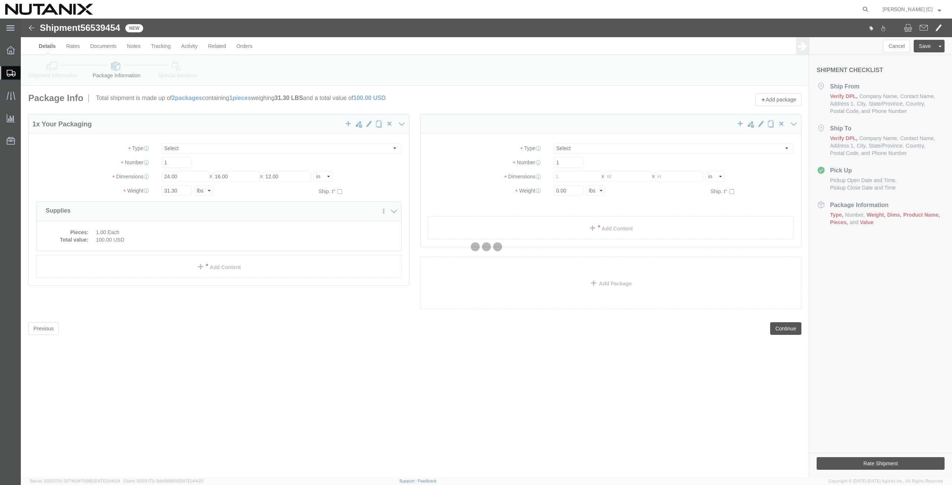
select select "YRPK"
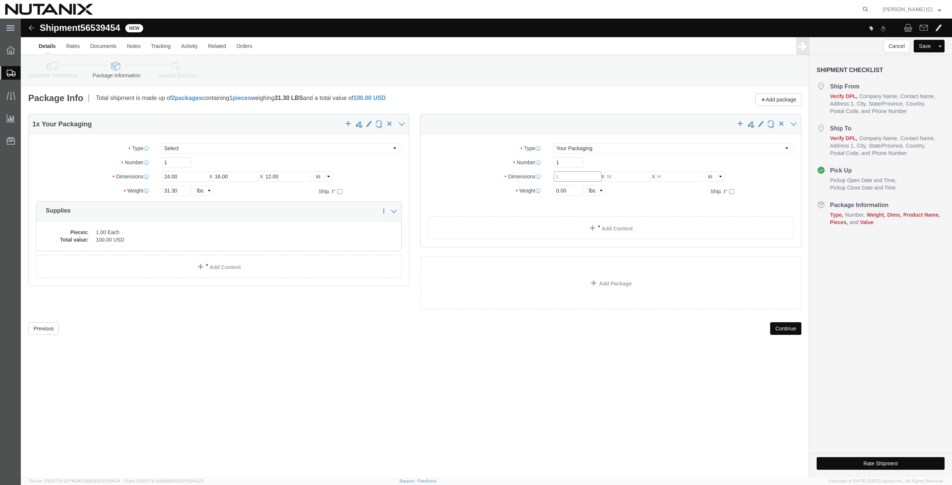
click input "text"
type input "24"
type input "16"
type input "12"
type input "26.7"
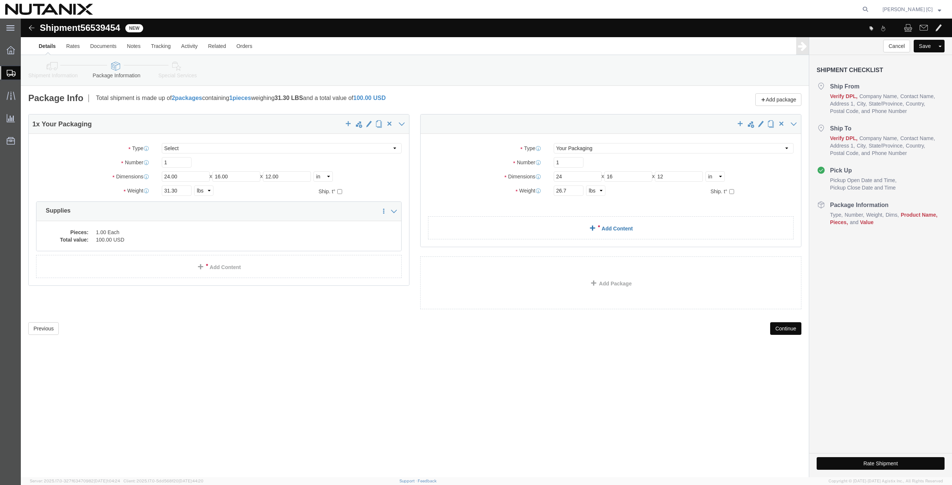
click div "1 x Your Packaging Package Type Select Envelope Large Box Medium Box PAK Rack S…"
click link "Add Content"
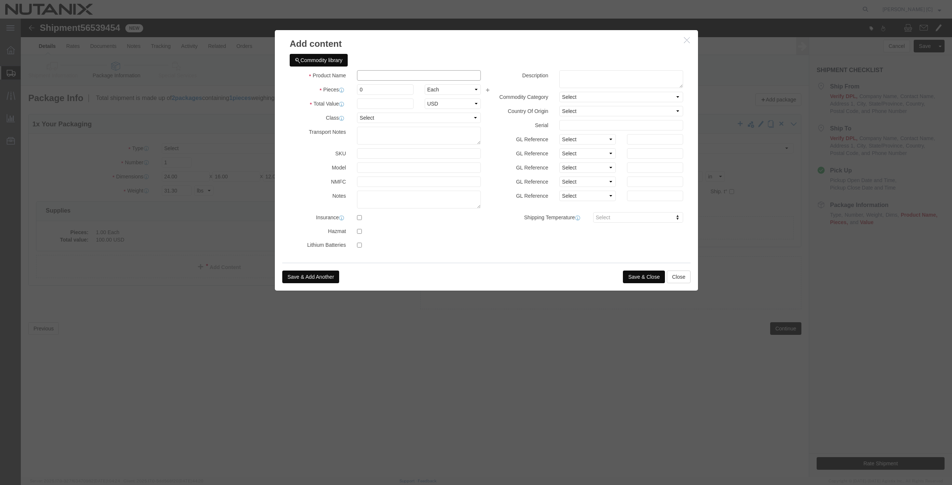
click input "text"
drag, startPoint x: 311, startPoint y: 43, endPoint x: 300, endPoint y: 42, distance: 10.8
click div "Commodity library Product Name Supplies Suppl Pieces 0 Select Bag Barrels 100Bo…"
type input "Supplies"
click textarea
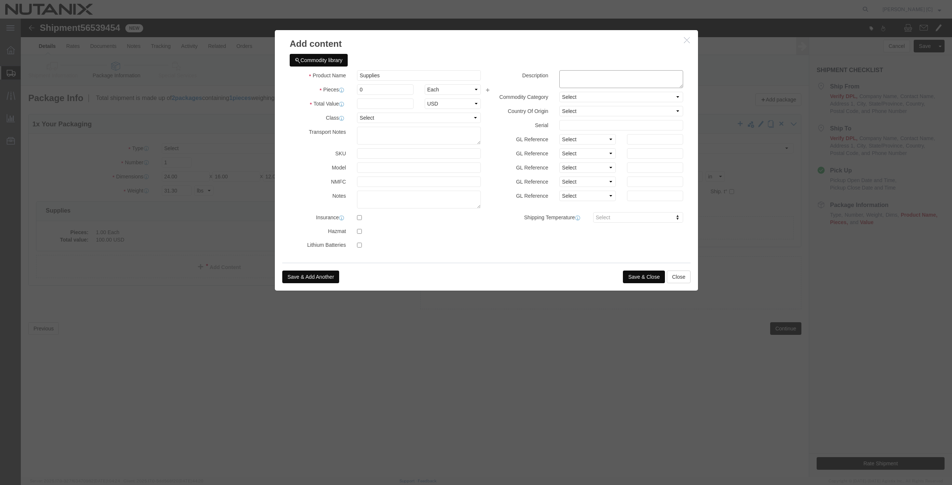
paste textarea "Supplies"
type textarea "Supplies"
drag, startPoint x: 354, startPoint y: 71, endPoint x: 283, endPoint y: 59, distance: 72.0
click div "Product Name Supplies Suppl Pieces 0 Select Bag Barrels 100Board Feet Bottle Bo…"
type input "1"
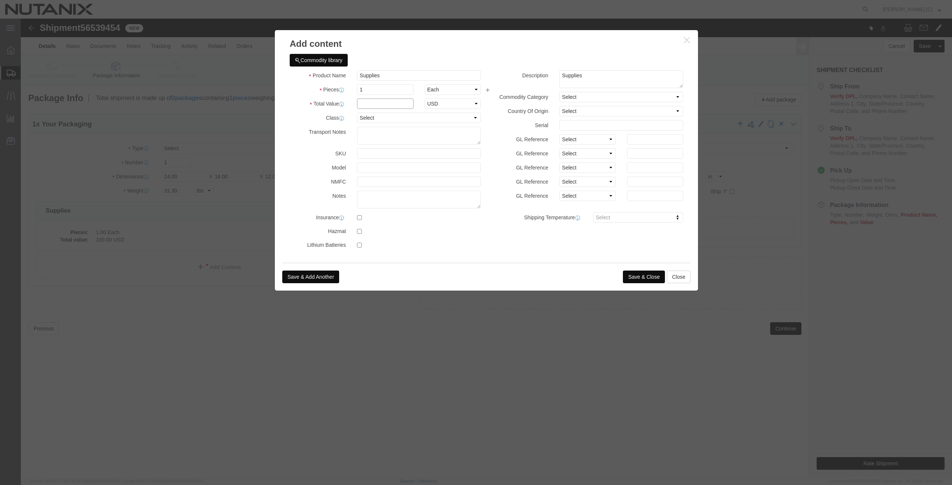
click input "text"
type input "100"
click button "Save & Close"
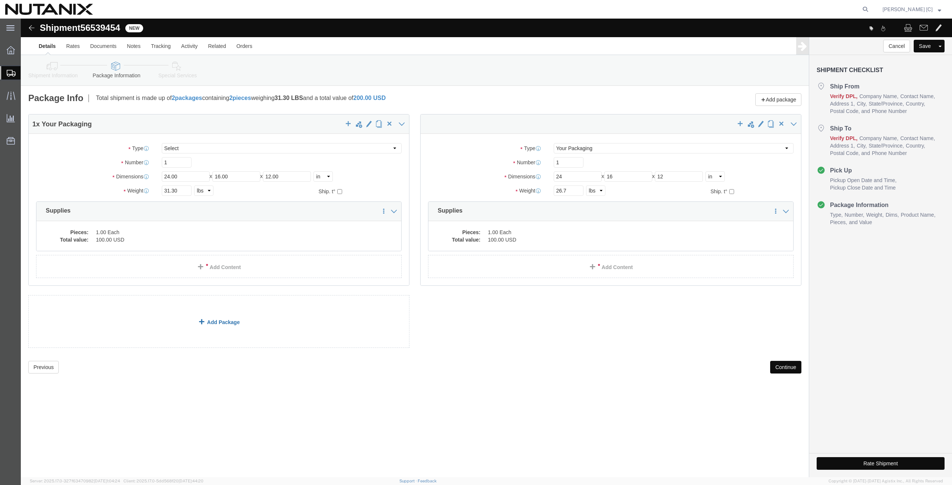
click link "Add Package"
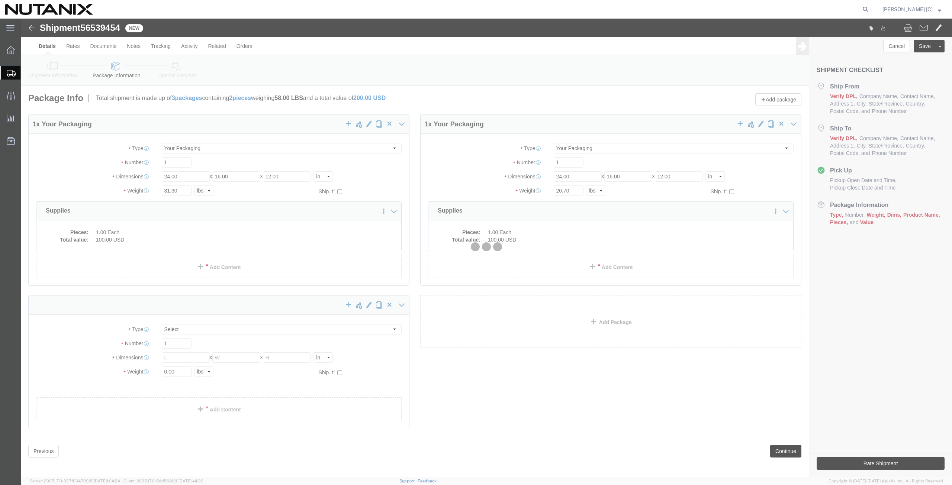
select select "YRPK"
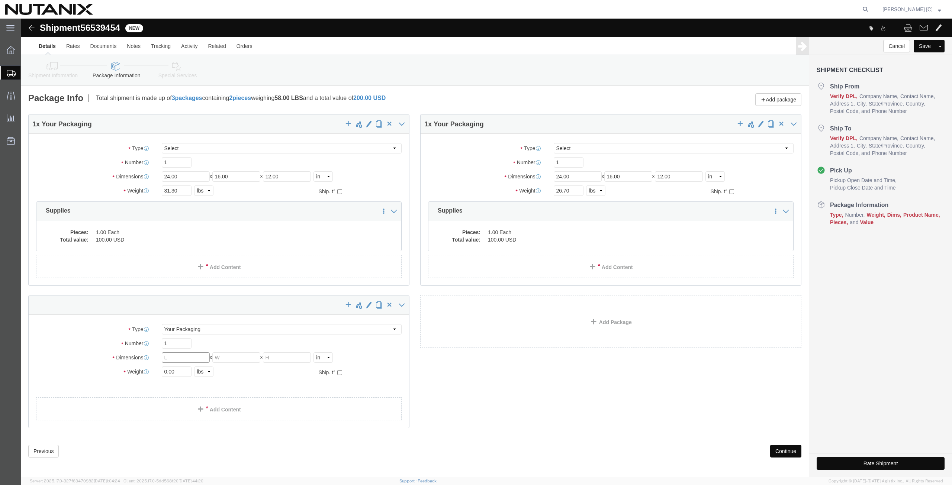
click input "text"
type input "24"
type input "16"
type input "12"
type input "23.2"
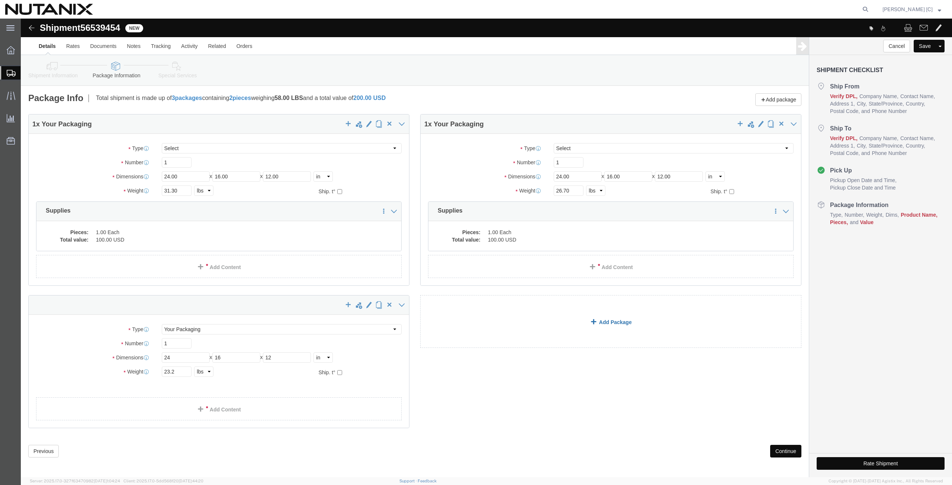
click link "Add Package"
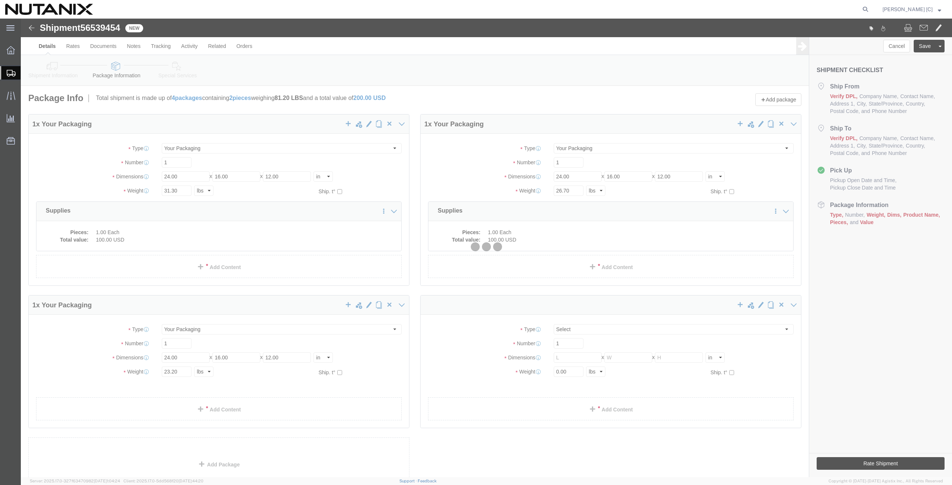
select select "YRPK"
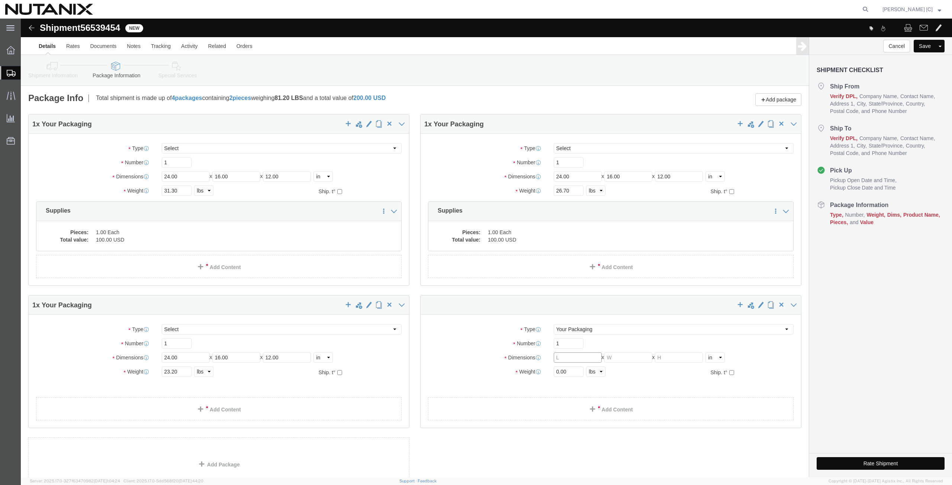
click input "text"
type input "13"
type input "12"
type input "14"
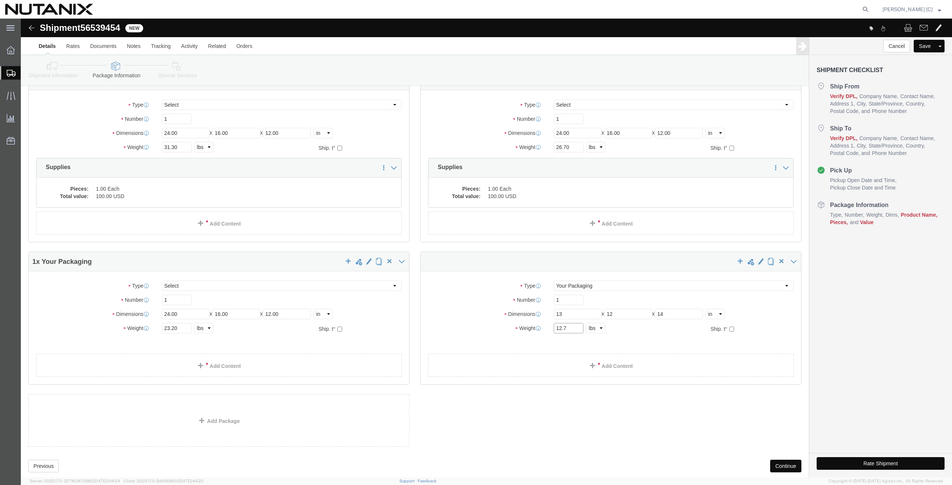
scroll to position [61, 0]
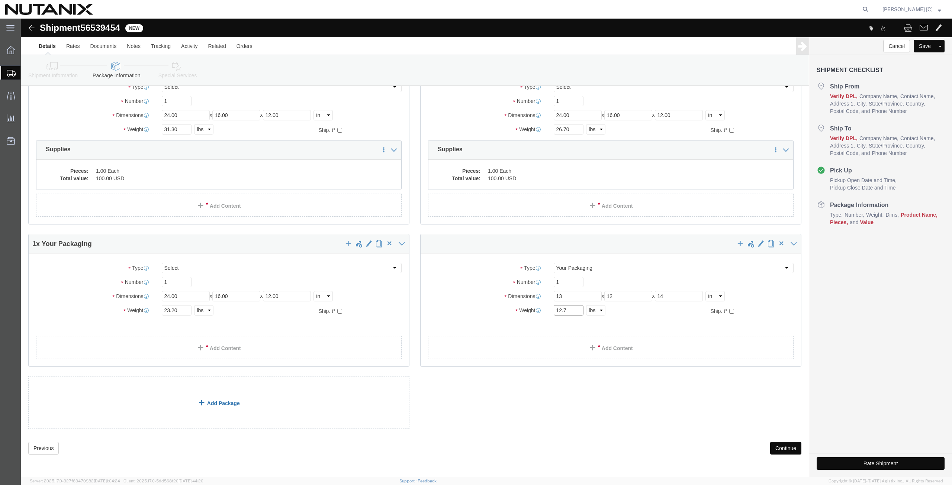
type input "12.7"
click link "Add Package"
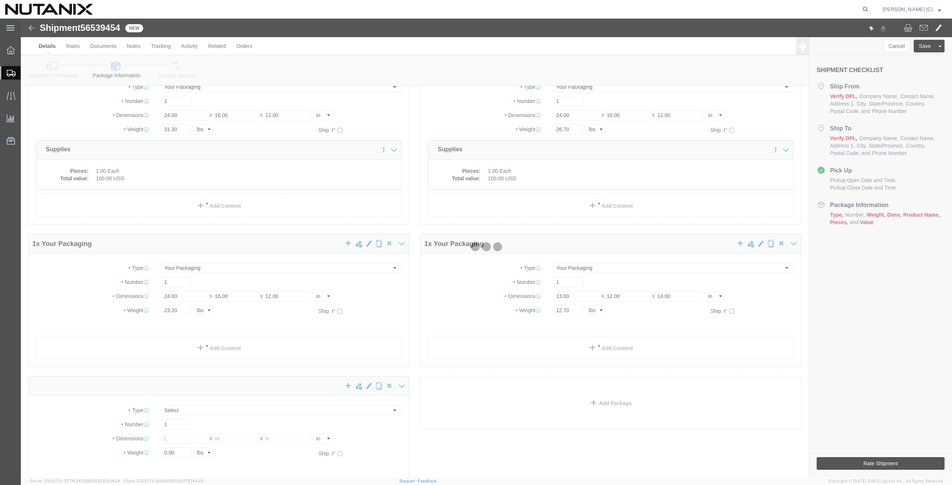
scroll to position [0, 0]
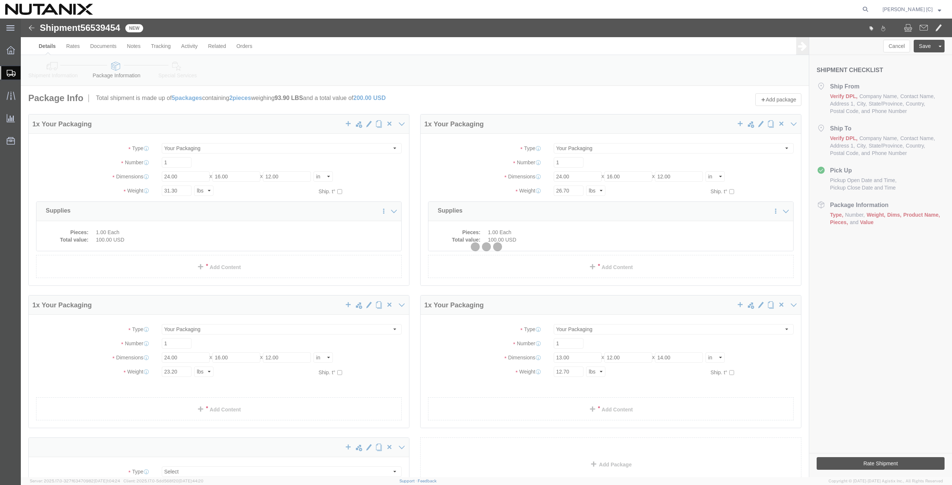
select select "YRPK"
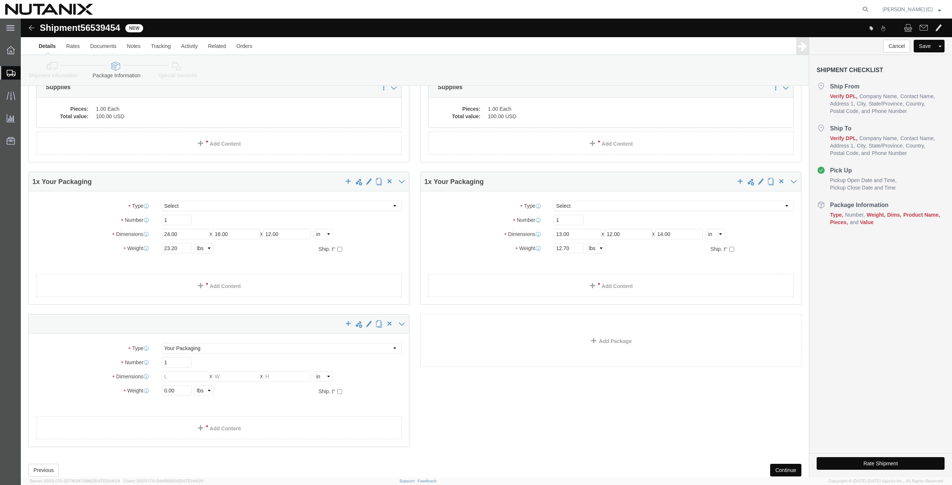
scroll to position [145, 0]
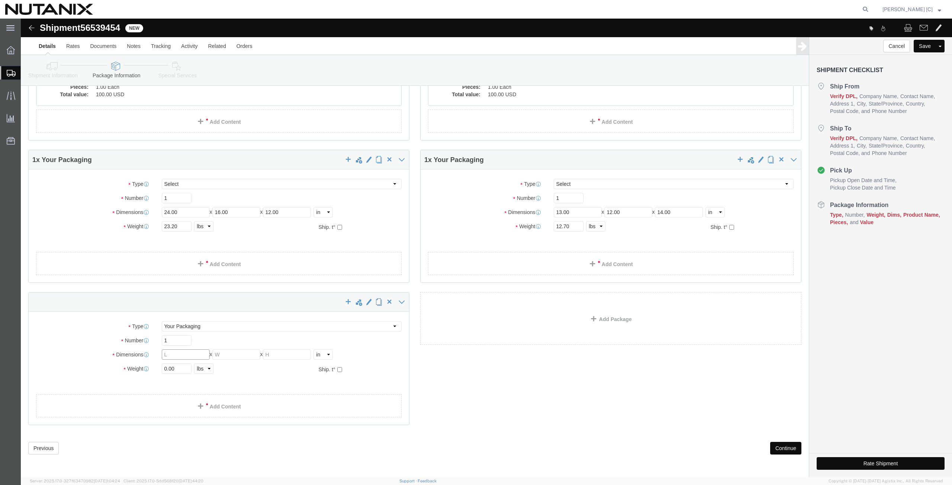
click input "text"
type input "14"
type input "10"
type input "8"
drag, startPoint x: 161, startPoint y: 346, endPoint x: 100, endPoint y: 342, distance: 61.5
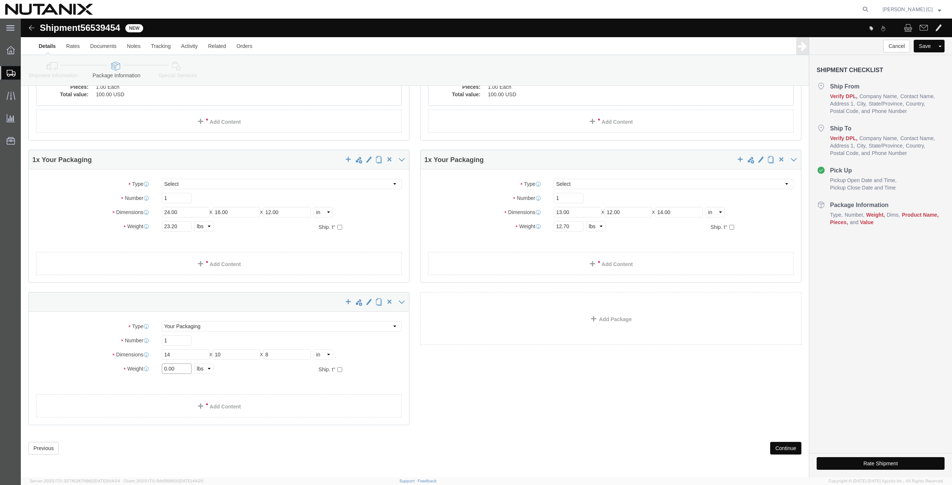
click div "Package Type Select Envelope Large Box Medium Box PAK Rack Small Box Tube Your …"
type input "7.1"
click link "Add Content"
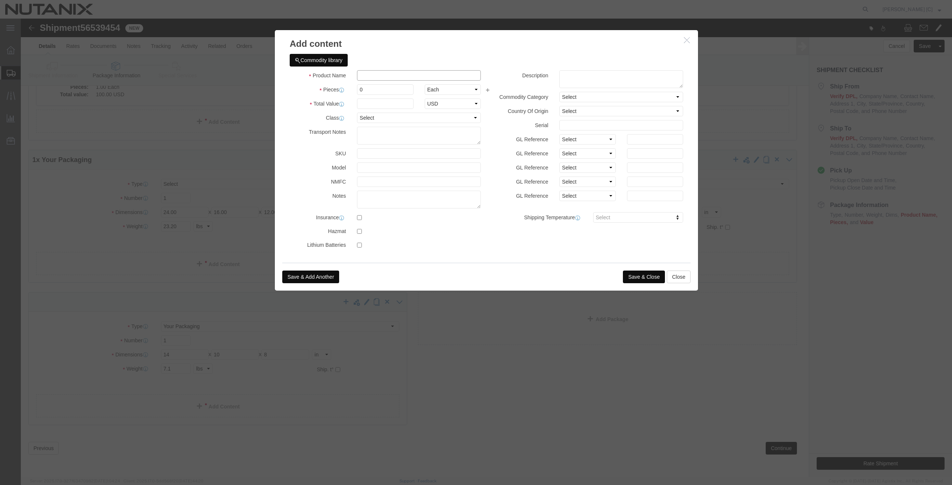
click input "text"
type input "Supplies"
drag, startPoint x: 338, startPoint y: 68, endPoint x: 327, endPoint y: 68, distance: 11.2
click div "Pieces 0 Select Bag Barrels 100Board Feet Bottle Box Blister Pack Carats Can Ca…"
type input "1"
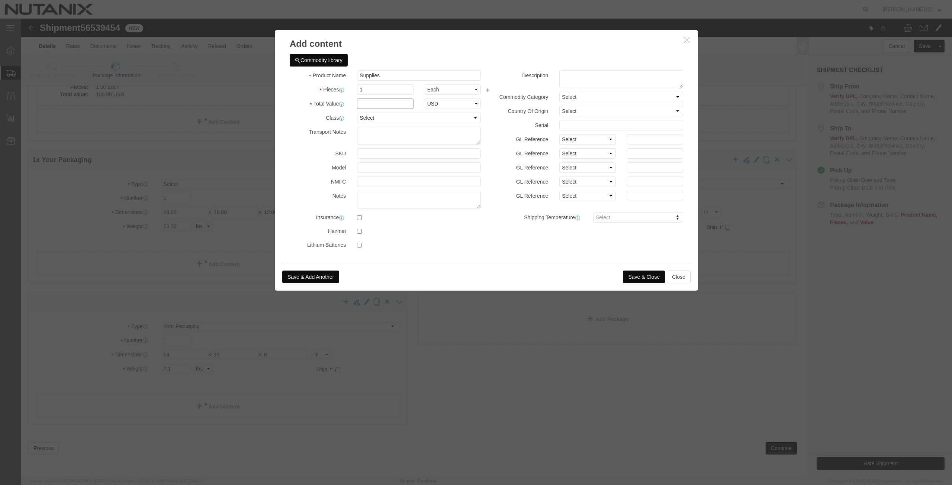
click input "text"
type input "100"
drag, startPoint x: 388, startPoint y: 57, endPoint x: 112, endPoint y: 87, distance: 277.1
click div "Add content Commodity library Product Name Supplies Suppl Pieces 1 Select Bag B…"
click textarea
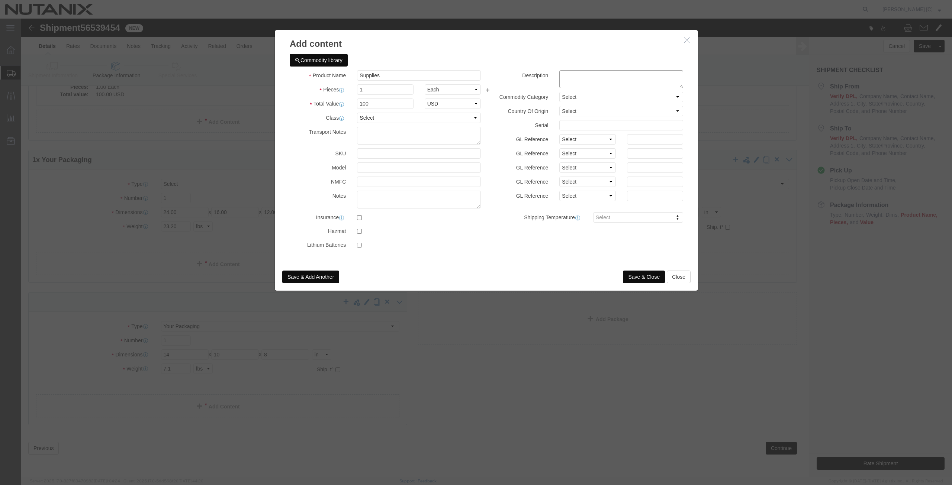
paste textarea "Supplies"
type textarea "Supplies"
click button "Save & Close"
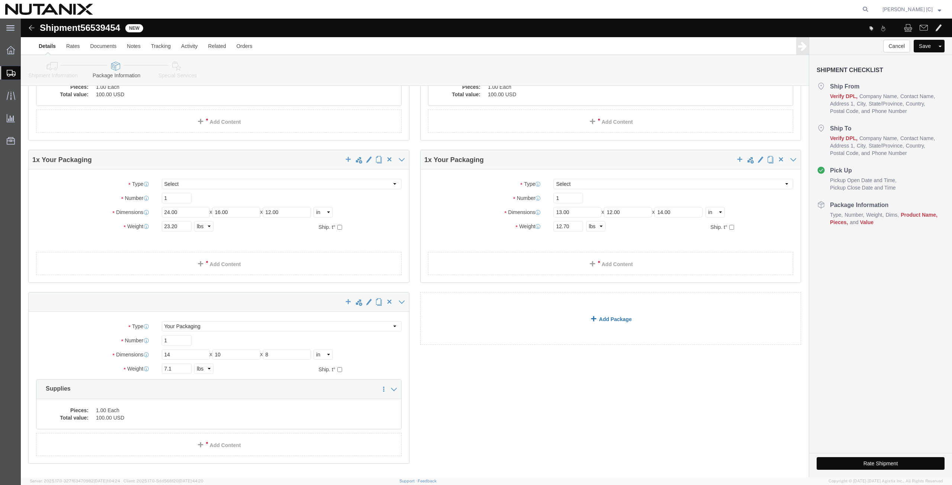
click link "Add Package"
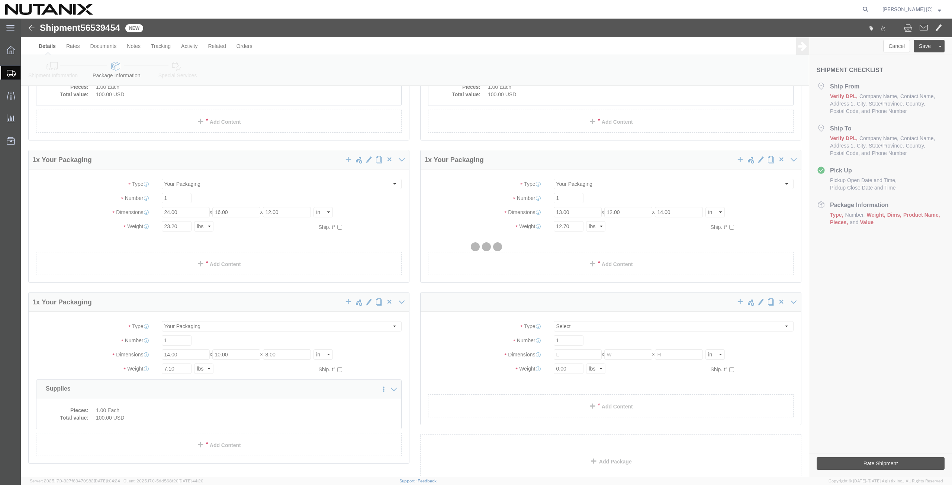
scroll to position [0, 0]
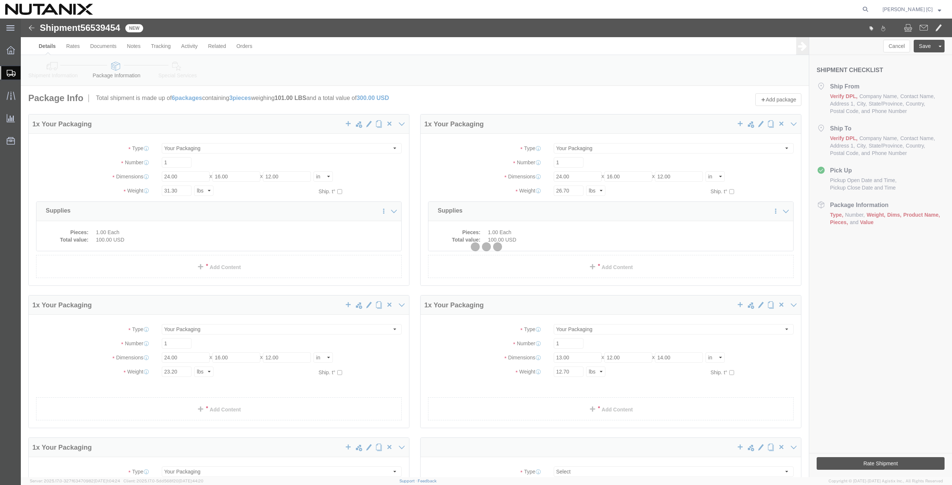
select select "YRPK"
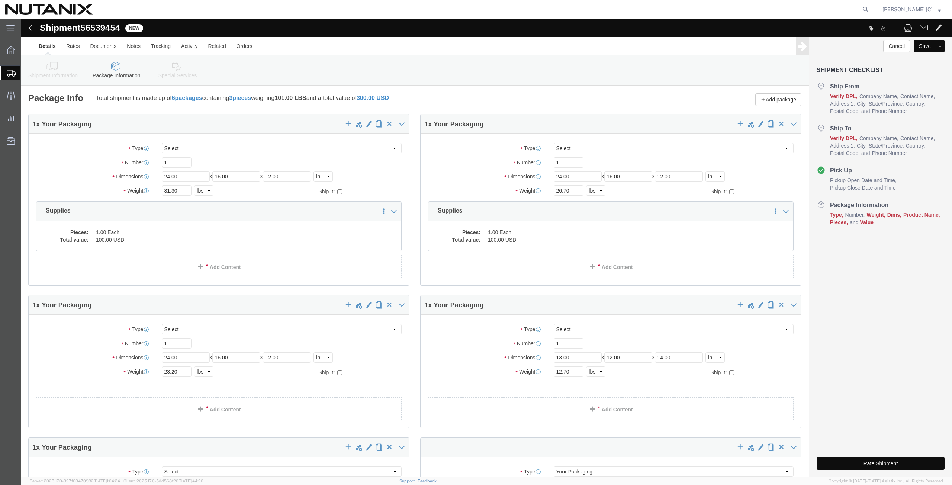
scroll to position [174, 0]
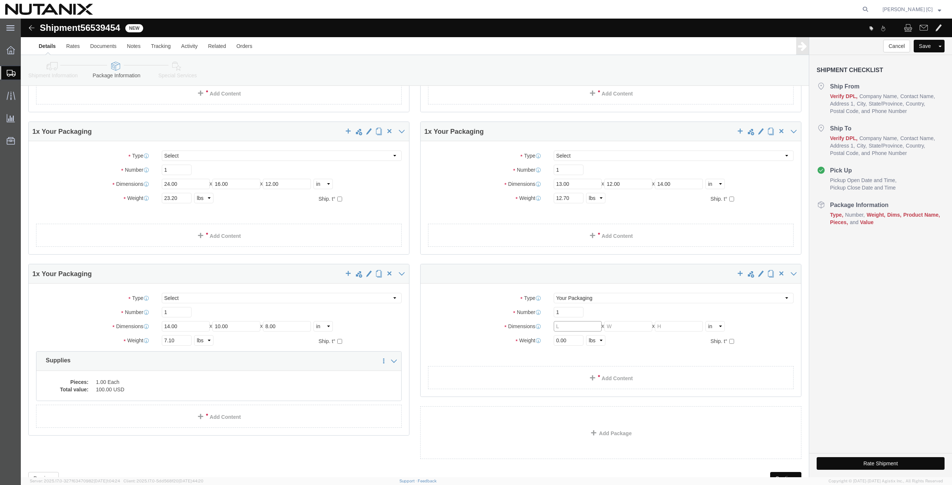
click input "text"
type input "16"
type input "12"
type input "14"
type input "8.9"
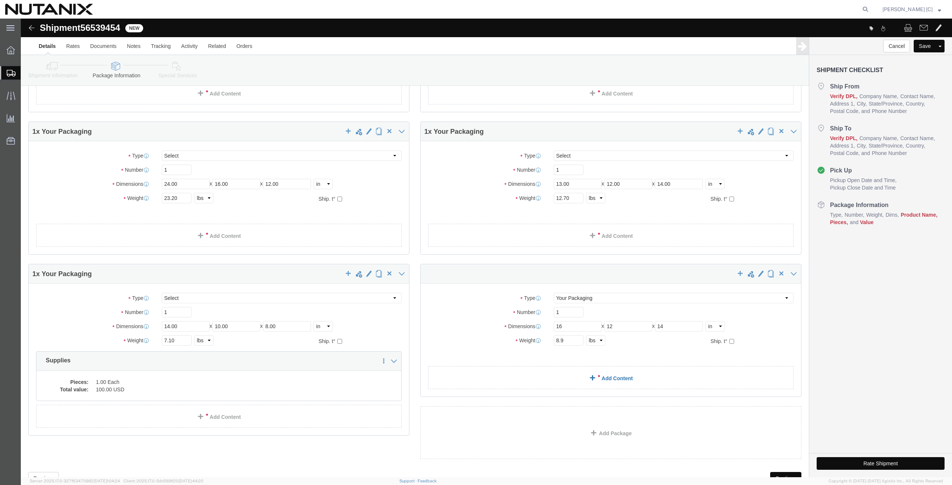
click link "Add Content"
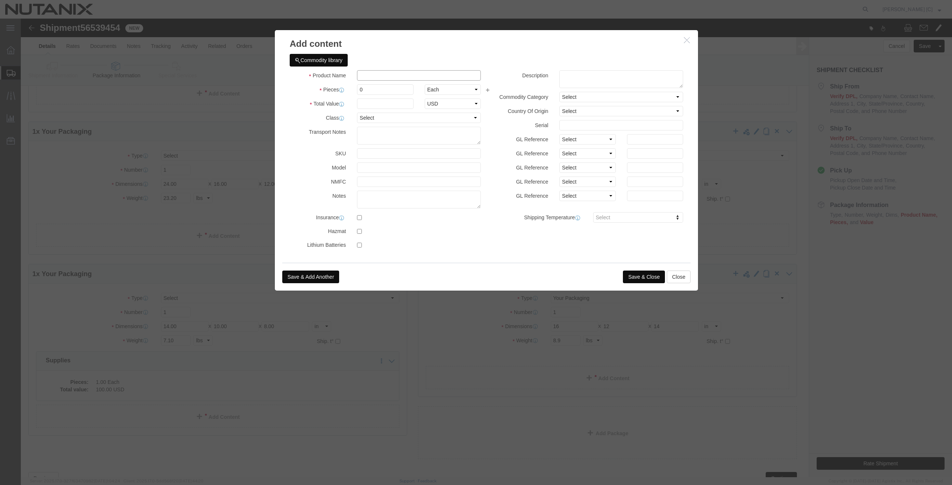
click input "text"
type input "Supplies"
drag, startPoint x: 343, startPoint y: 70, endPoint x: 311, endPoint y: 64, distance: 32.4
click div "Product Name Supplies Suppl Pieces 0 Select Bag Barrels 100Board Feet Bottle Bo…"
type input "1"
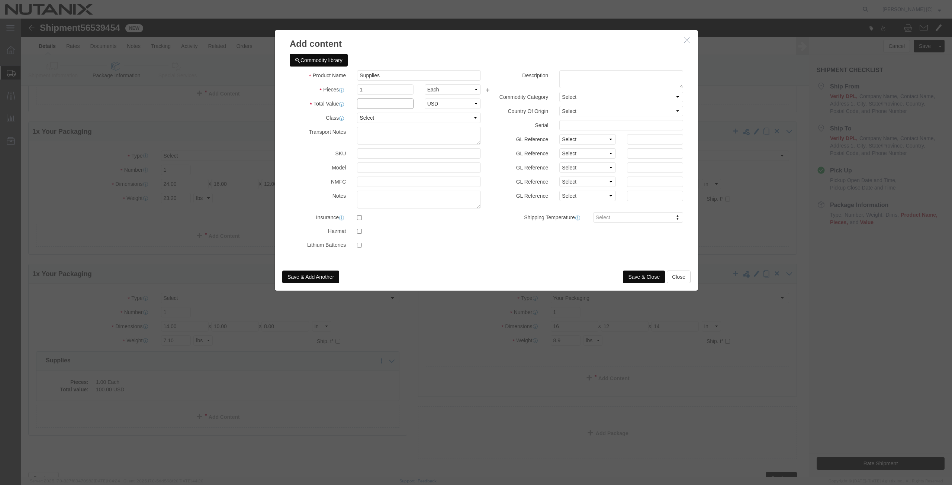
click input "text"
type input "100"
drag, startPoint x: 359, startPoint y: 59, endPoint x: 252, endPoint y: 54, distance: 106.5
click div "Commodity library Product Name Supplies Suppl Pieces 1 Select Bag Barrels 100Bo…"
click textarea
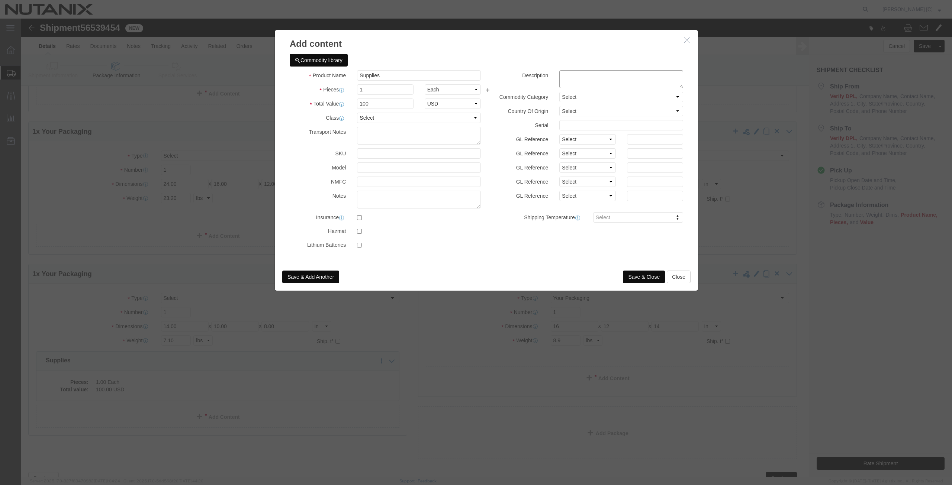
paste textarea "Supplies"
type textarea "Supplies"
click button "Save & Close"
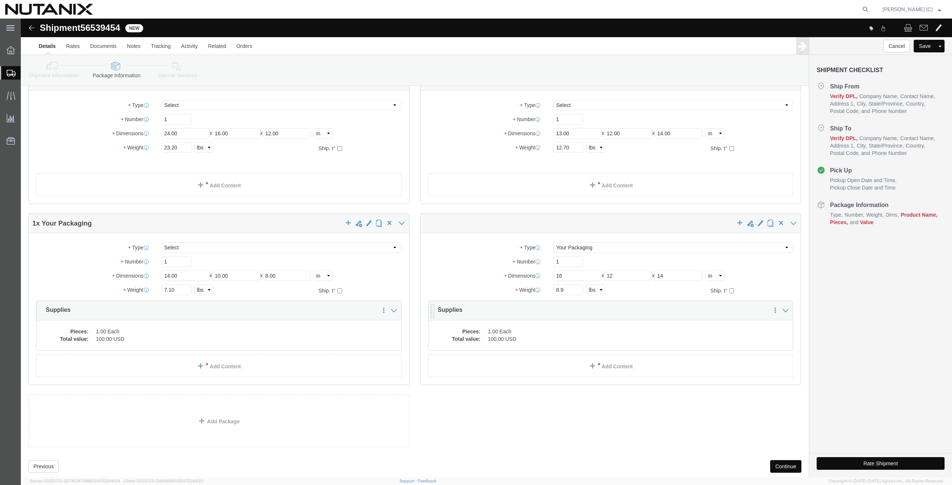
scroll to position [242, 0]
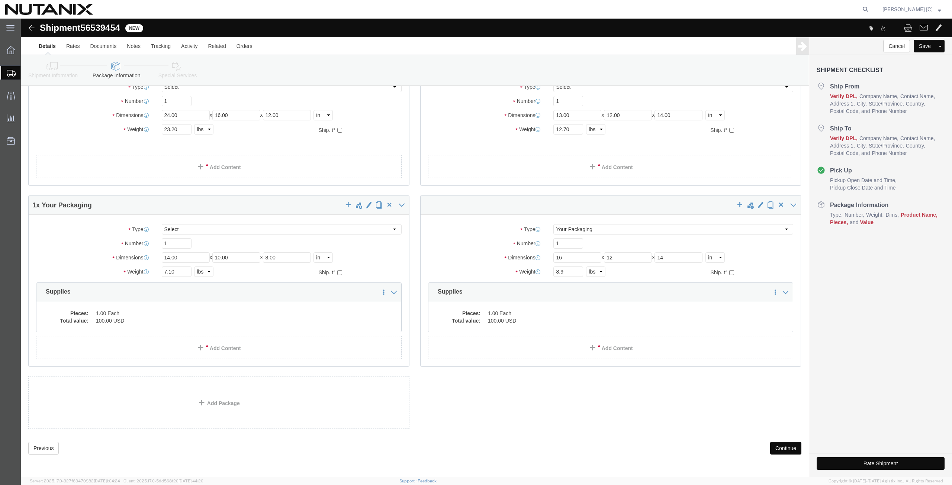
click button "Continue"
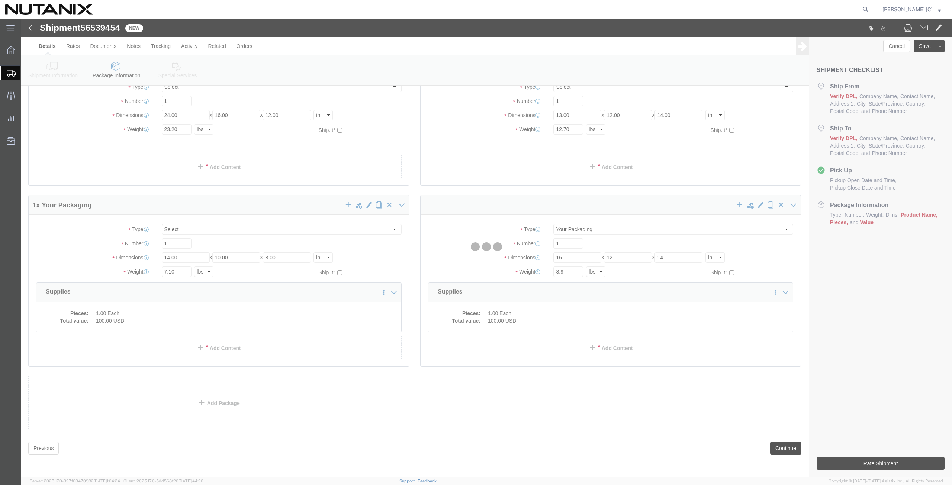
select select
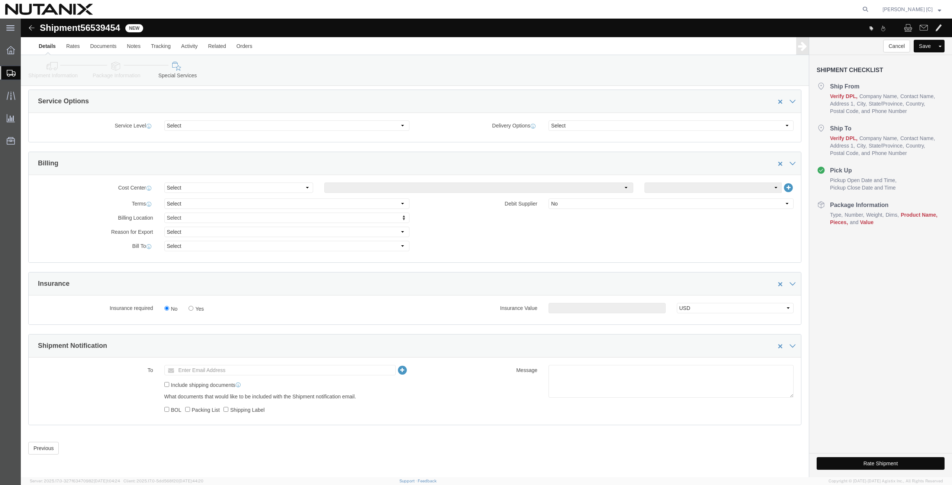
scroll to position [0, 0]
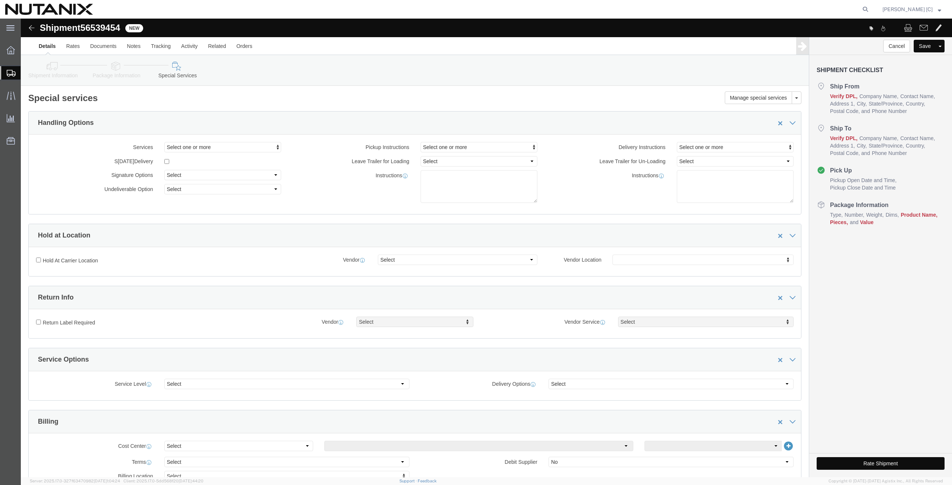
click link "Shipment Information"
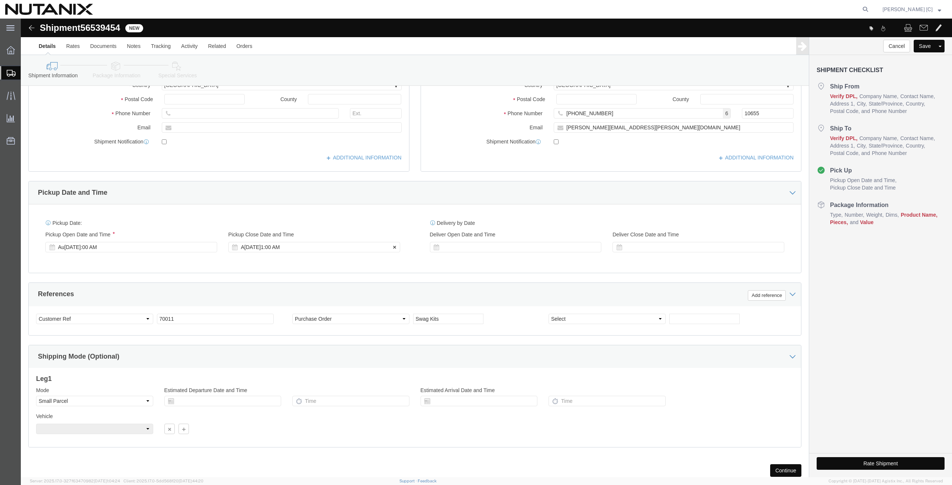
scroll to position [180, 0]
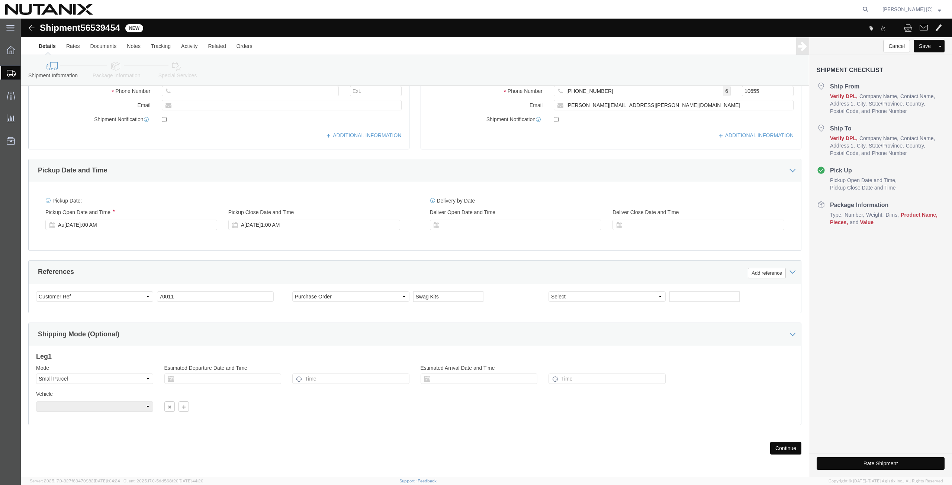
click button "Continue"
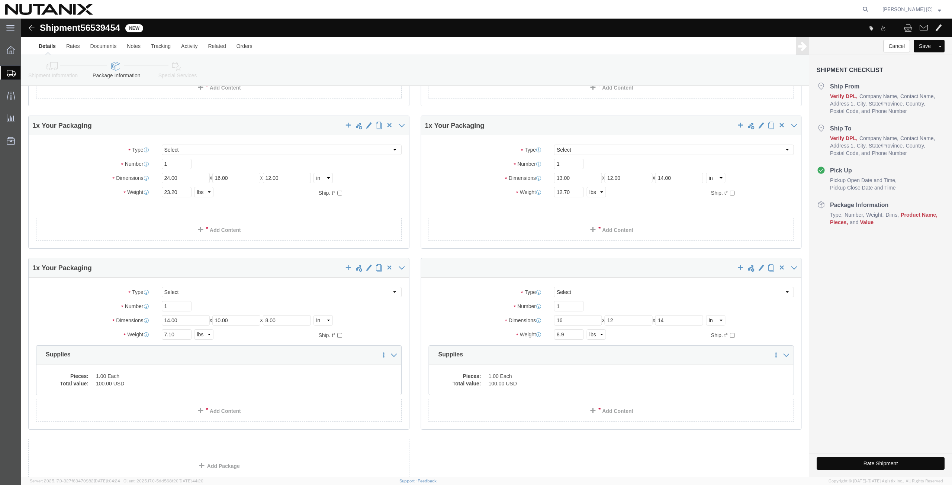
scroll to position [242, 0]
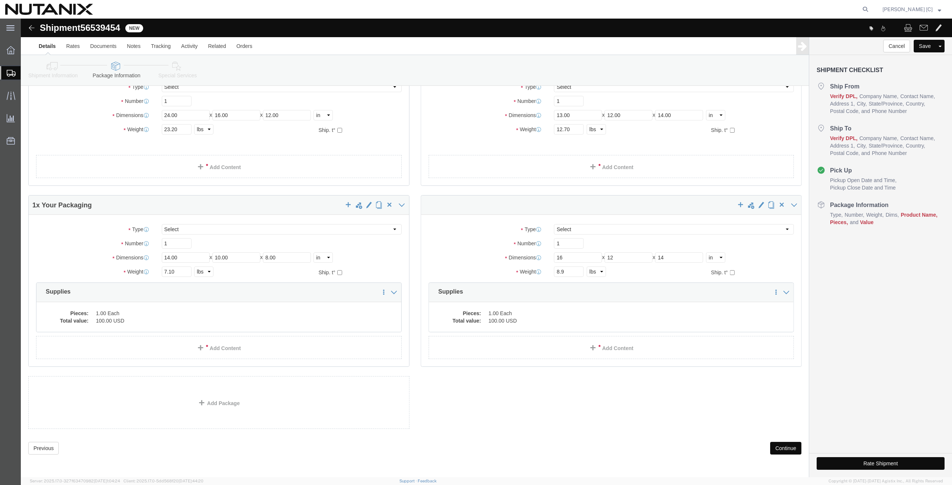
click button "Continue"
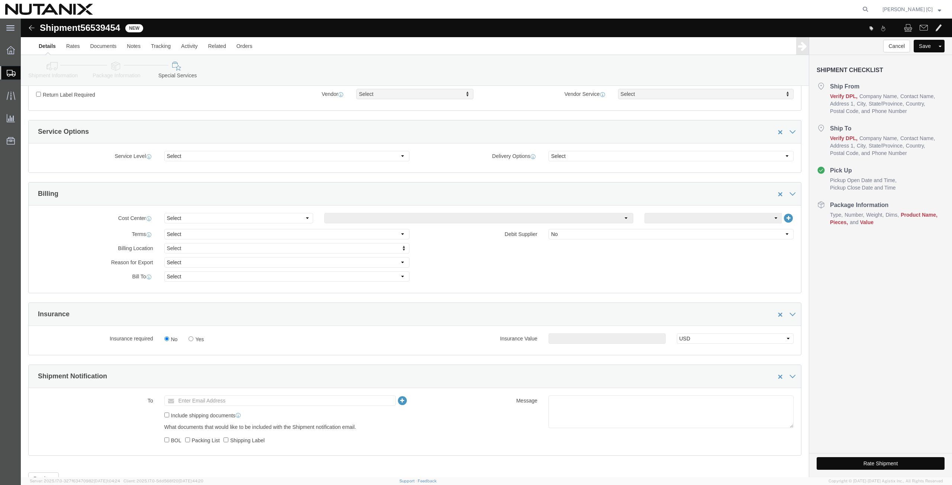
scroll to position [258, 0]
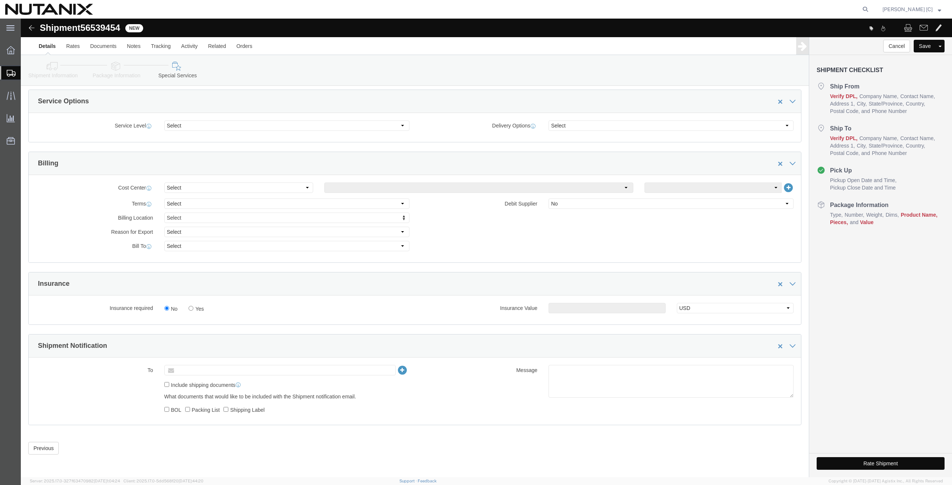
click input "text"
type input "K"
type input "[PERSON_NAME].[PERSON_NAME]@[PERSON_NAME]"
type input "[PERSON_NAME][EMAIL_ADDRESS][PERSON_NAME][DOMAIN_NAME]"
click button "Rate Shipment"
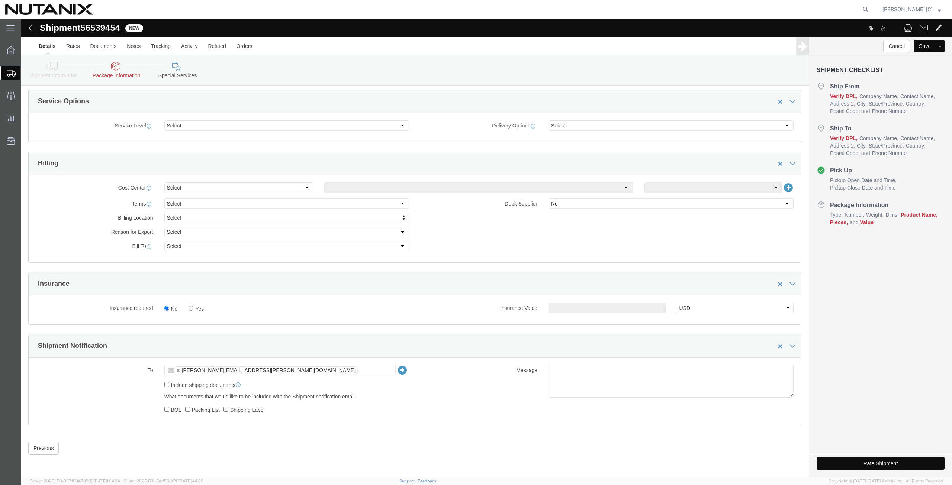
click icon
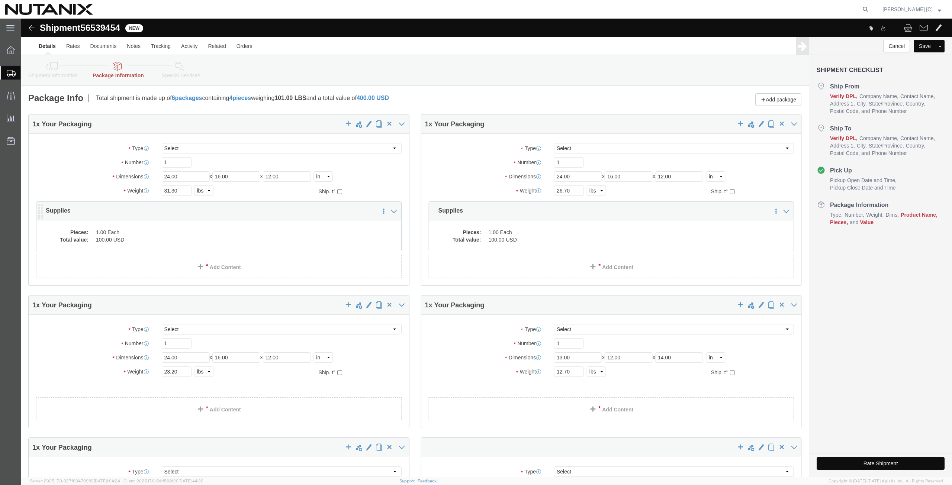
click dd "1.00 Each"
drag, startPoint x: 201, startPoint y: 215, endPoint x: 222, endPoint y: 226, distance: 23.4
click div
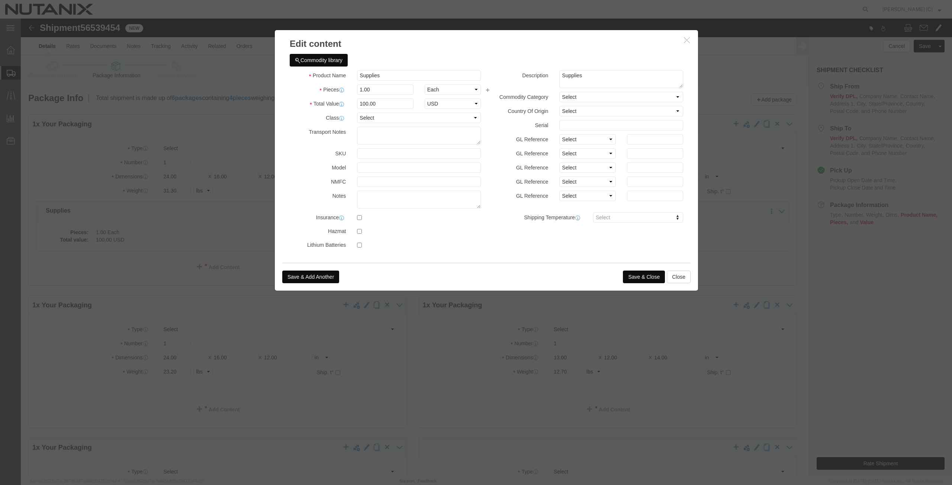
click button "Save & Close"
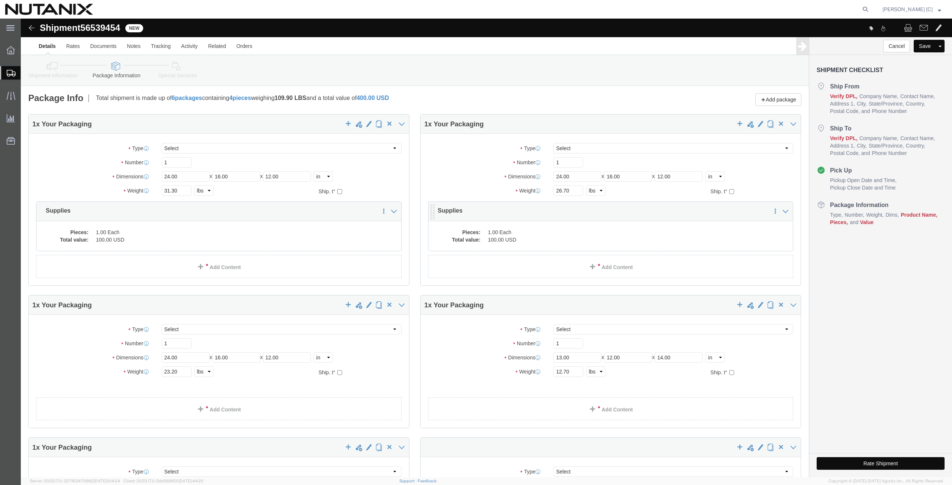
click dd "100.00 USD"
click div
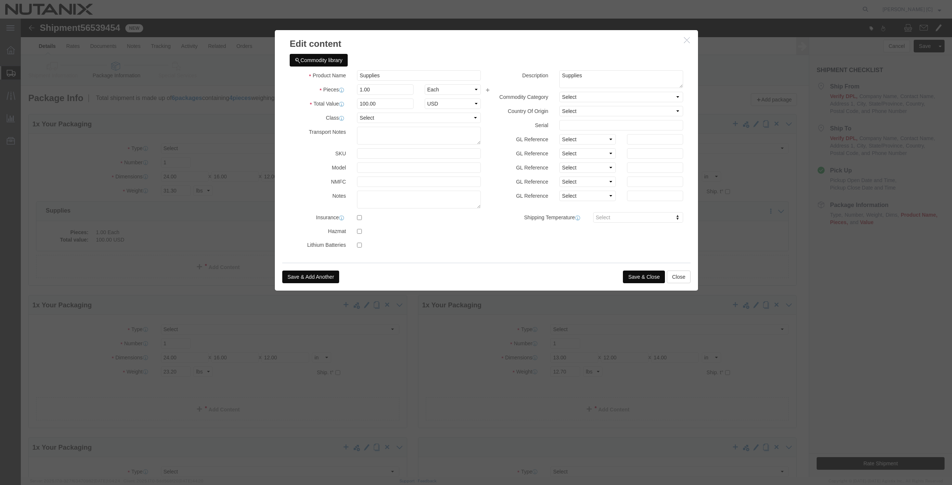
click button "Save & Close"
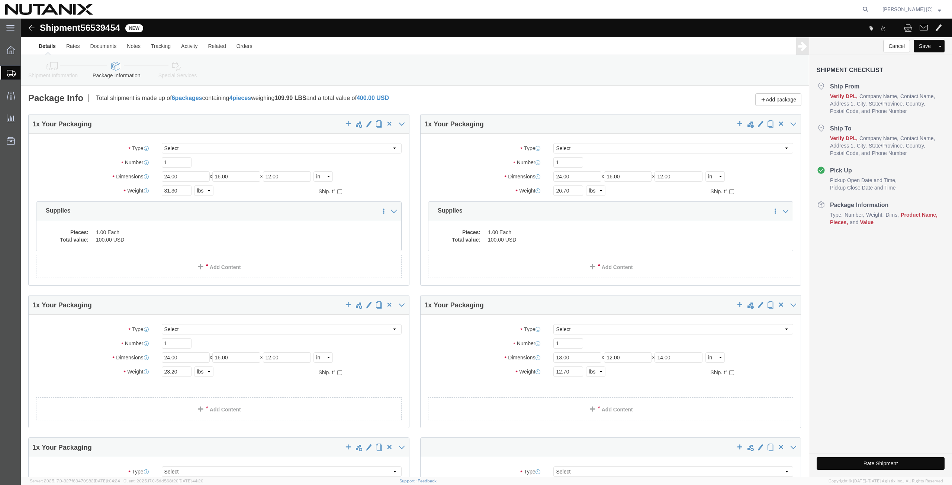
scroll to position [87, 0]
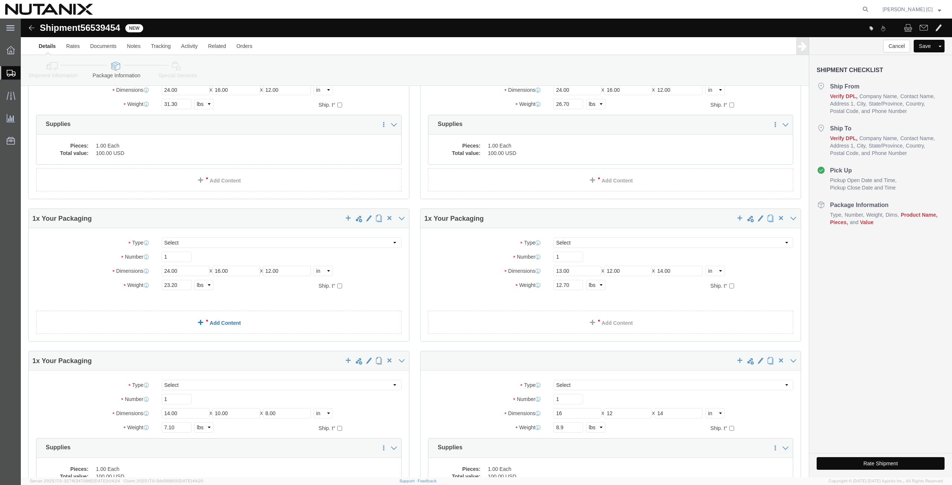
click link "Add Content"
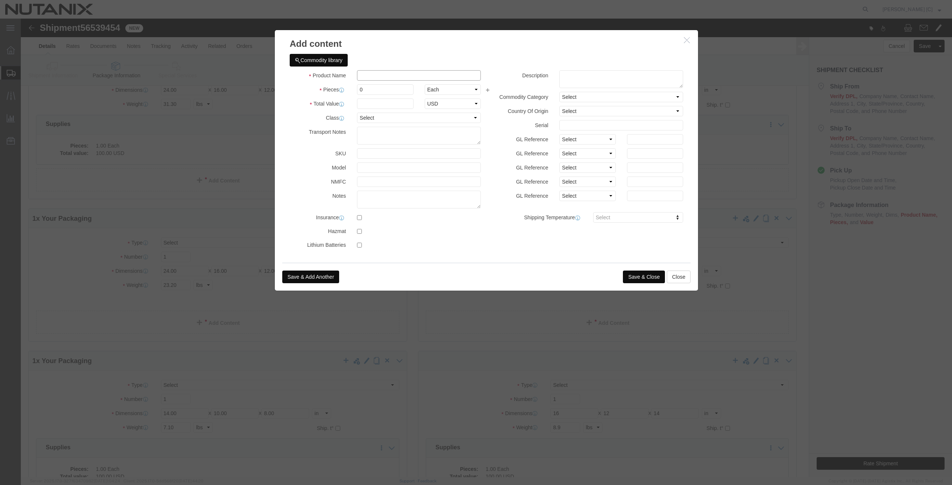
click input "text"
click input "supplies"
type input "Supplies"
drag, startPoint x: 352, startPoint y: 74, endPoint x: 309, endPoint y: 65, distance: 44.0
click div "Product Name Supplies Pieces 0 Select Bag Barrels 100Board Feet Bottle Box Blis…"
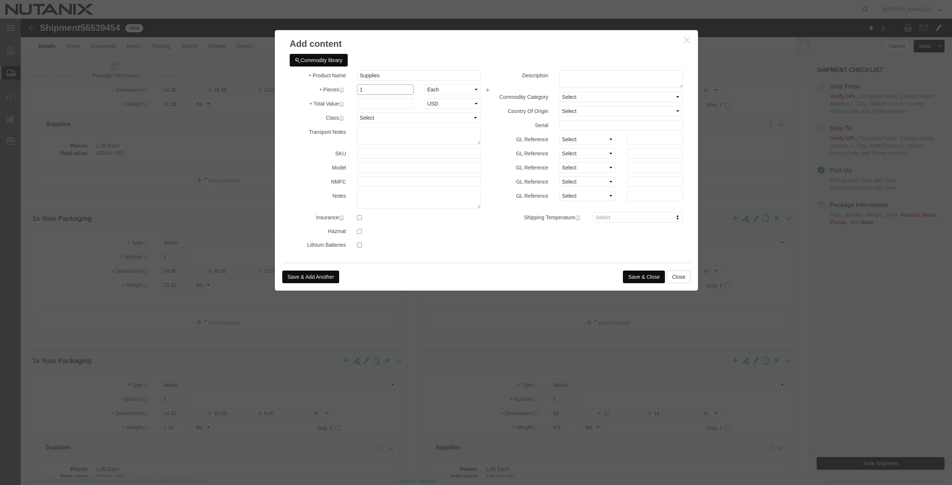
type input "1"
type input "100"
drag, startPoint x: 357, startPoint y: 58, endPoint x: 261, endPoint y: 45, distance: 97.6
click div "Commodity library Product Name Supplies Pieces 1 Select Bag Barrels 100Board Fe…"
click textarea
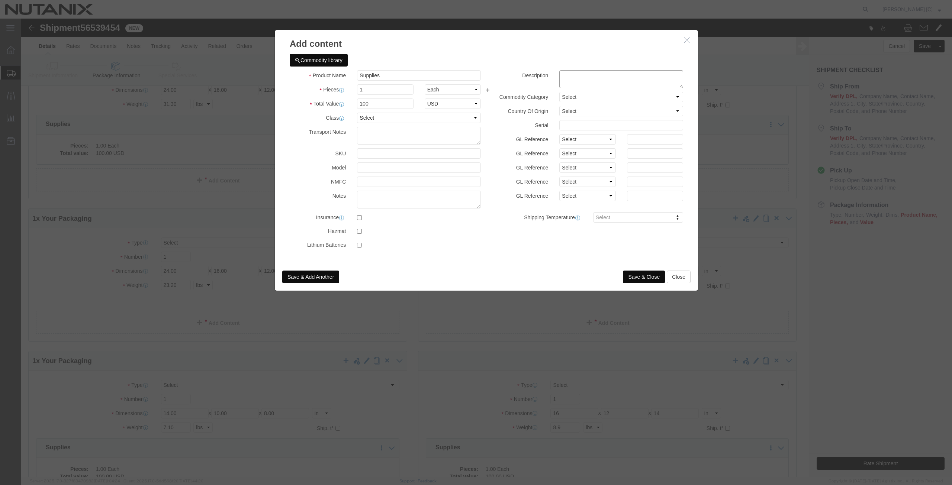
paste textarea "Supplies"
type textarea "Supplies"
click button "Save & Close"
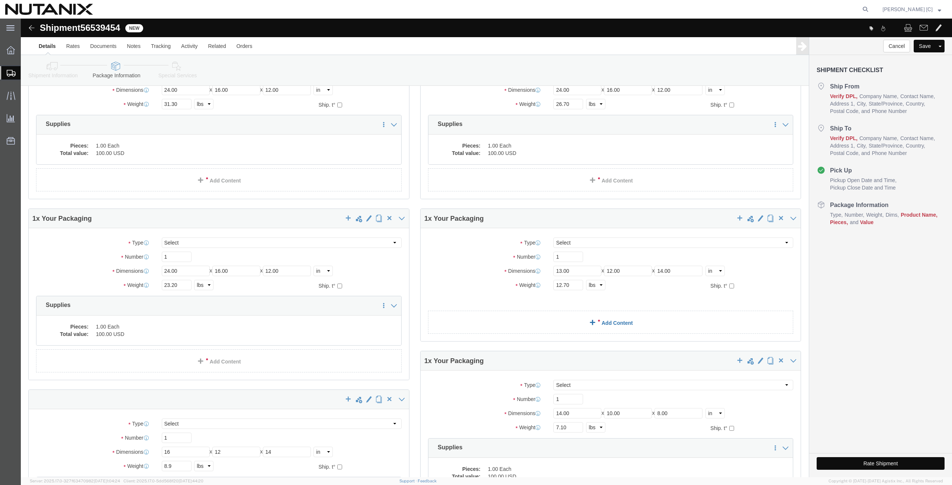
click link "Add Content"
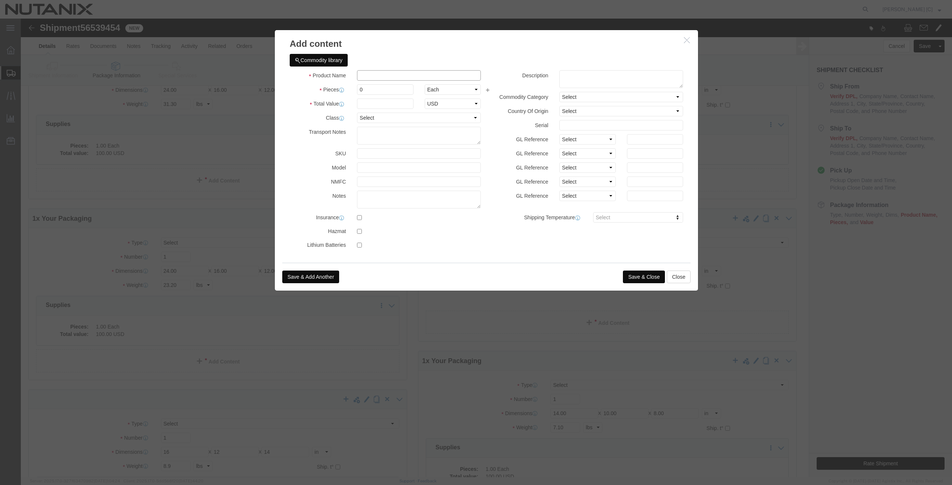
click input "text"
type input "Supplies"
drag, startPoint x: 346, startPoint y: 73, endPoint x: 297, endPoint y: 68, distance: 48.6
click div "Pieces 0 Select Bag Barrels 100Board Feet Bottle Box Blister Pack Carats Can Ca…"
type input "1"
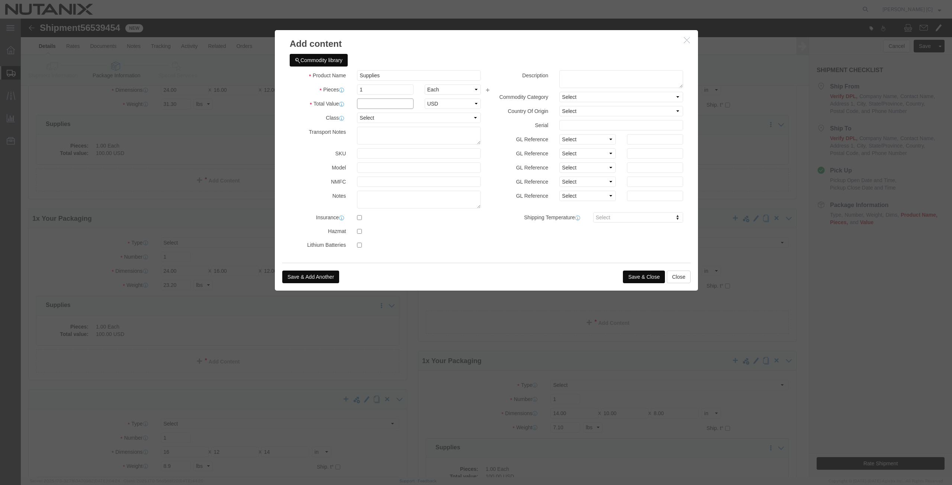
click input "text"
type input "100"
drag, startPoint x: 364, startPoint y: 55, endPoint x: 278, endPoint y: 45, distance: 86.8
click div "Commodity library Product Name Supplies Suppl Pieces 1 Select Bag Barrels 100Bo…"
click textarea
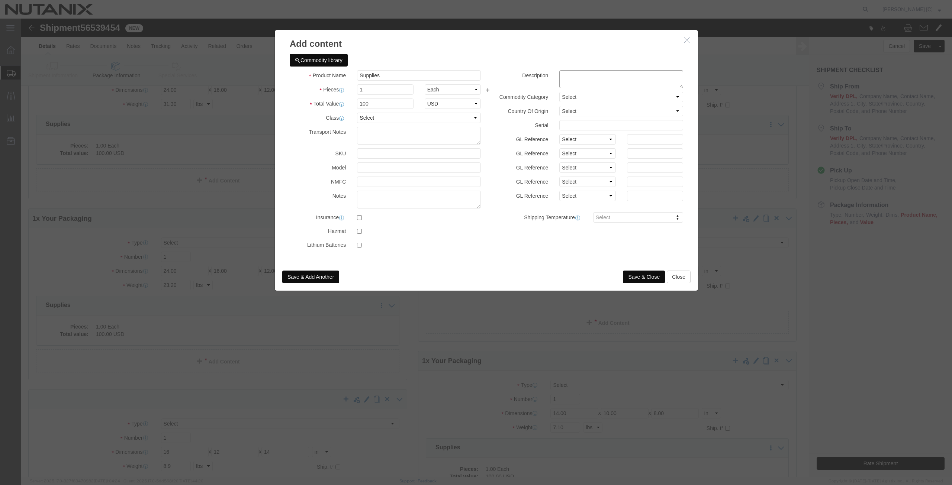
paste textarea "Supplies"
type textarea "Supplies"
click button "Save & Close"
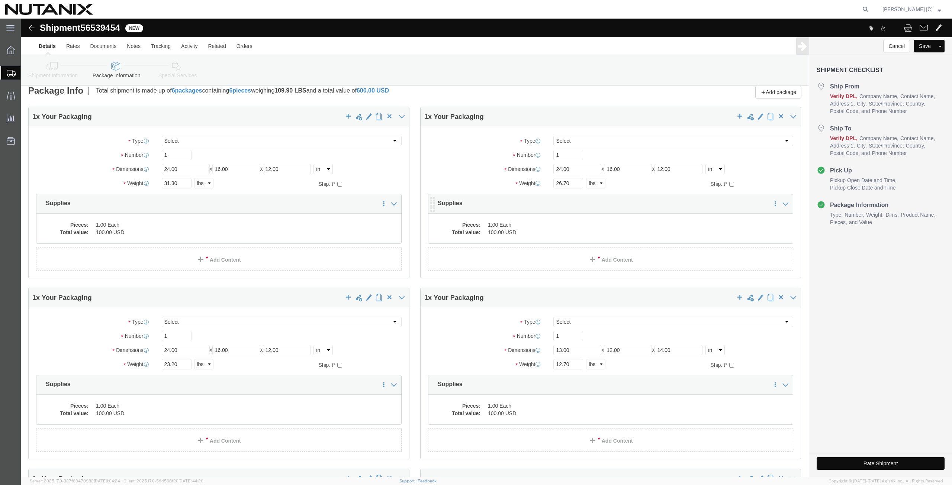
scroll to position [0, 0]
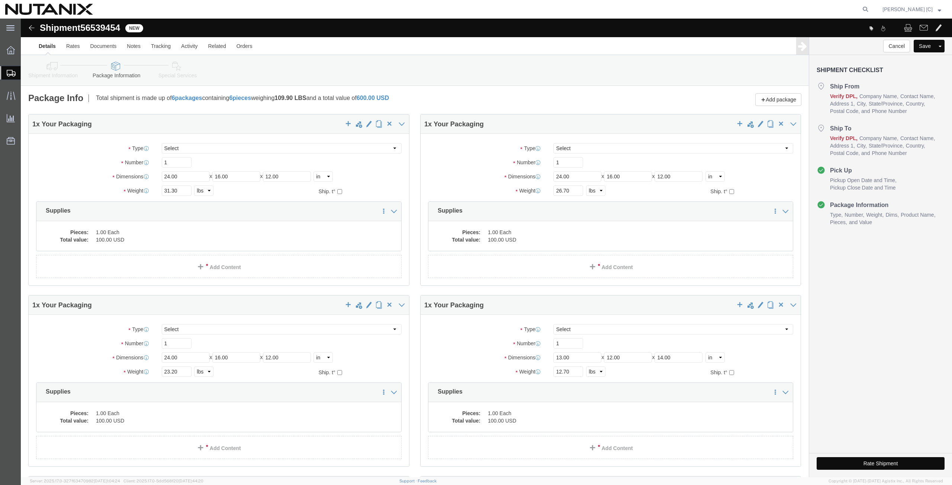
drag, startPoint x: 850, startPoint y: 444, endPoint x: 853, endPoint y: 463, distance: 18.4
click button "Rate Shipment"
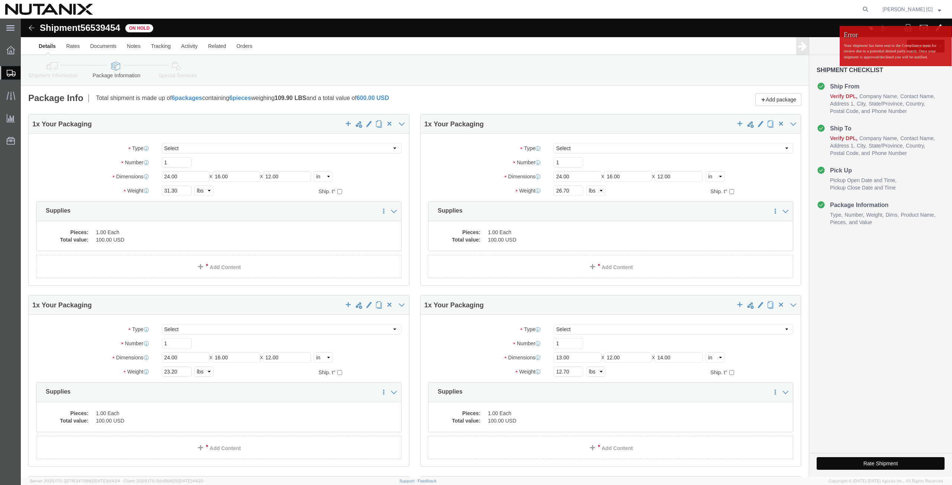
click button "Rate Shipment"
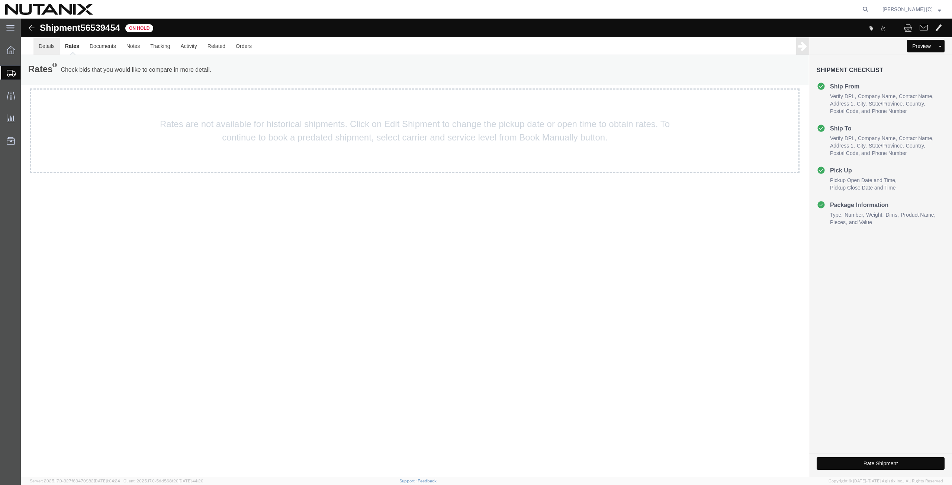
click at [46, 44] on link "Details" at bounding box center [46, 46] width 26 height 18
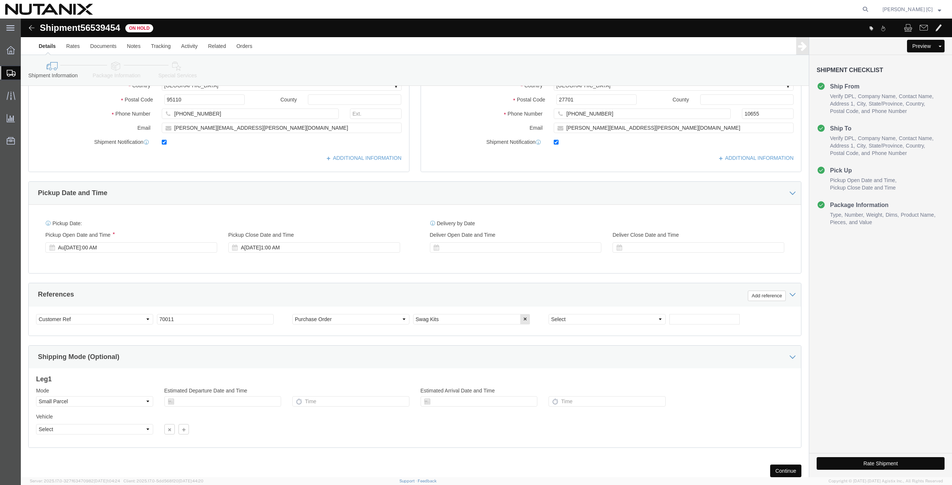
scroll to position [174, 0]
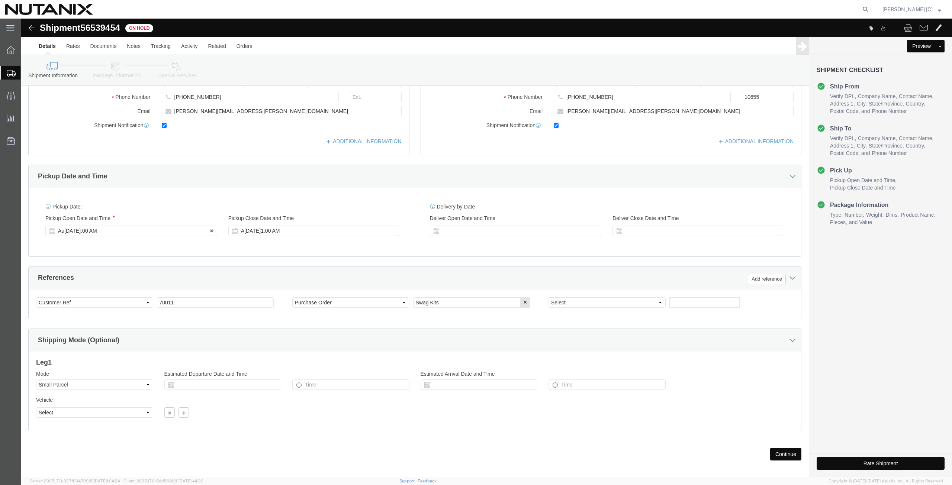
click div "Au[DATE]:00 AM"
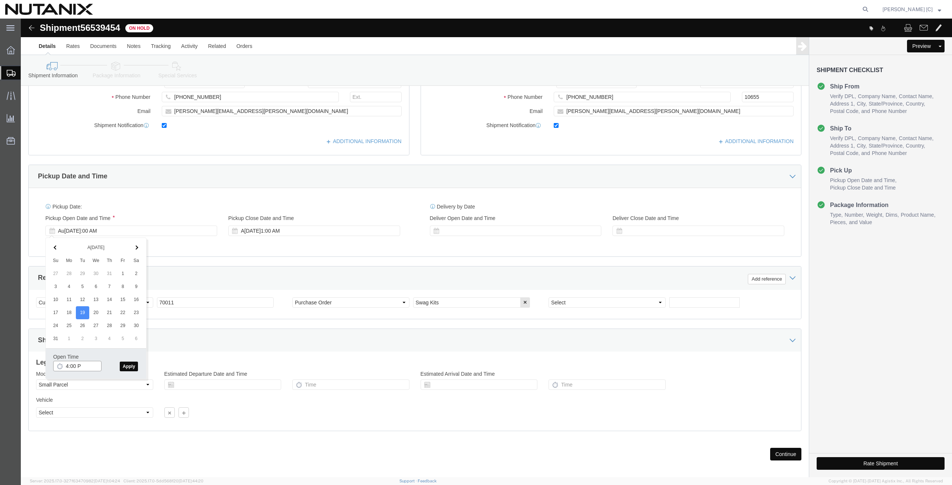
type input "4:00 PM"
click button "Apply"
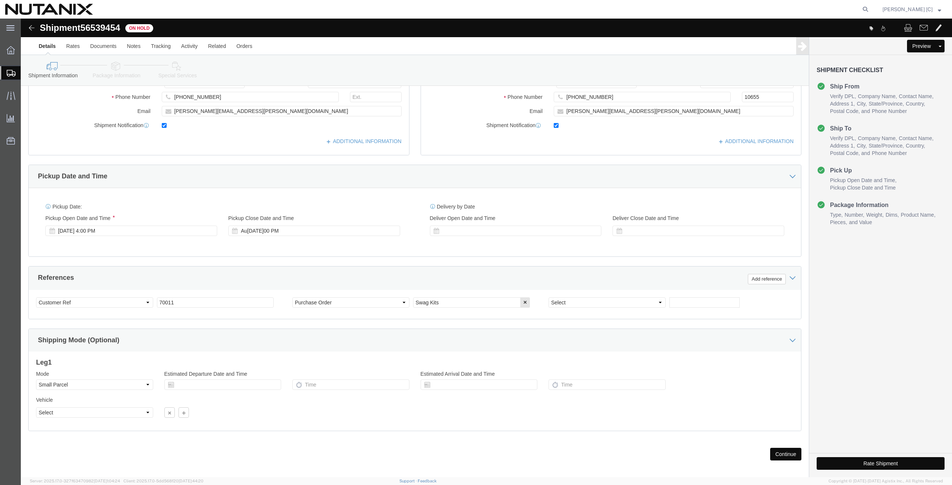
click button "Rate Shipment"
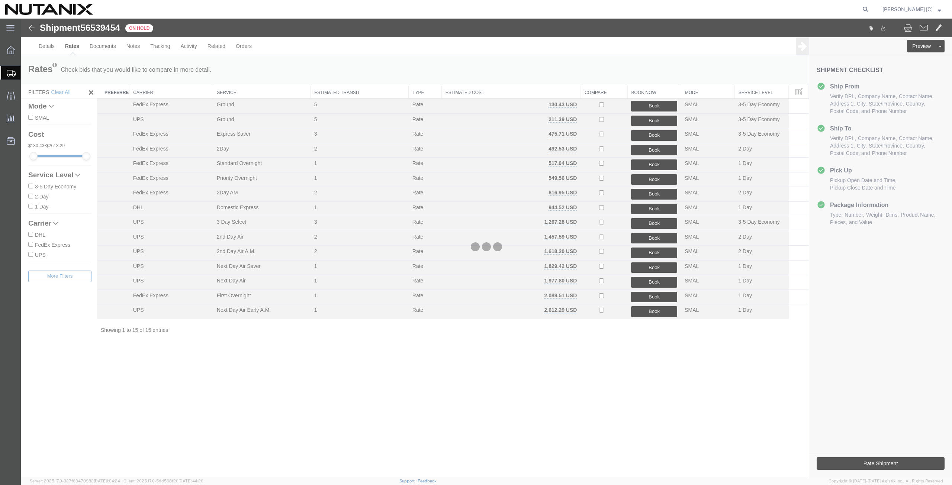
scroll to position [0, 0]
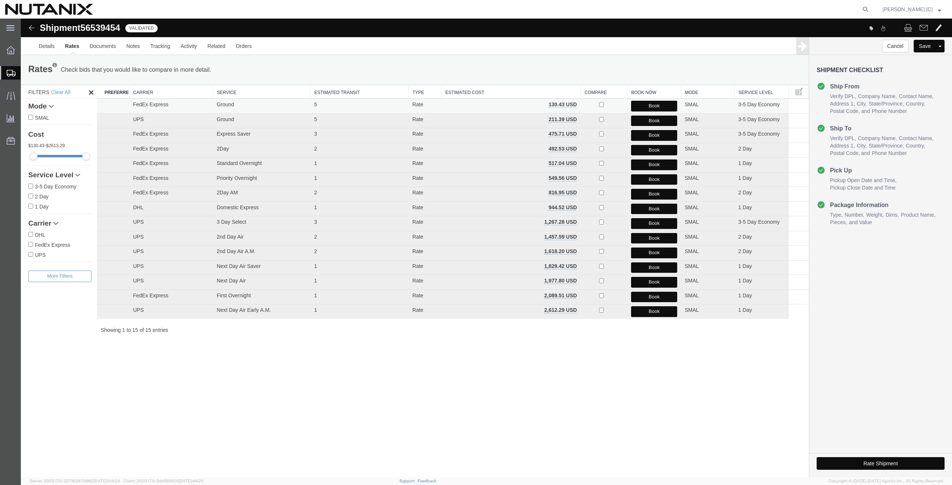
click at [651, 105] on button "Book" at bounding box center [654, 106] width 46 height 11
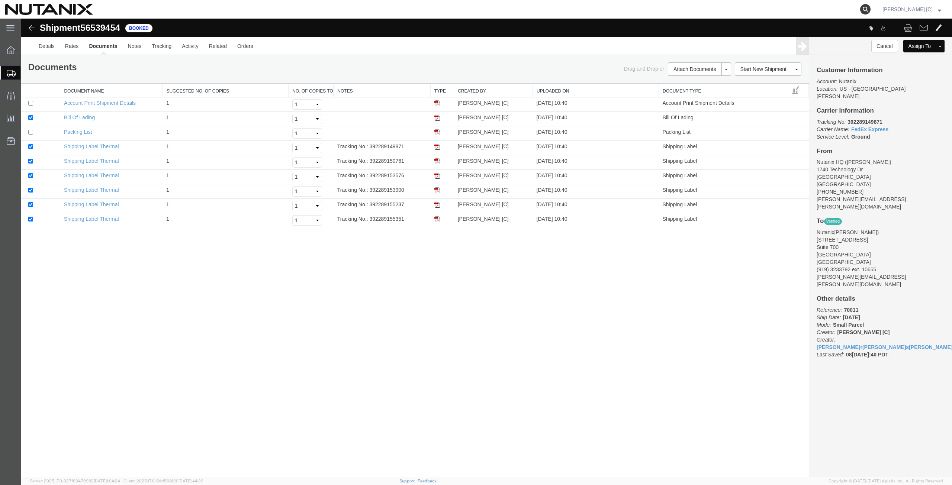
click at [870, 7] on icon at bounding box center [865, 9] width 10 height 10
click at [647, 10] on input "search" at bounding box center [747, 9] width 226 height 18
paste input "392246358802"
type input "392246358802"
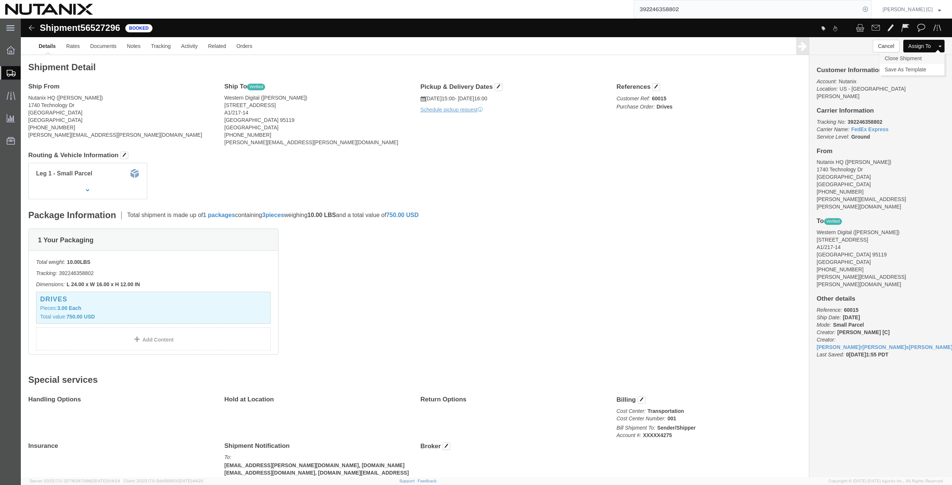
click link "Clone Shipment"
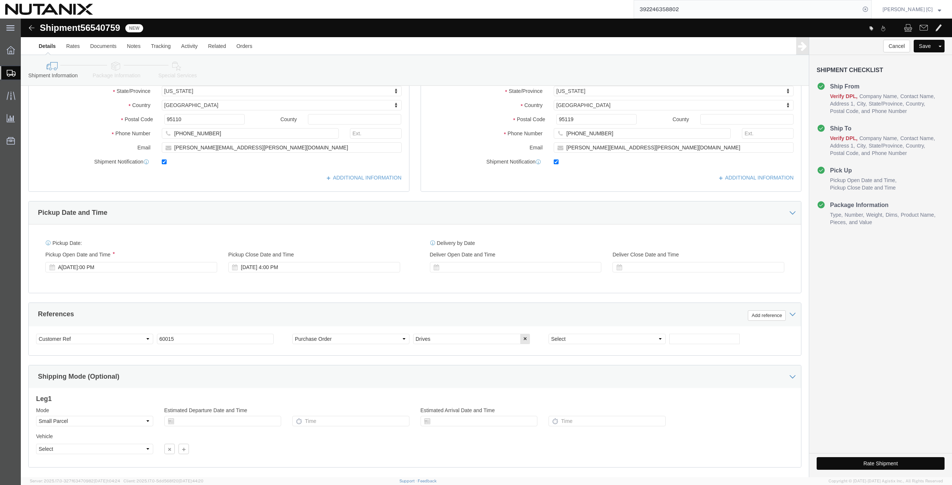
scroll to position [180, 0]
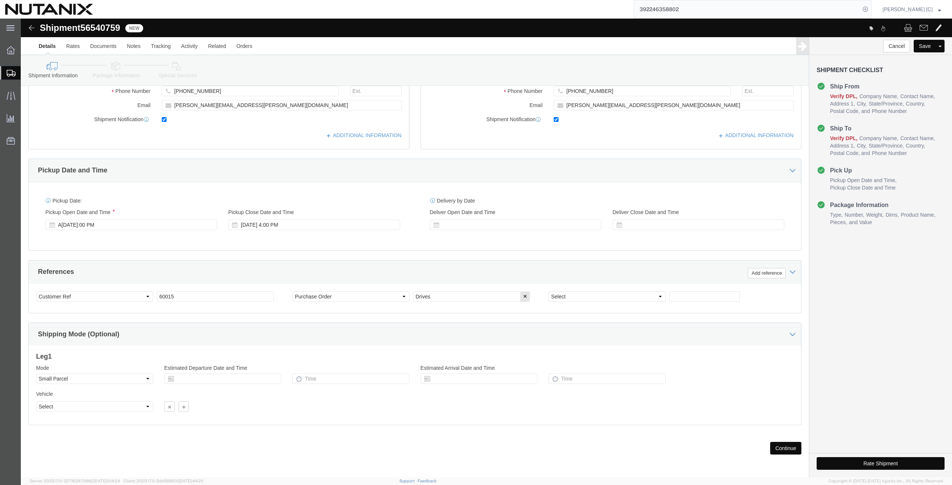
click button "Continue"
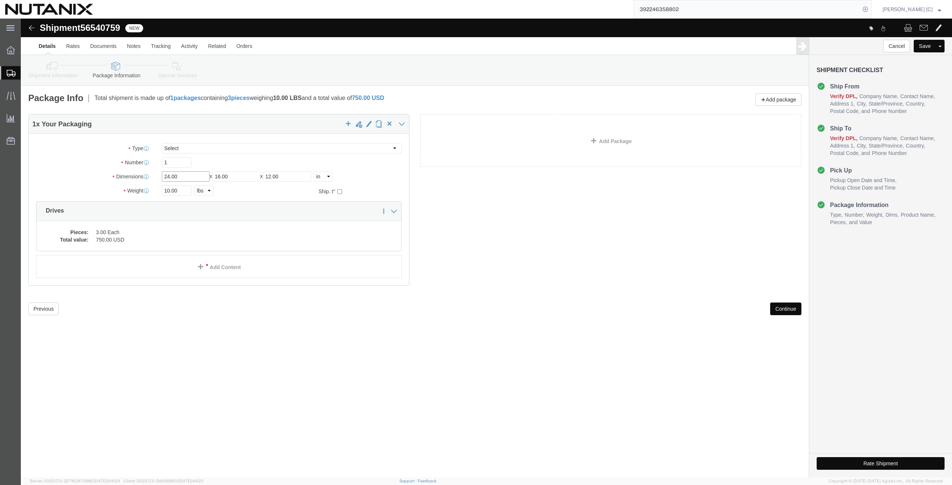
drag, startPoint x: 170, startPoint y: 157, endPoint x: -56, endPoint y: 141, distance: 226.3
click html "Shipment 56540759 New Details Rates Documents Notes Tracking Activity Related O…"
type input "14"
type input "10"
type input "8"
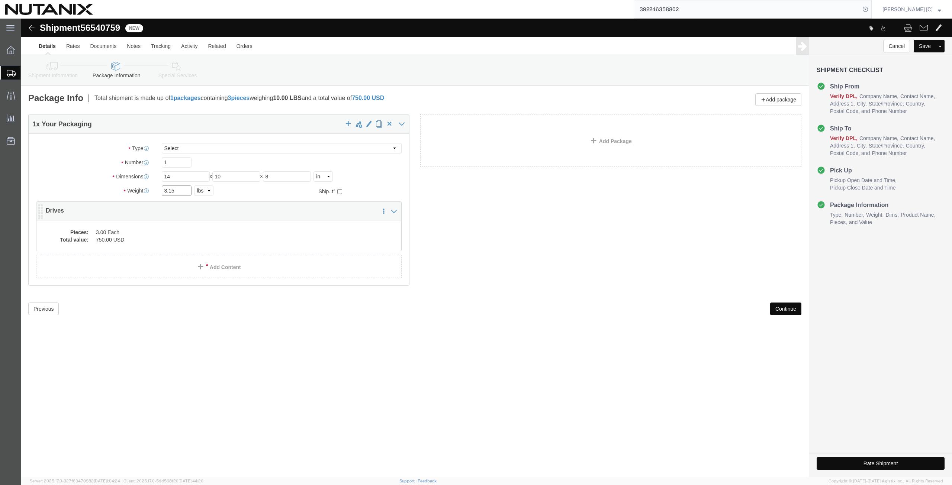
type input "3.15"
click dd "3.00 Each"
click div
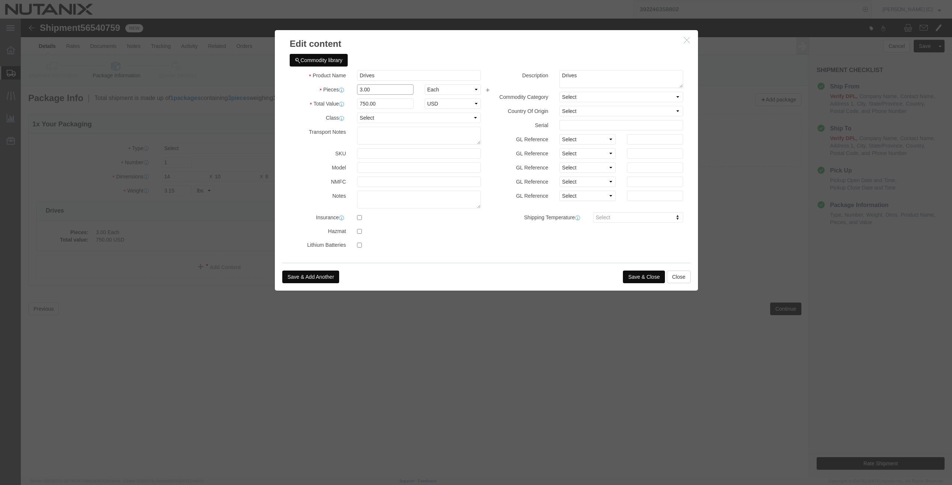
drag, startPoint x: 357, startPoint y: 70, endPoint x: 247, endPoint y: 82, distance: 110.4
click div "Edit content Commodity library Product Name Drives Pieces 3.00 Select Bag Barre…"
type input "1"
type input "250"
click label
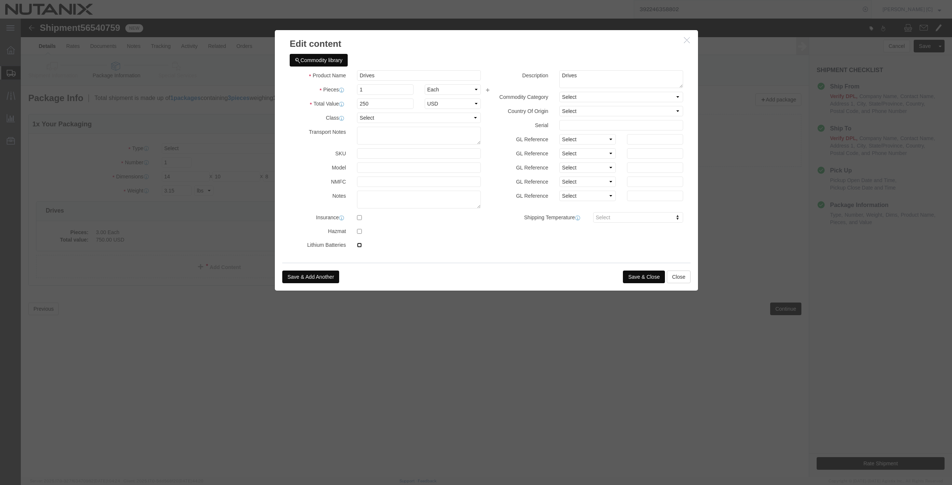
click input "checkbox"
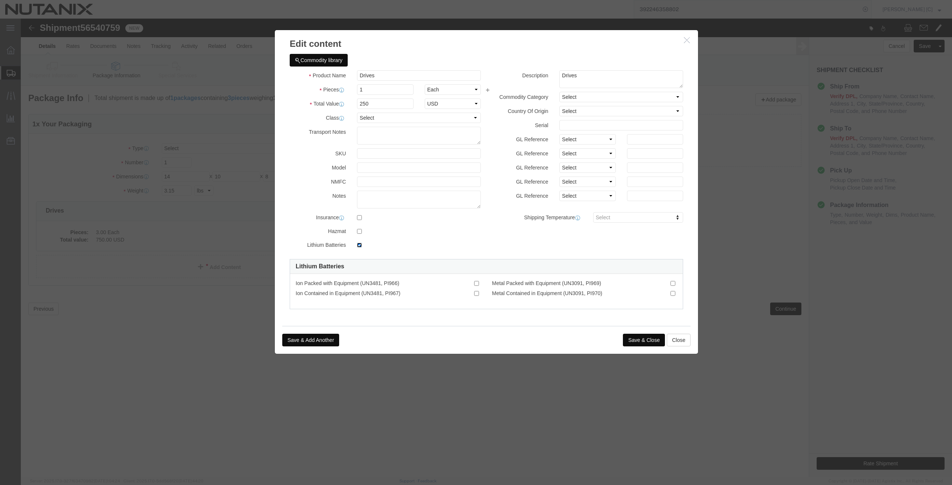
click input "checkbox"
checkbox input "false"
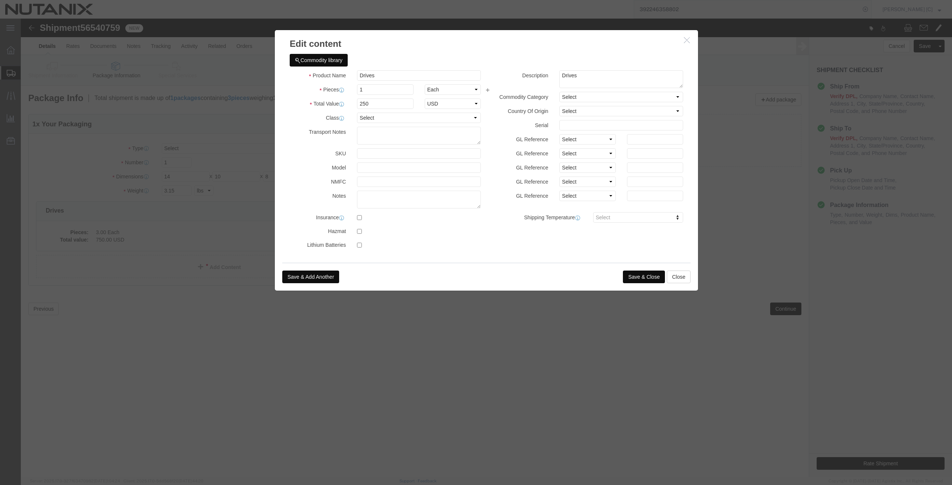
click button "Save & Close"
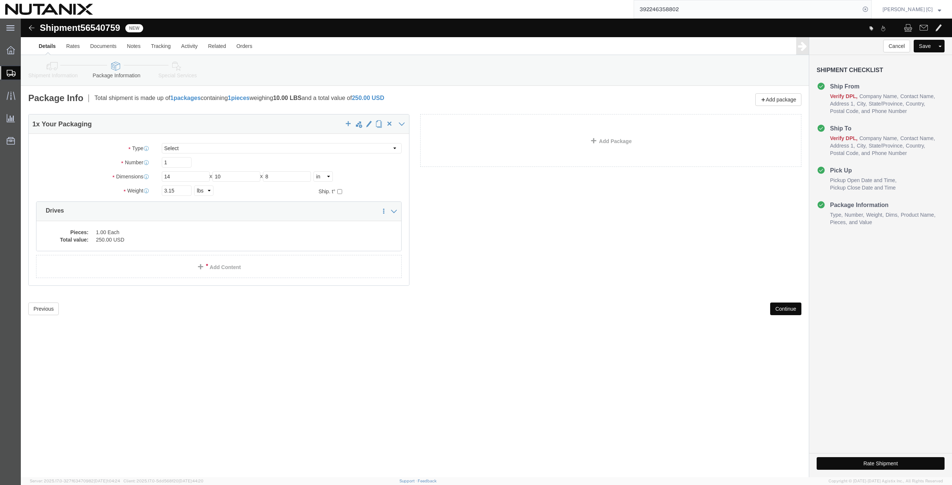
click button "Continue"
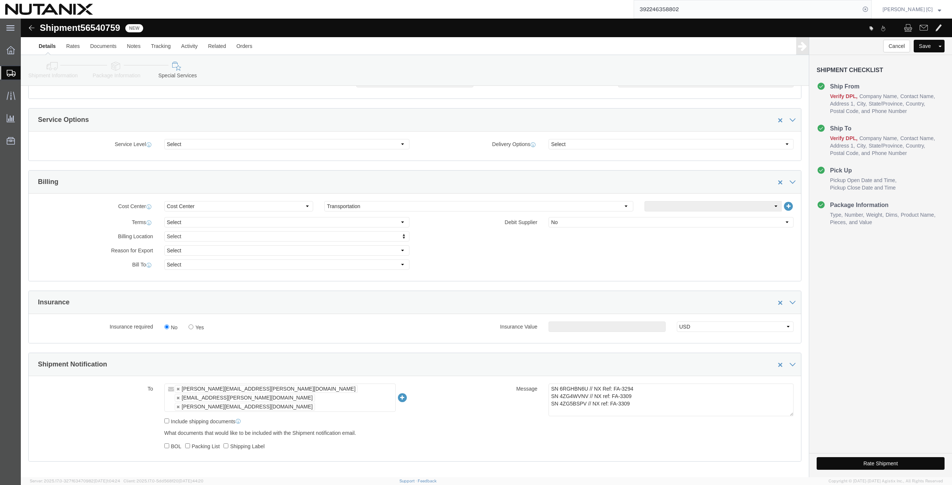
scroll to position [260, 0]
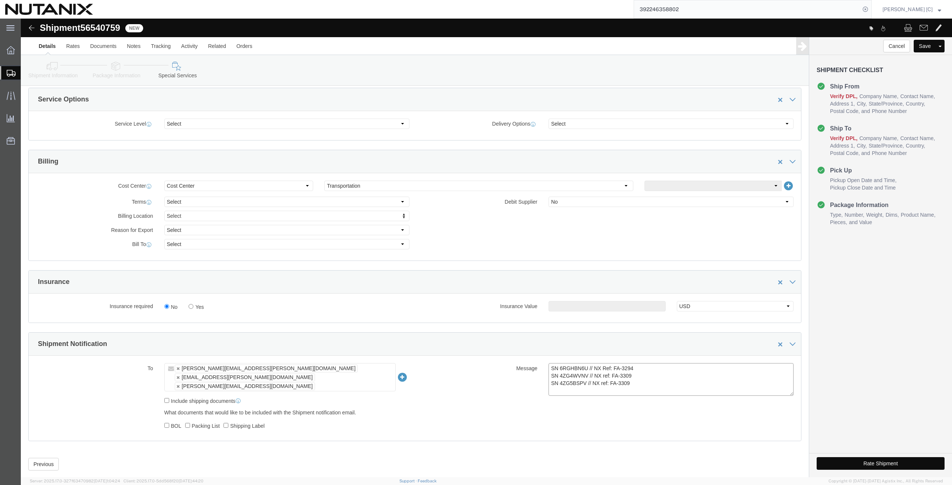
click textarea "SN 6RGHBN6U // NX Ref: FA-3294 SN 4ZG4WVNV // NX ref: FA-3309 SN 4ZG5BSPV // NX…"
drag, startPoint x: 610, startPoint y: 366, endPoint x: 528, endPoint y: 358, distance: 82.5
click textarea "SN 6RGHBN6U // NX Ref: FA-3294 SN 4ZG4WVNV // NX ref: FA-3309 SN 4ZG5BSPV // NX…"
drag, startPoint x: 564, startPoint y: 350, endPoint x: 537, endPoint y: 351, distance: 26.8
click textarea "SN 6RGHBN6U // NX Ref: FA-3294 SN 4ZG4WVNV // NX ref: FA-3309 SN 4ZG5BSPV // NX…"
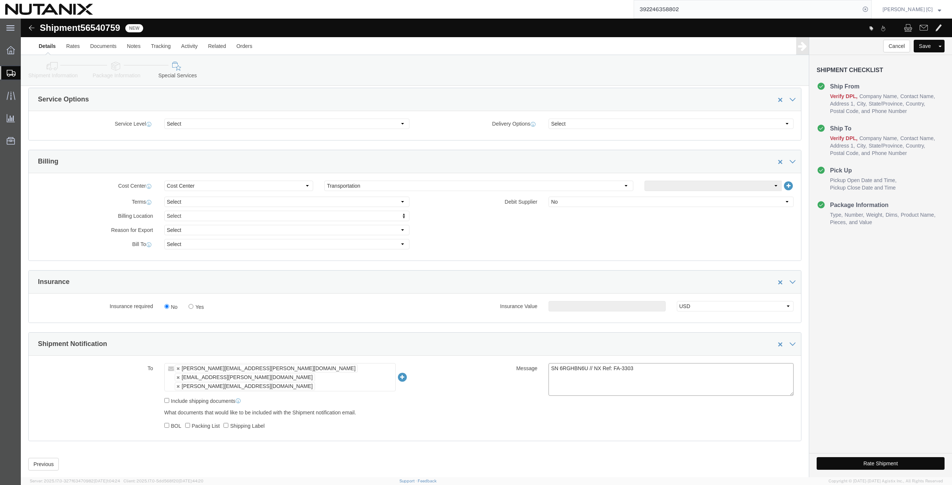
paste textarea "3H8W"
click textarea "SN 6RGHBN6U // NX Ref: FA-3294 SN 4ZG4WVNV // NX ref: FA-3309 SN 4ZG5BSPV // NX…"
type textarea "SN 6RGH3H8W // NX Ref: Jira FA-3303 / FA-4879"
click button "Rate Shipment"
click link "Package Information"
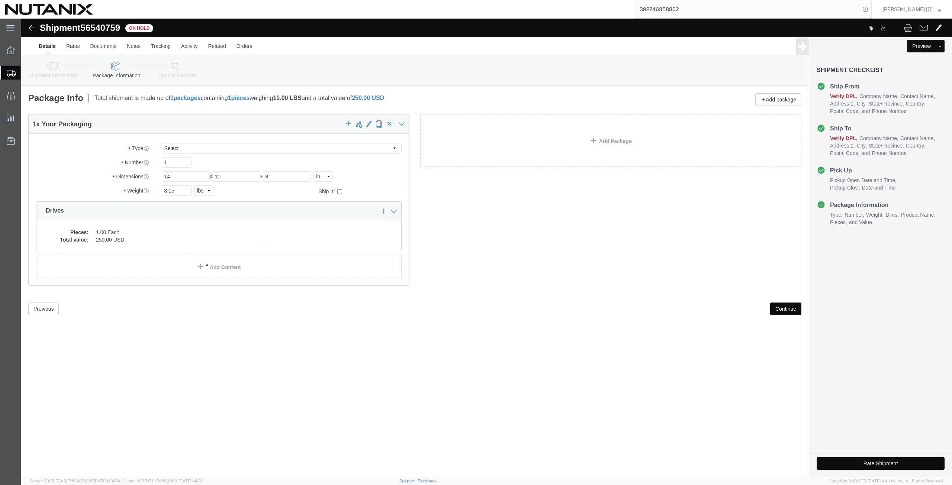
click icon
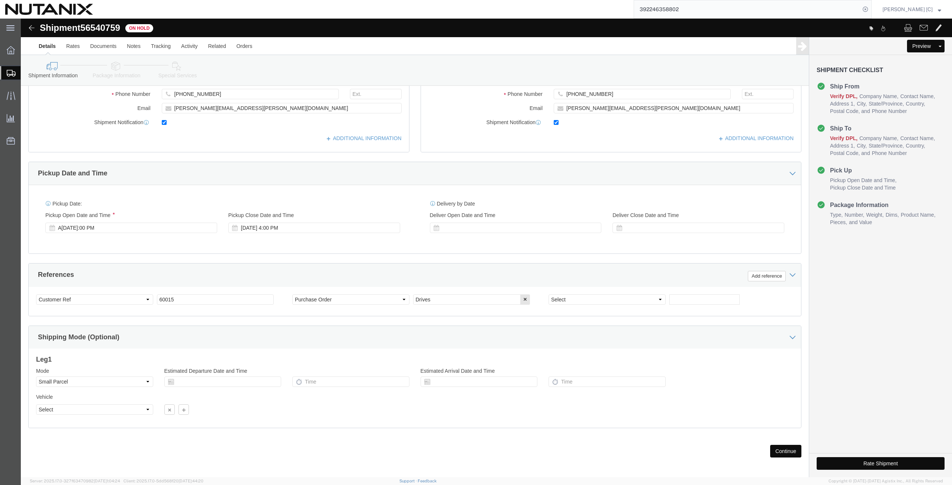
scroll to position [180, 0]
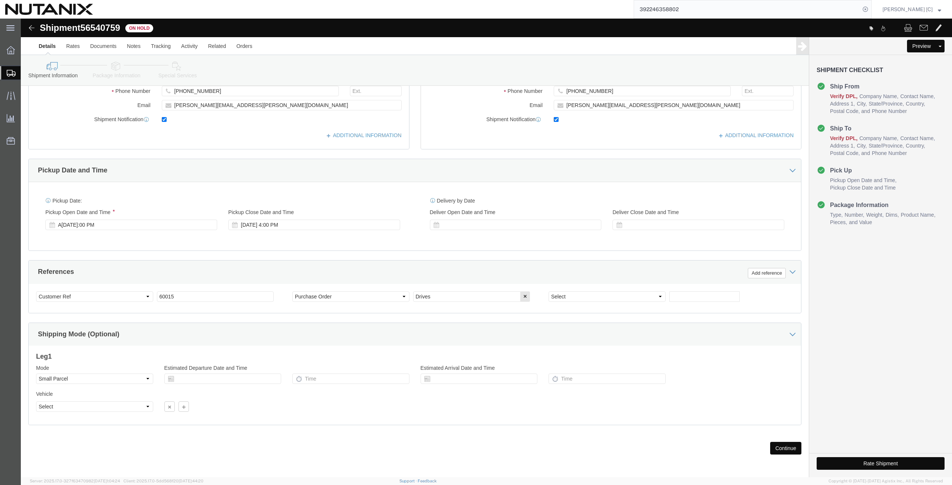
click button "Continue"
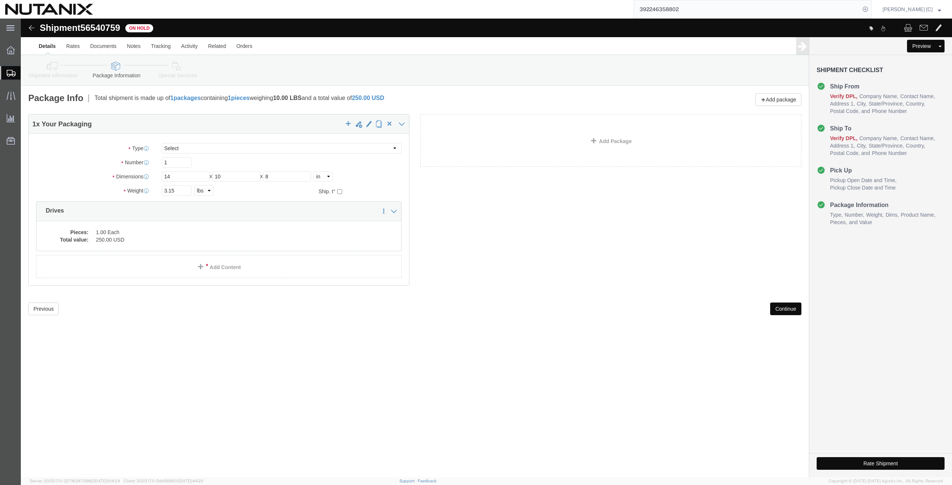
scroll to position [0, 0]
click button "Continue"
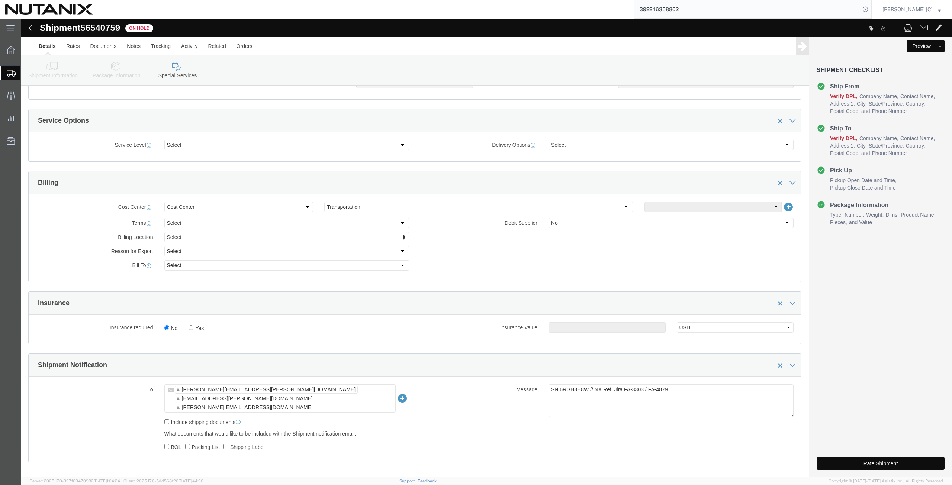
scroll to position [267, 0]
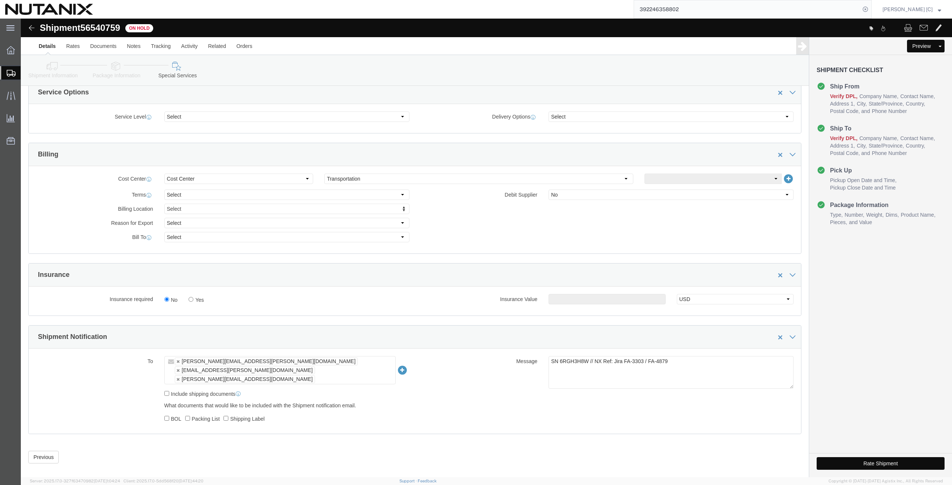
click button "Rate Shipment"
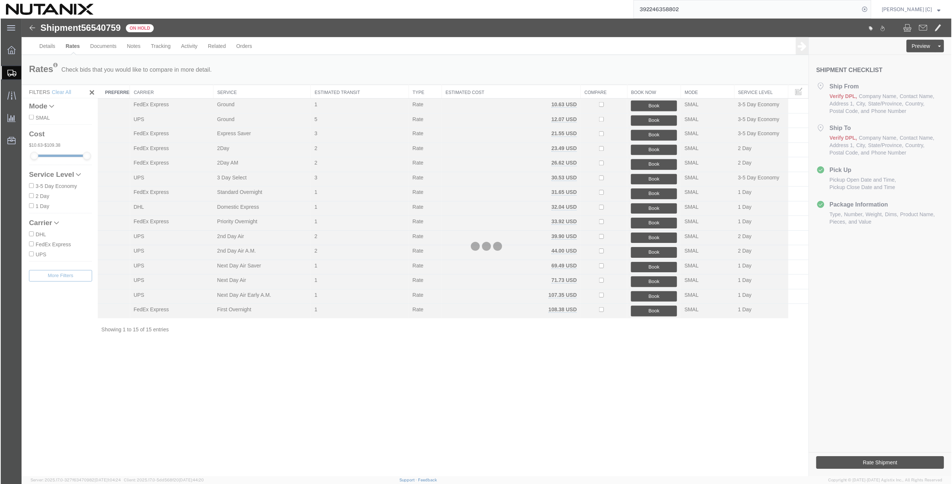
scroll to position [0, 0]
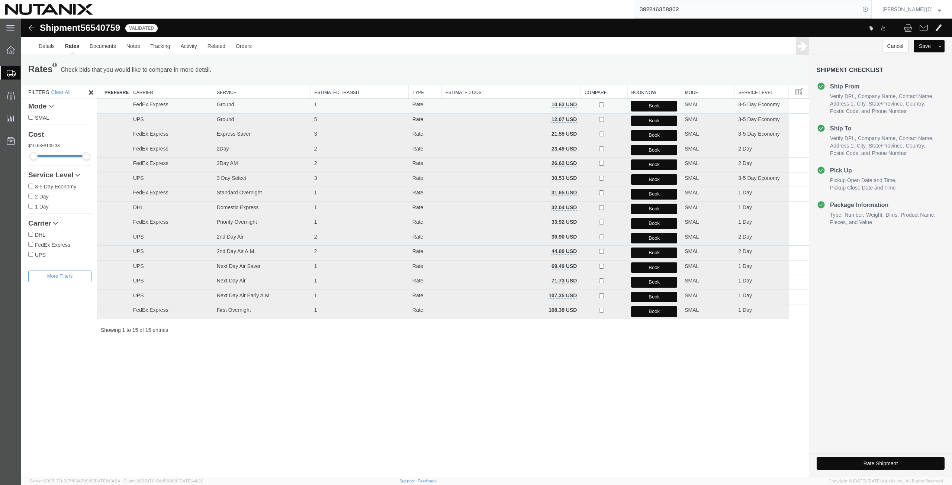
click at [640, 106] on button "Book" at bounding box center [654, 106] width 46 height 11
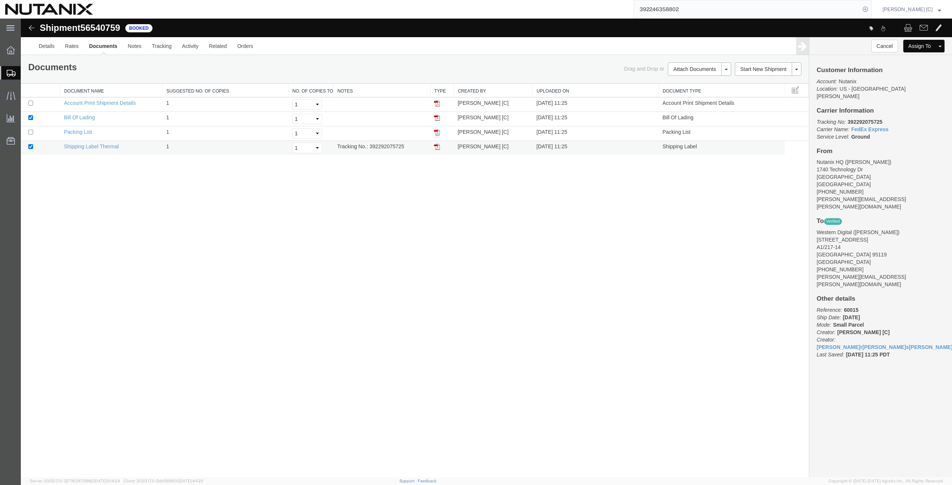
click at [438, 146] on img at bounding box center [437, 147] width 6 height 6
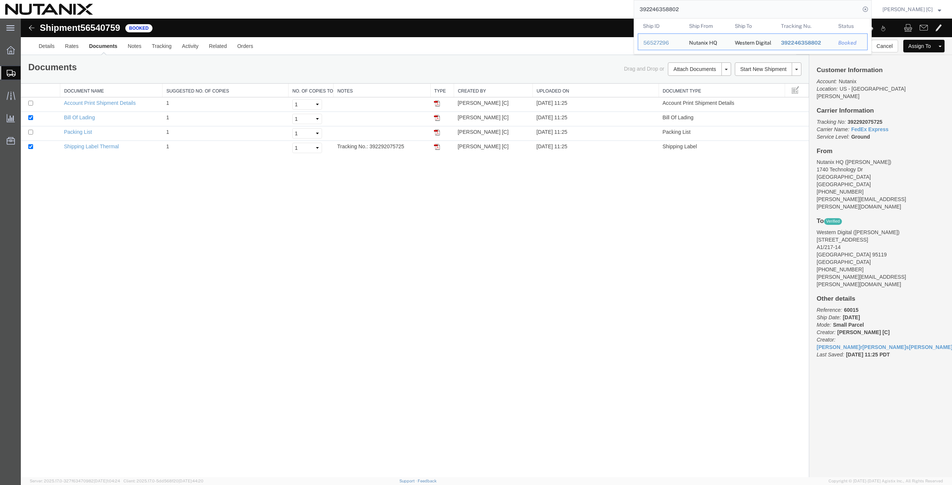
drag, startPoint x: 702, startPoint y: 11, endPoint x: 630, endPoint y: 18, distance: 71.7
click at [631, 18] on div "392246358802 Ship ID Ship From Ship To Tracking Nu. Status Ship ID 56527296 Shi…" at bounding box center [484, 9] width 773 height 19
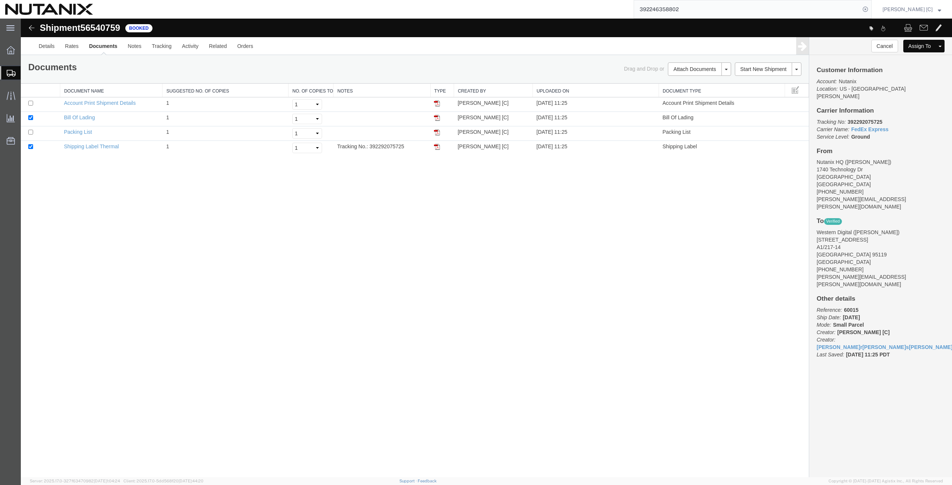
paste input "81364020"
type input "392281364020"
